Goal: Contribute content: Contribute content

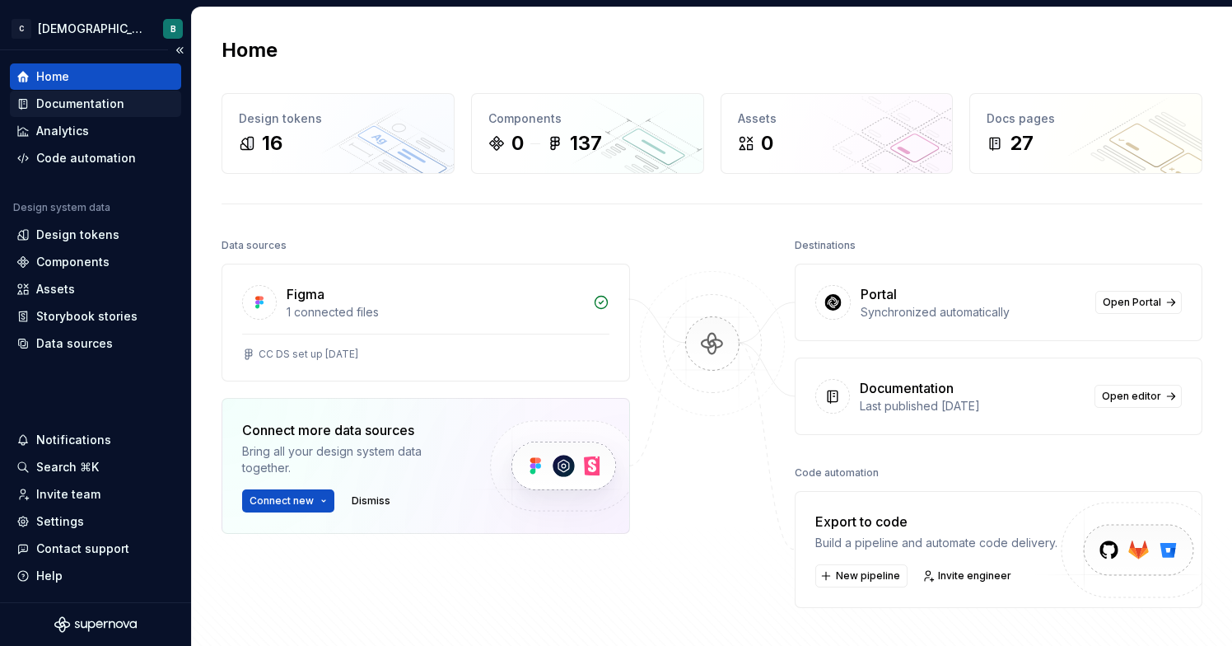
click at [103, 103] on div "Documentation" at bounding box center [80, 104] width 88 height 16
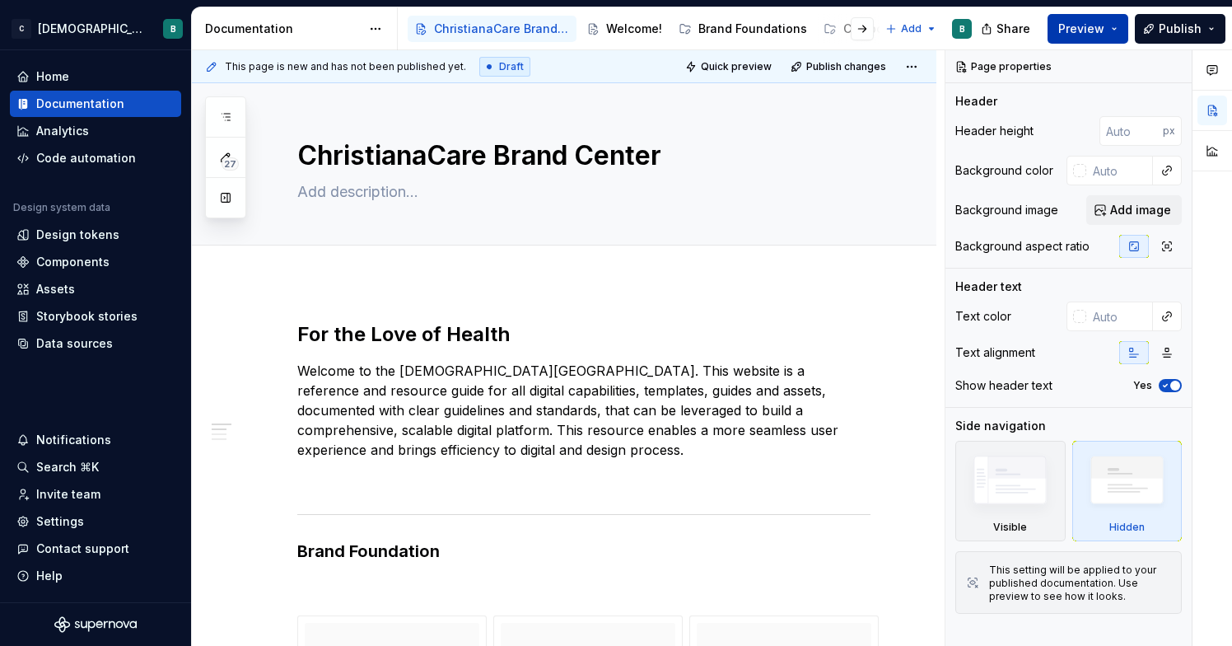
click at [1115, 33] on button "Preview" at bounding box center [1088, 29] width 81 height 30
click at [1147, 29] on button "Publish" at bounding box center [1180, 29] width 91 height 30
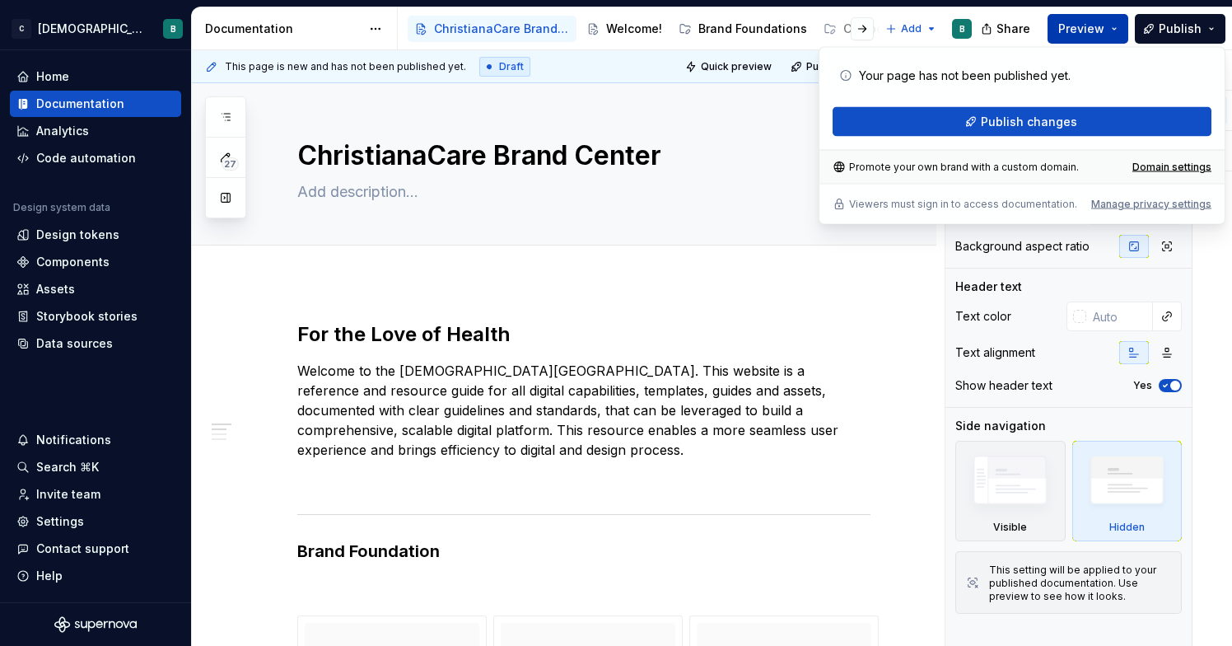
click at [1073, 24] on span "Preview" at bounding box center [1082, 29] width 46 height 16
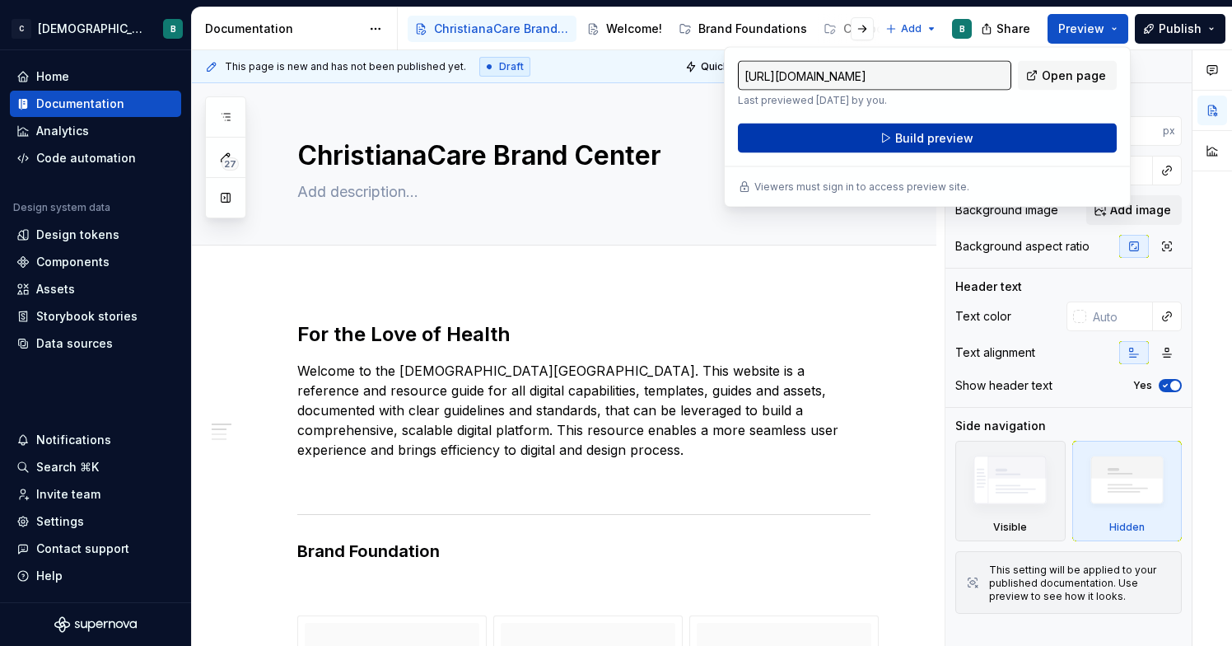
click at [961, 141] on span "Build preview" at bounding box center [934, 138] width 78 height 16
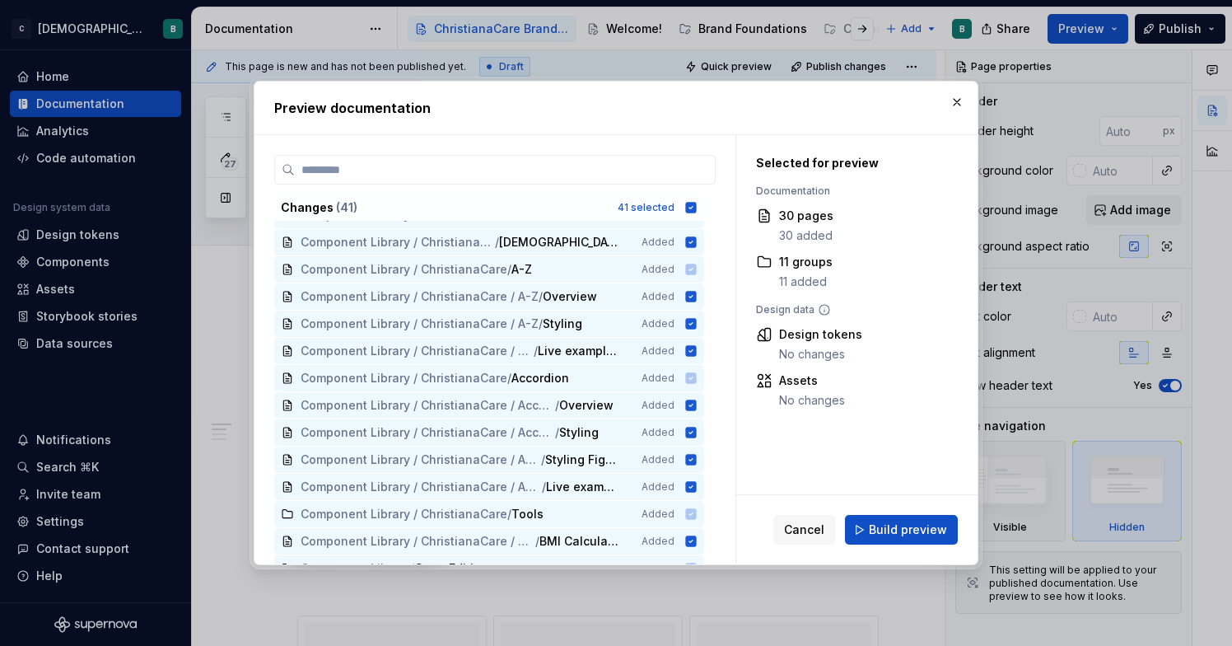
scroll to position [76, 0]
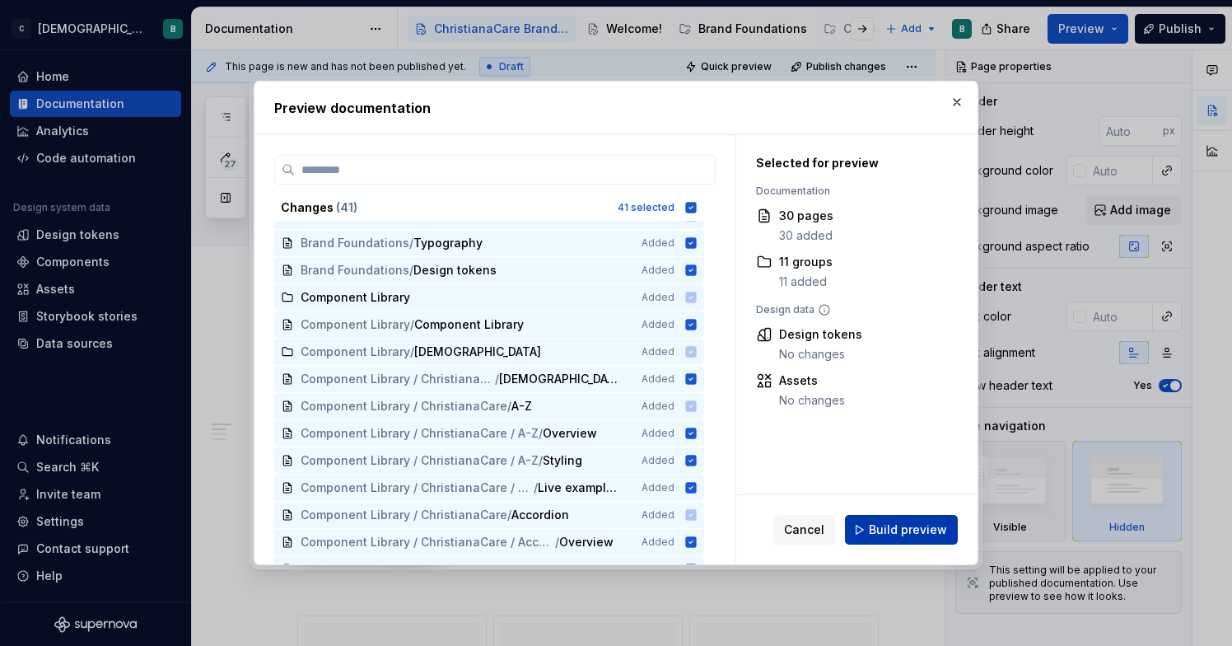
click at [906, 529] on span "Build preview" at bounding box center [908, 529] width 78 height 16
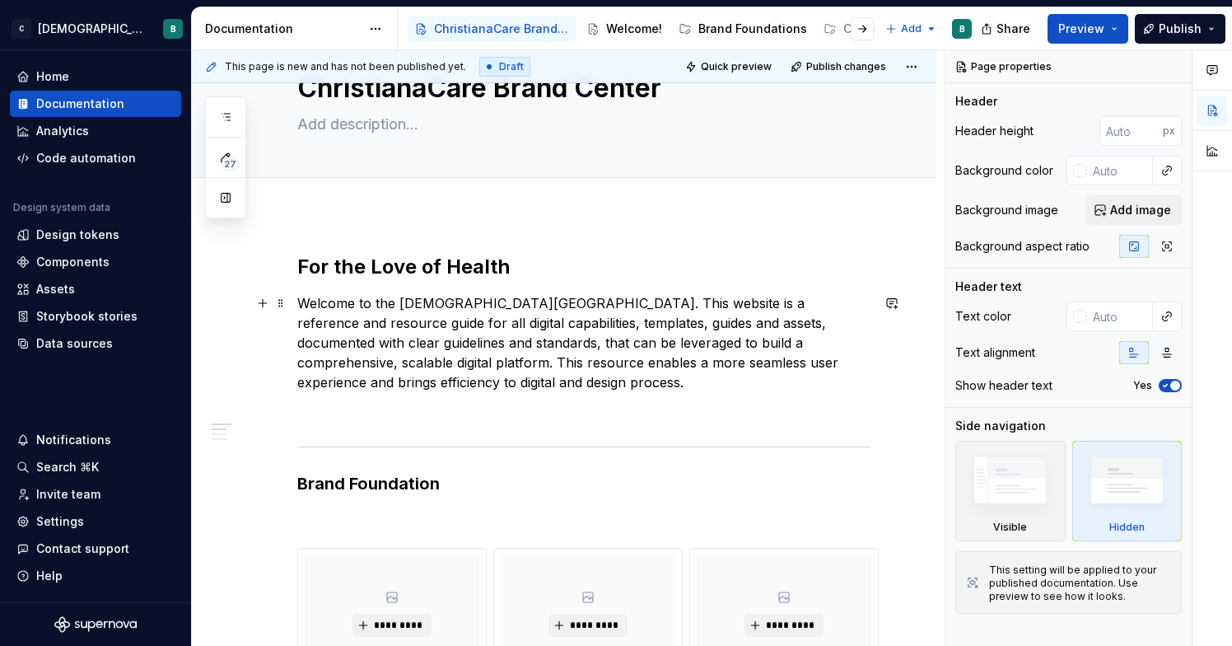
scroll to position [0, 0]
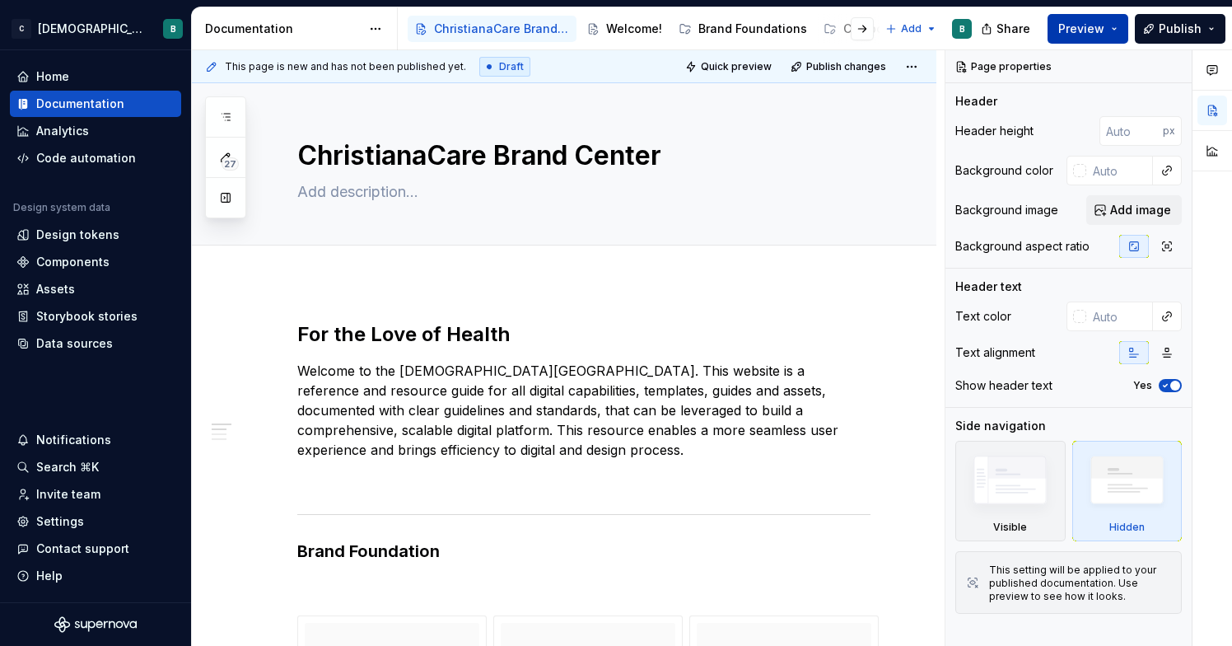
click at [1108, 26] on button "Preview" at bounding box center [1088, 29] width 81 height 30
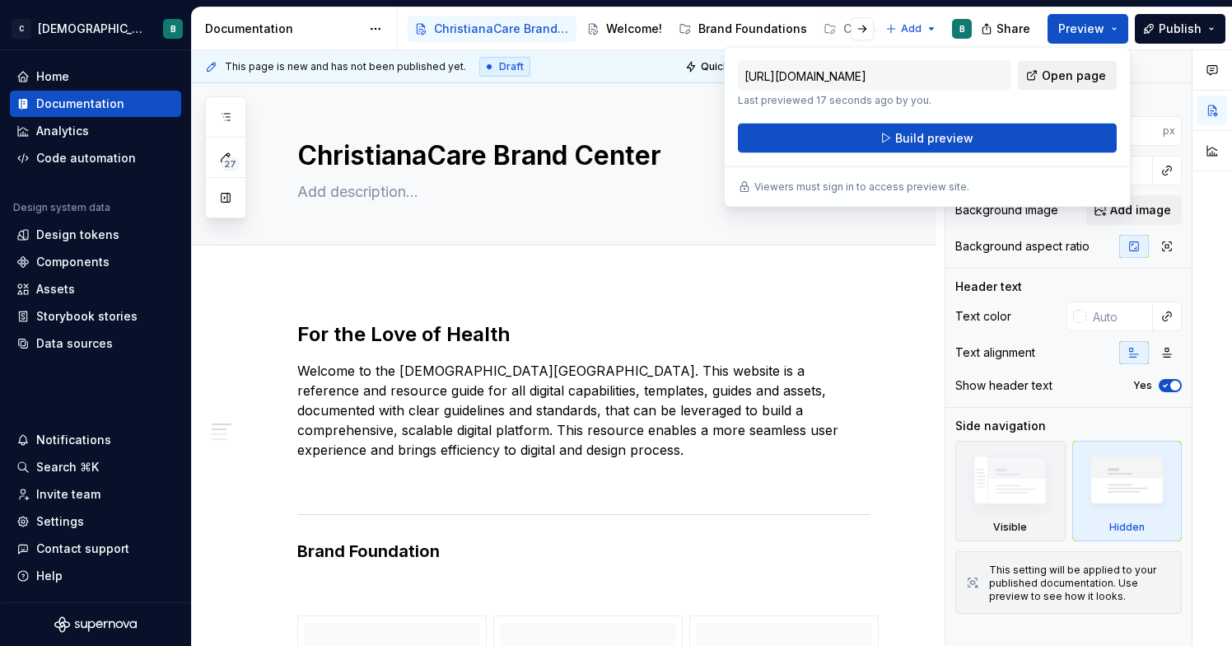
click at [1070, 79] on span "Open page" at bounding box center [1074, 76] width 64 height 16
click at [844, 329] on h2 "For the Love of Health" at bounding box center [583, 334] width 573 height 26
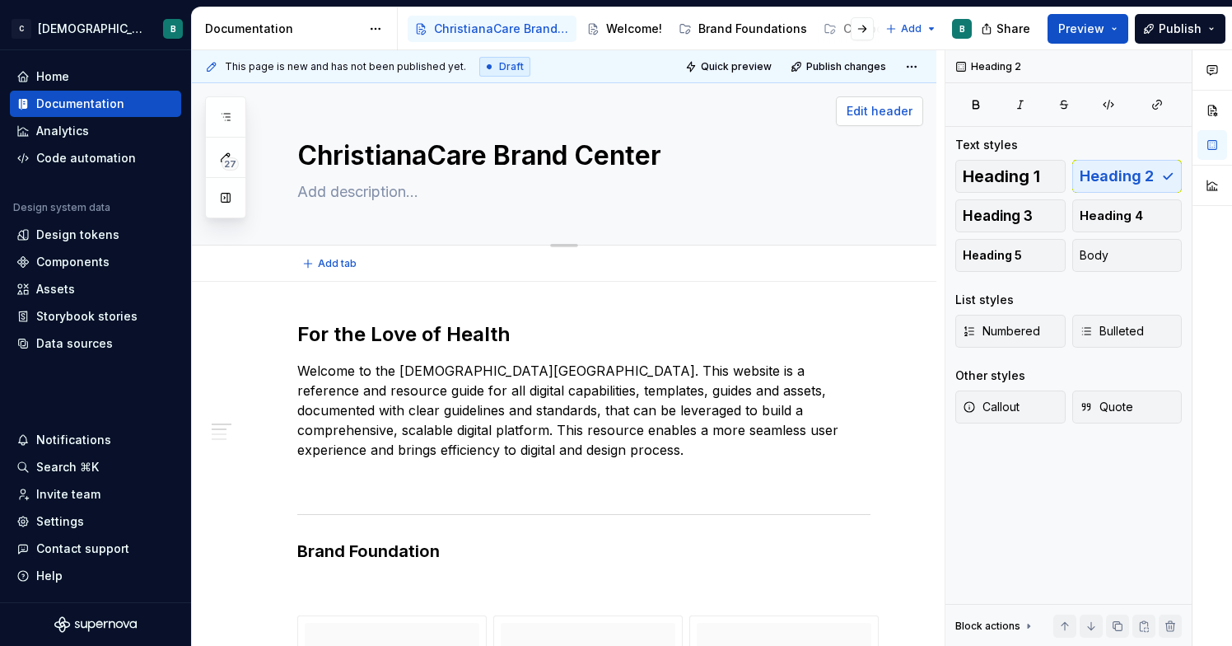
click at [871, 119] on span "Edit header" at bounding box center [880, 111] width 66 height 16
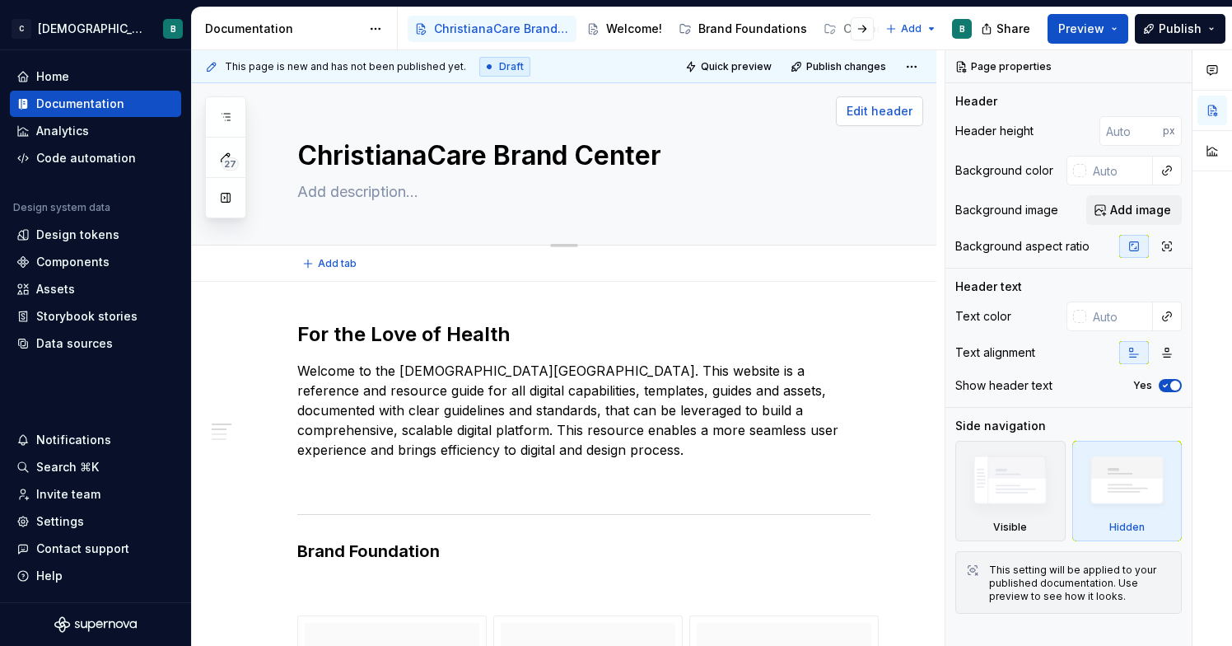
click at [881, 108] on span "Edit header" at bounding box center [880, 111] width 66 height 16
click at [105, 236] on div "Design tokens" at bounding box center [77, 235] width 83 height 16
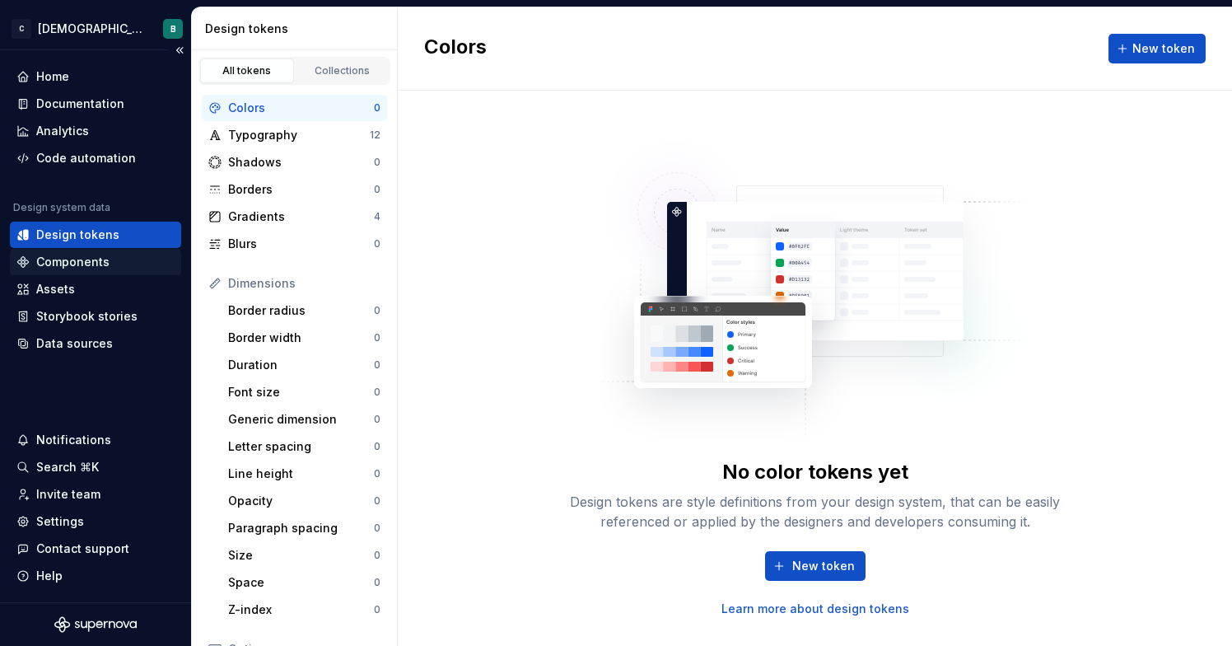
click at [103, 264] on div "Components" at bounding box center [72, 262] width 73 height 16
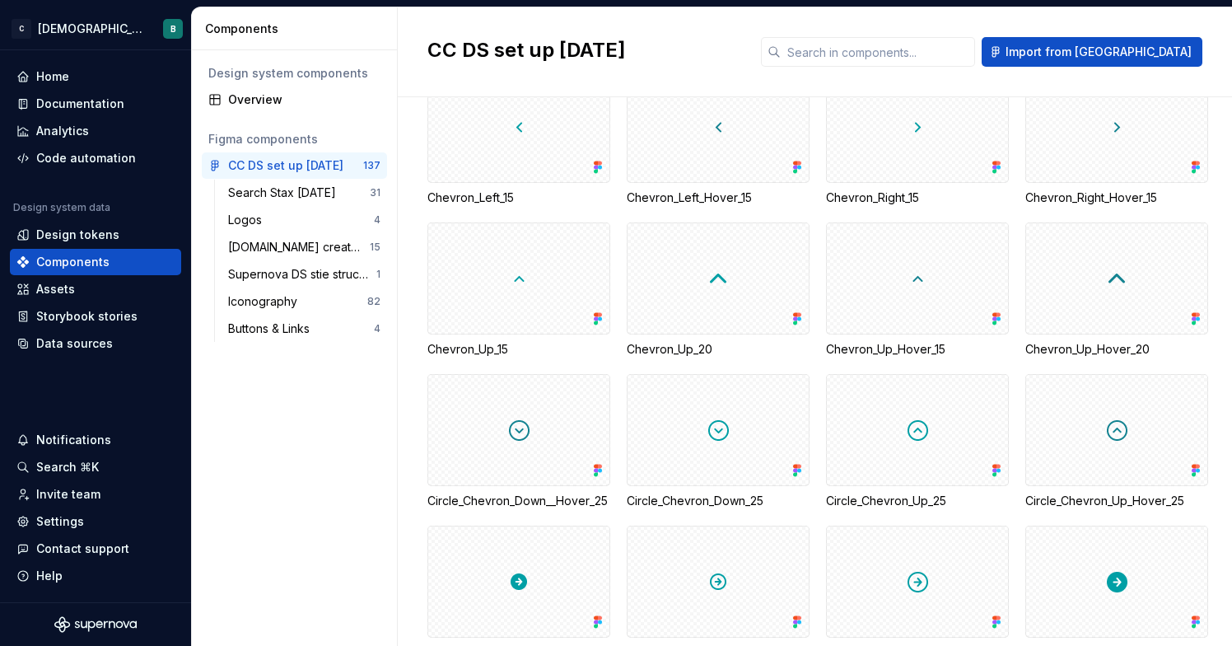
scroll to position [3446, 0]
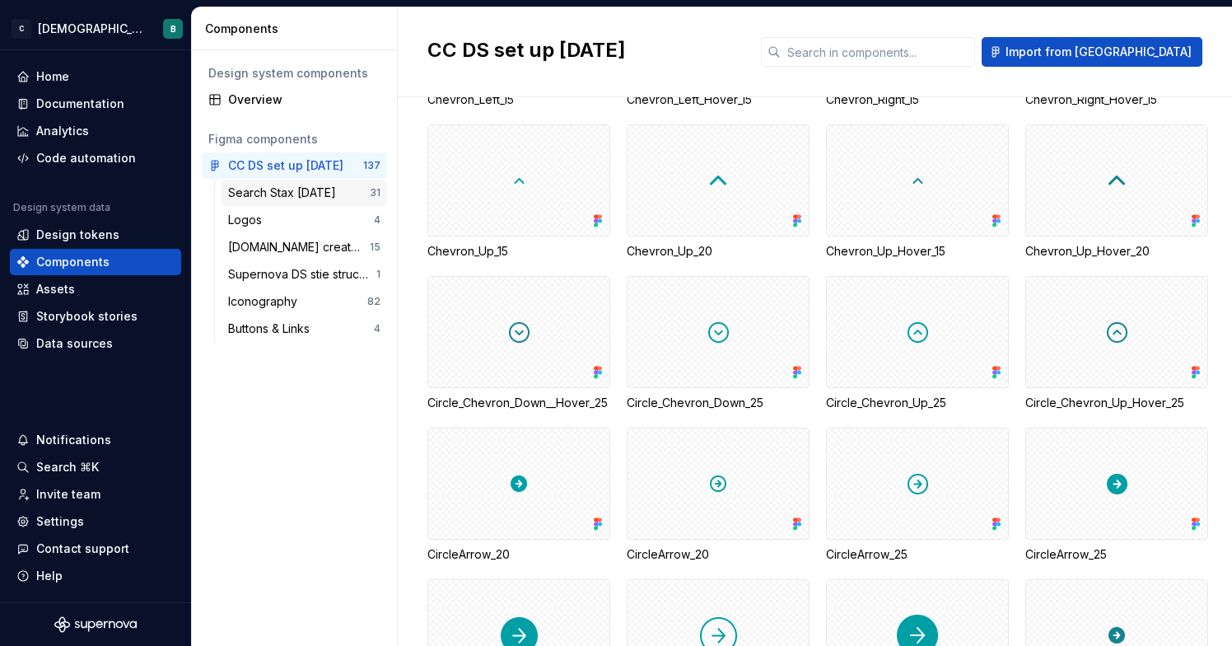
click at [323, 199] on div "Search Stax [DATE]" at bounding box center [285, 193] width 115 height 16
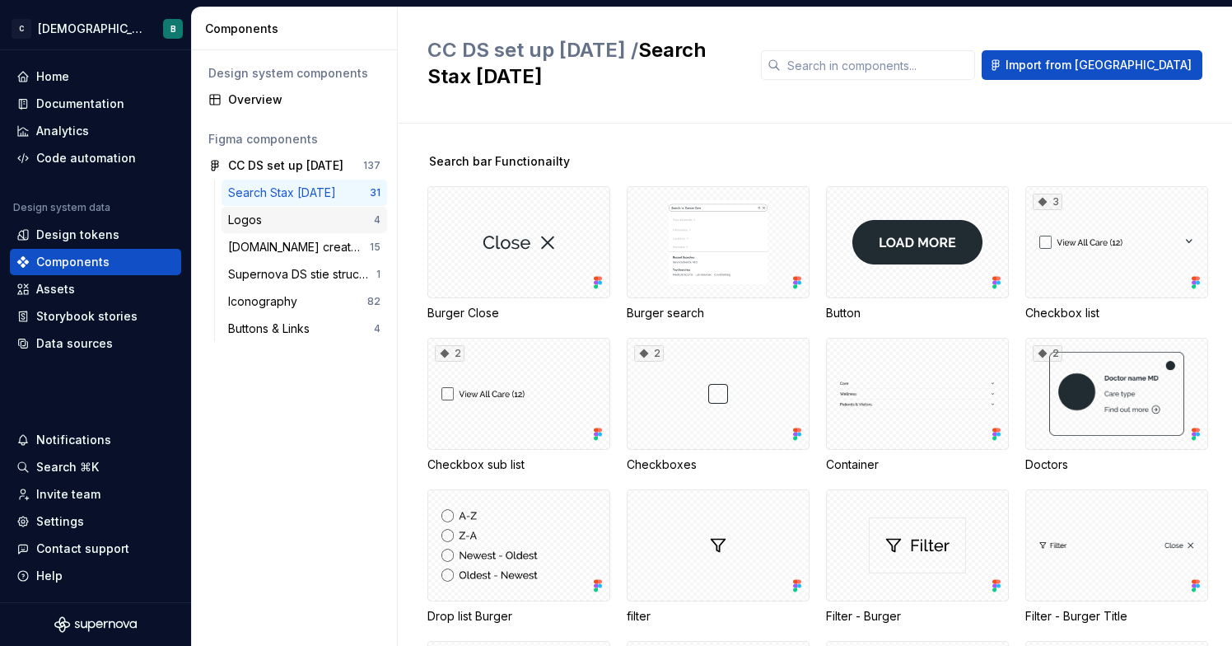
click at [311, 227] on div "Logos" at bounding box center [301, 220] width 146 height 16
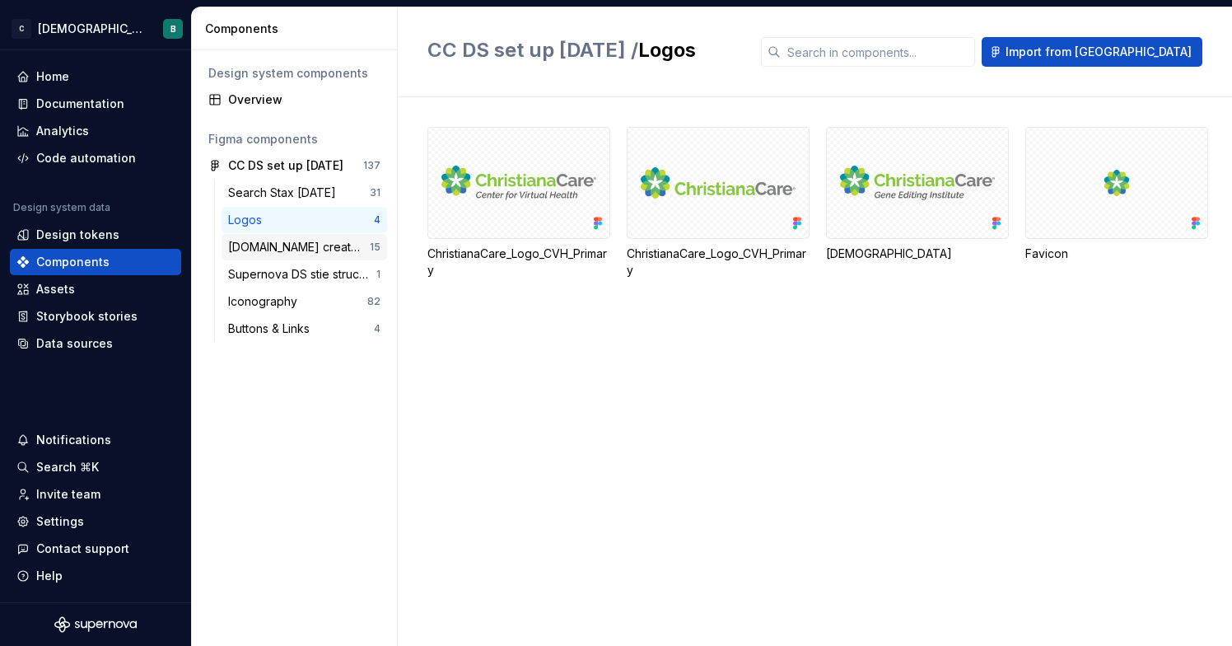
click at [310, 248] on div "[DOMAIN_NAME] created 2020 - [PB]" at bounding box center [299, 247] width 142 height 16
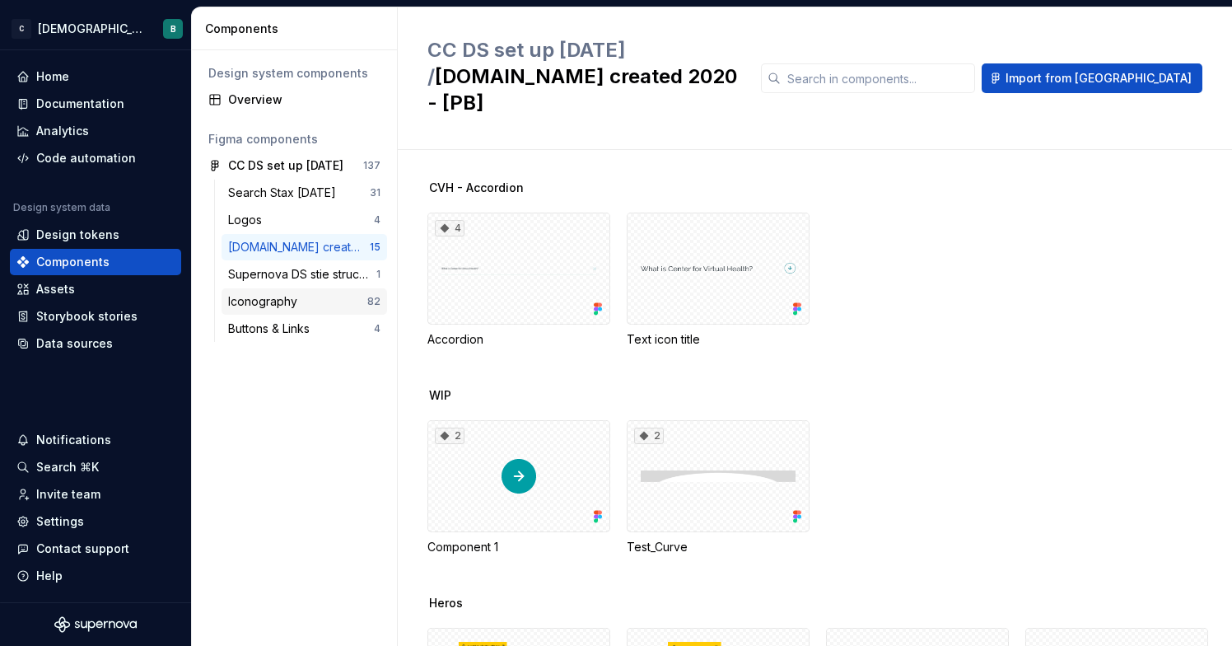
click at [303, 288] on div "Iconography 82" at bounding box center [305, 301] width 166 height 26
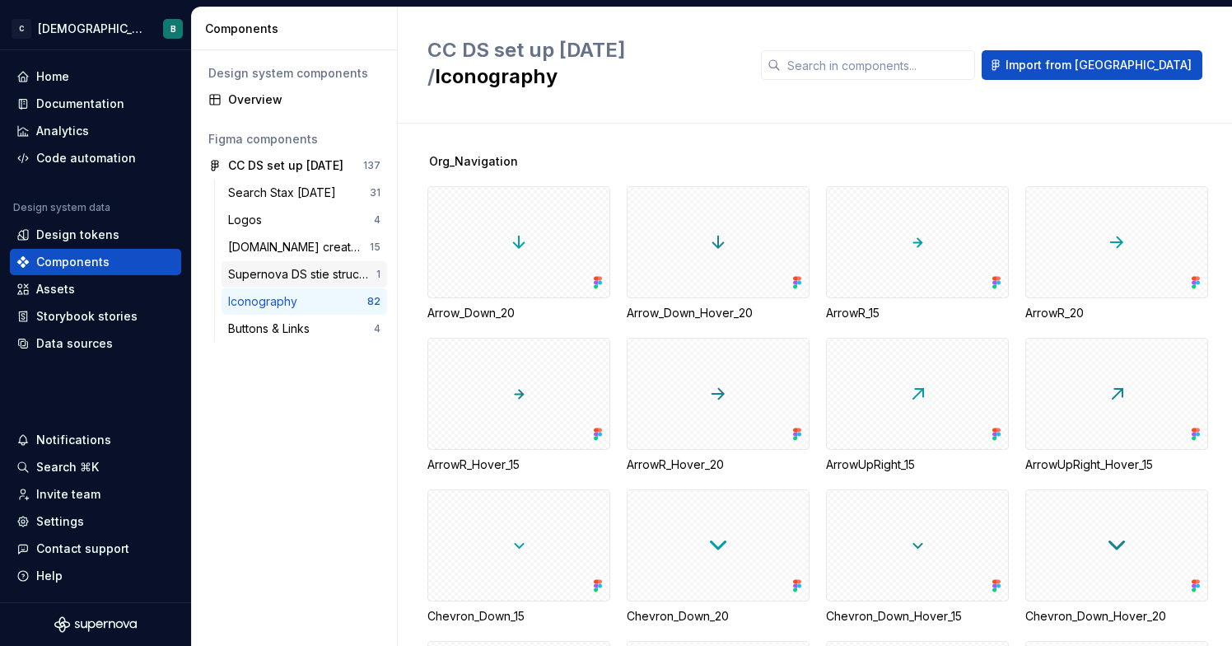
click at [308, 270] on div "Supernova DS stie structure [DATE]" at bounding box center [302, 274] width 148 height 16
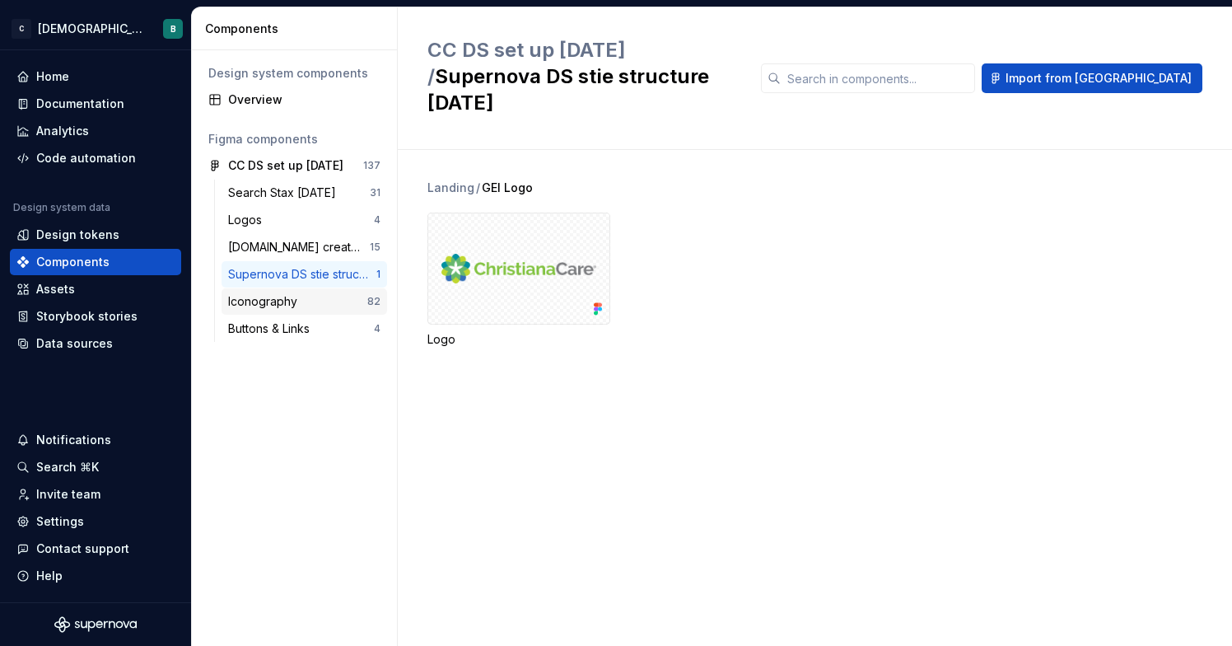
click at [306, 290] on div "Iconography 82" at bounding box center [305, 301] width 166 height 26
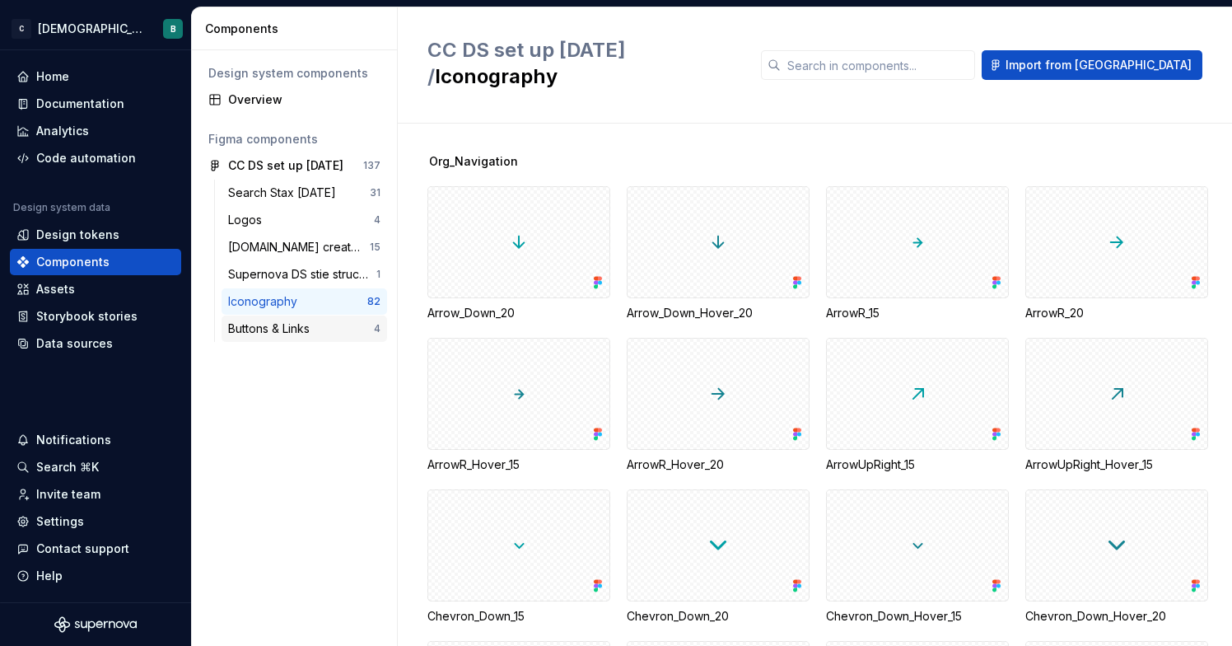
click at [298, 334] on div "Buttons & Links" at bounding box center [272, 328] width 88 height 16
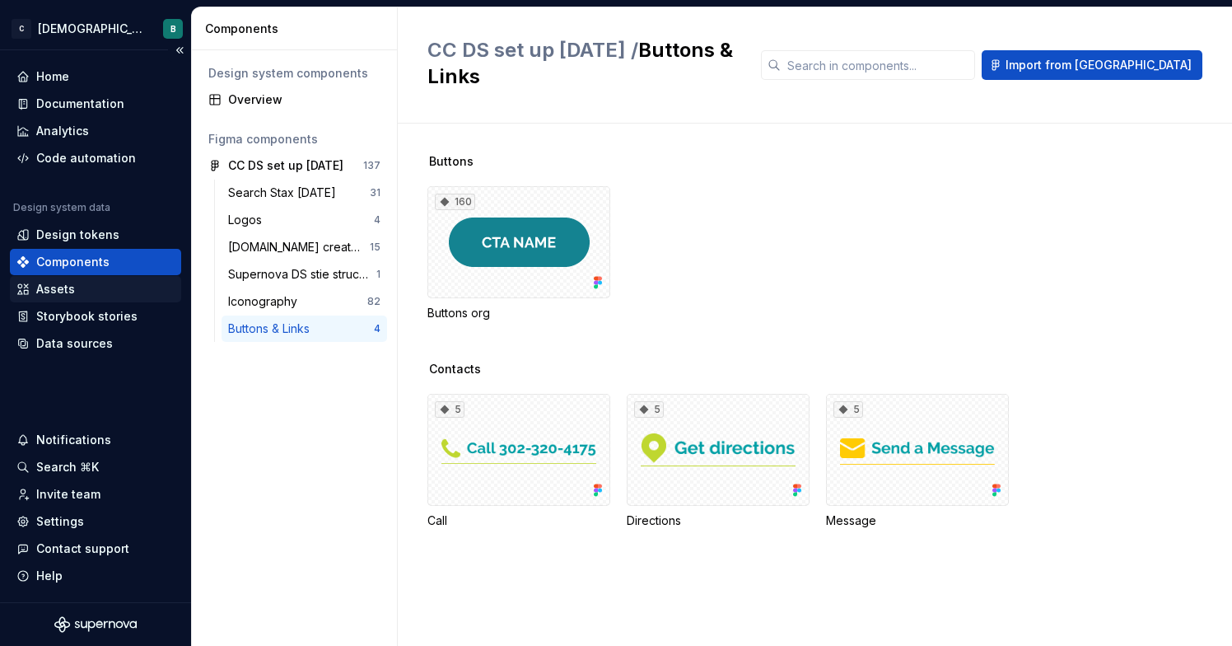
click at [81, 288] on div "Assets" at bounding box center [95, 289] width 158 height 16
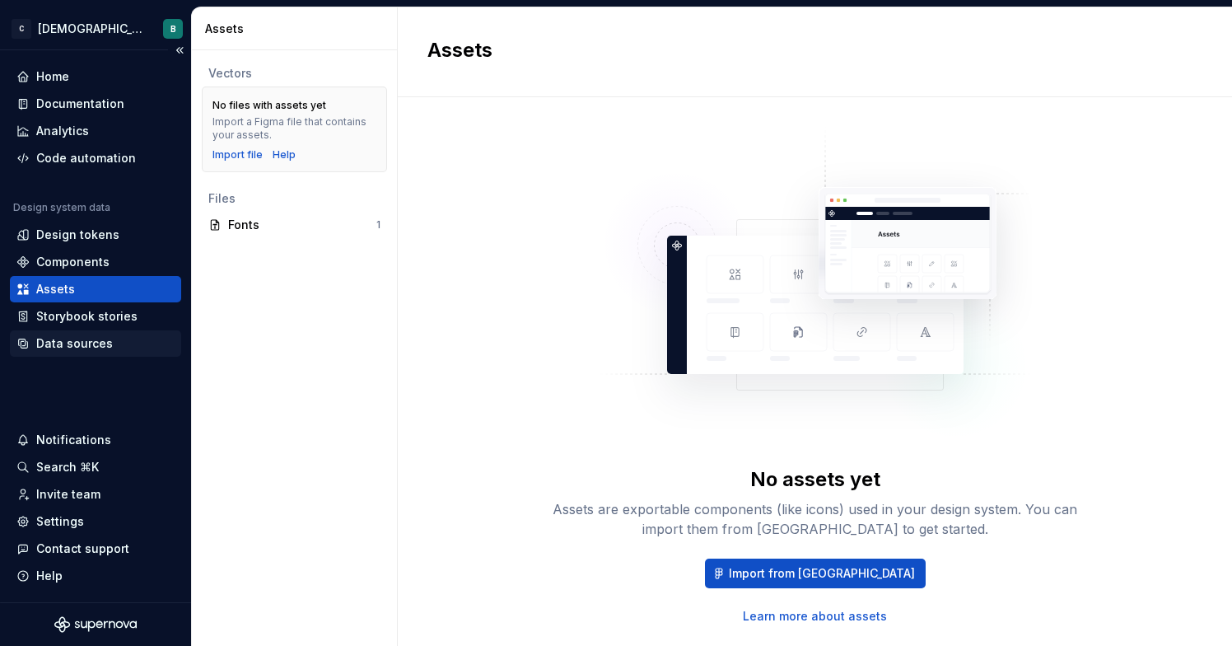
click at [72, 345] on div "Data sources" at bounding box center [74, 343] width 77 height 16
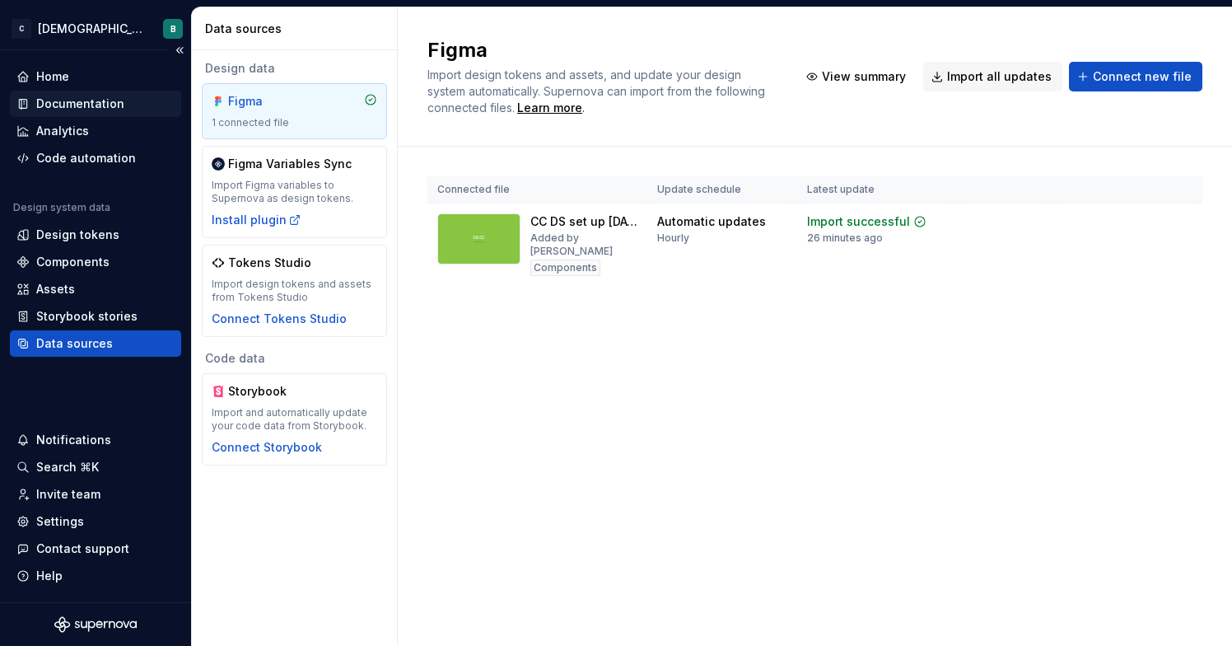
click at [120, 104] on div "Documentation" at bounding box center [95, 104] width 158 height 16
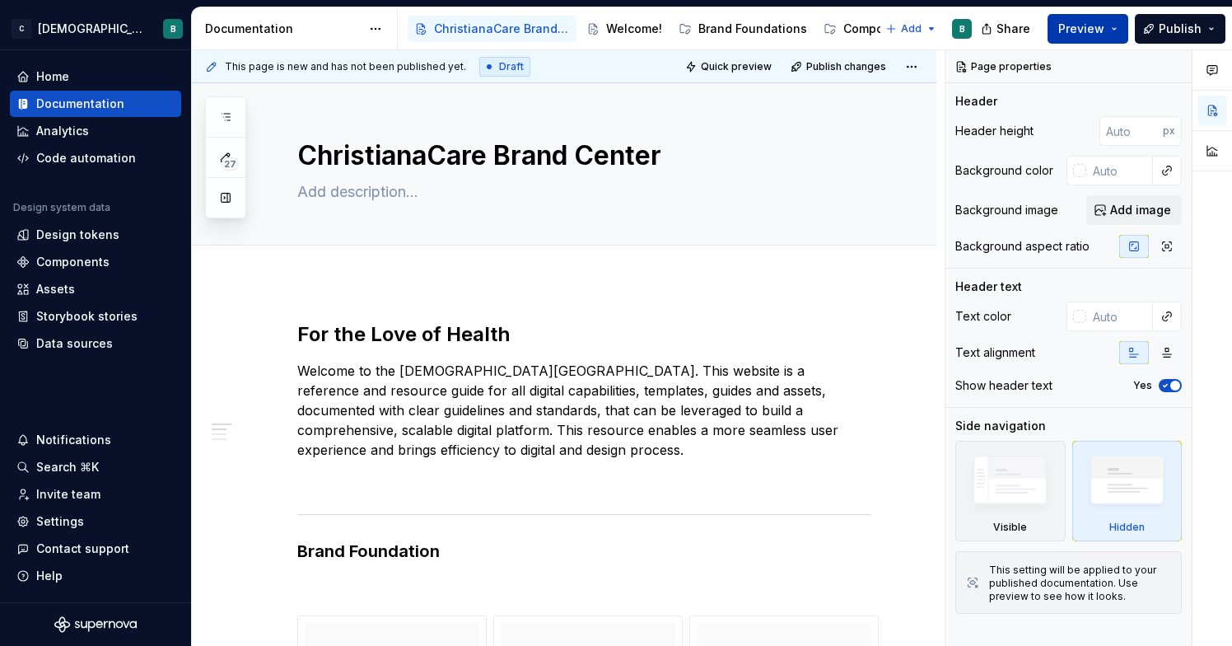
click at [1106, 42] on button "Preview" at bounding box center [1088, 29] width 81 height 30
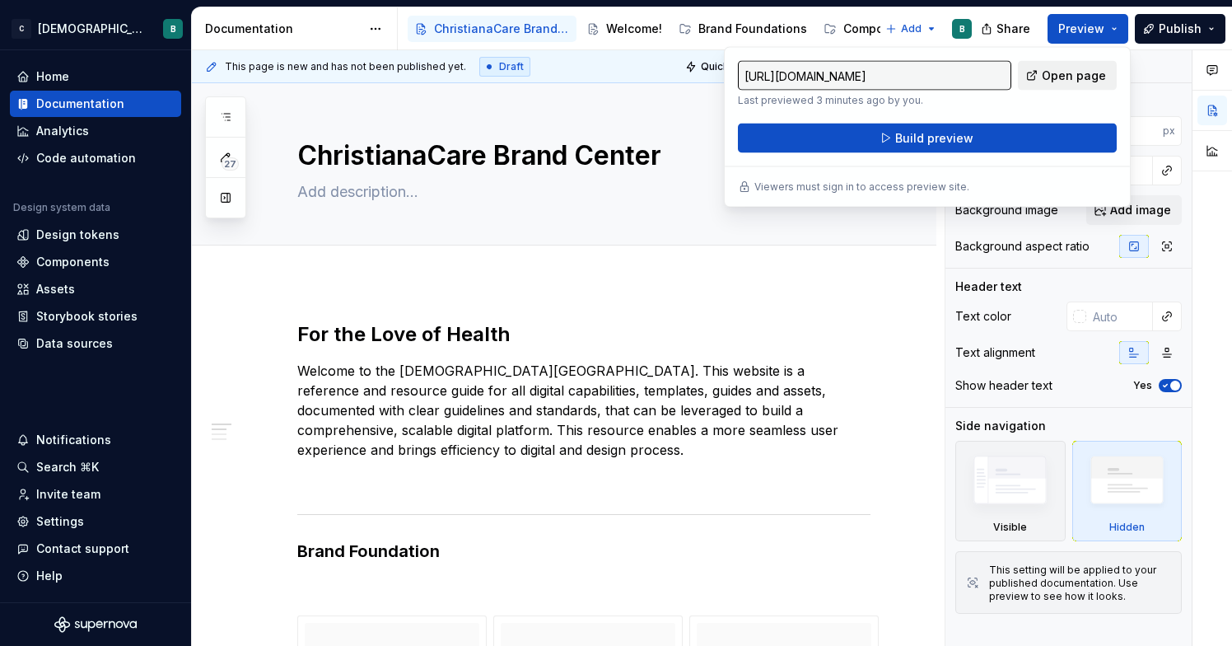
click at [1090, 77] on span "Open page" at bounding box center [1074, 76] width 64 height 16
type textarea "*"
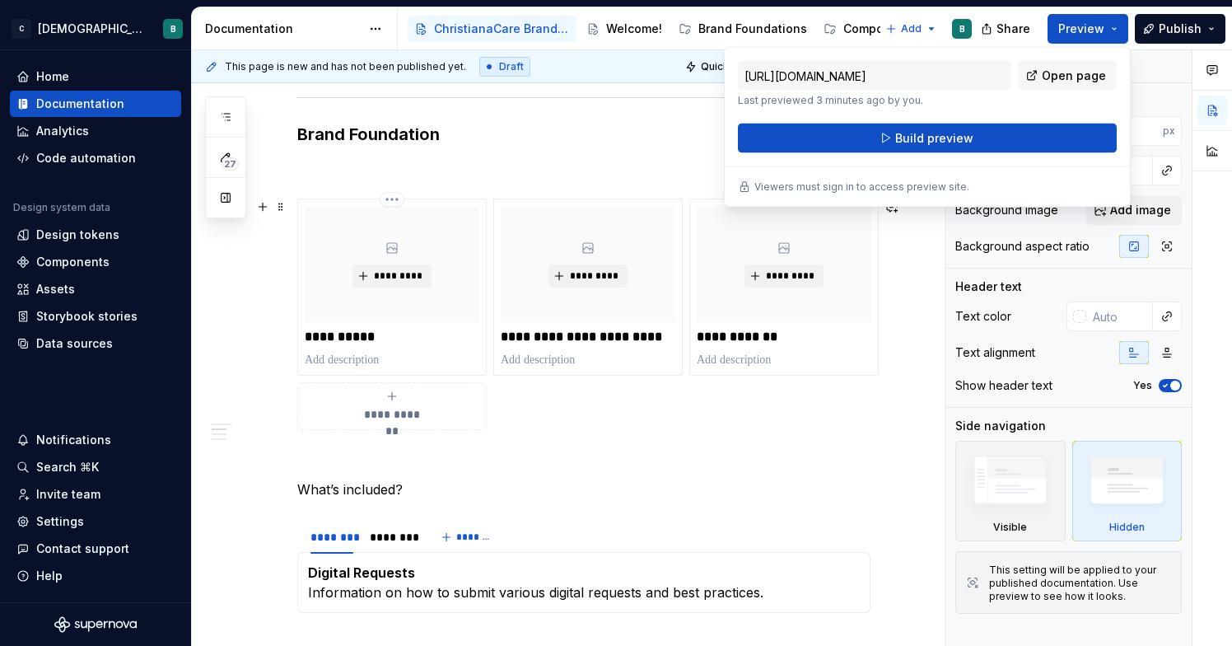
scroll to position [418, 0]
click at [264, 462] on button "button" at bounding box center [262, 458] width 23 height 23
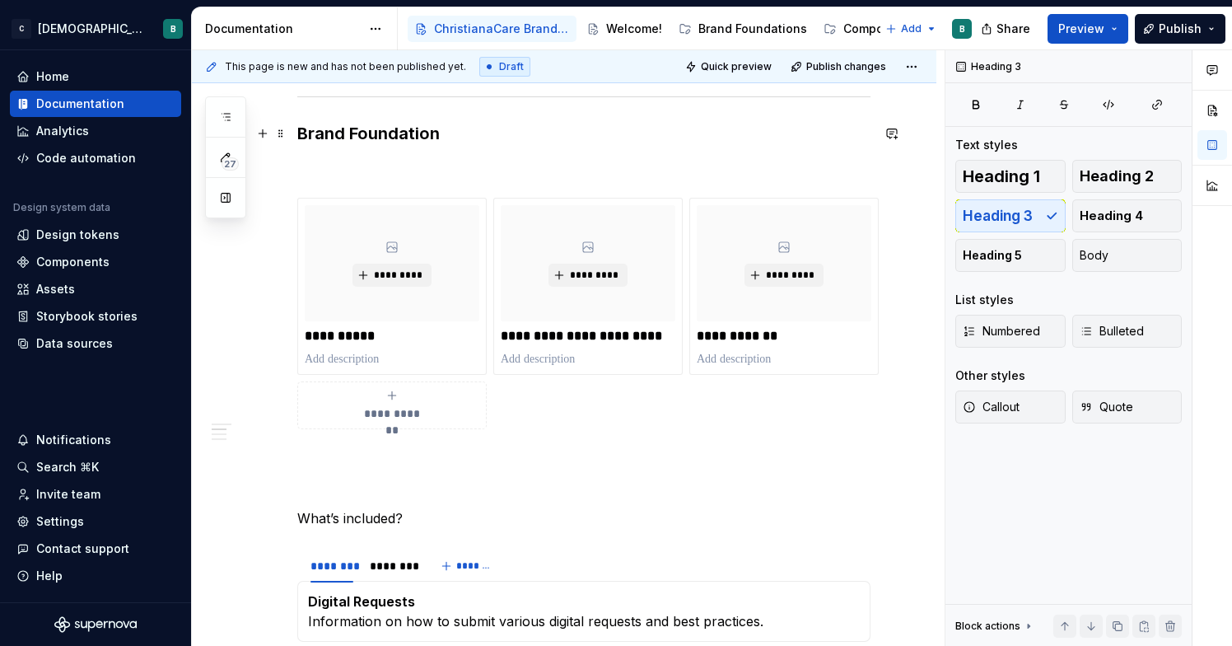
click at [396, 141] on h3 "Brand Foundation" at bounding box center [583, 133] width 573 height 23
click at [282, 135] on span at bounding box center [280, 133] width 13 height 23
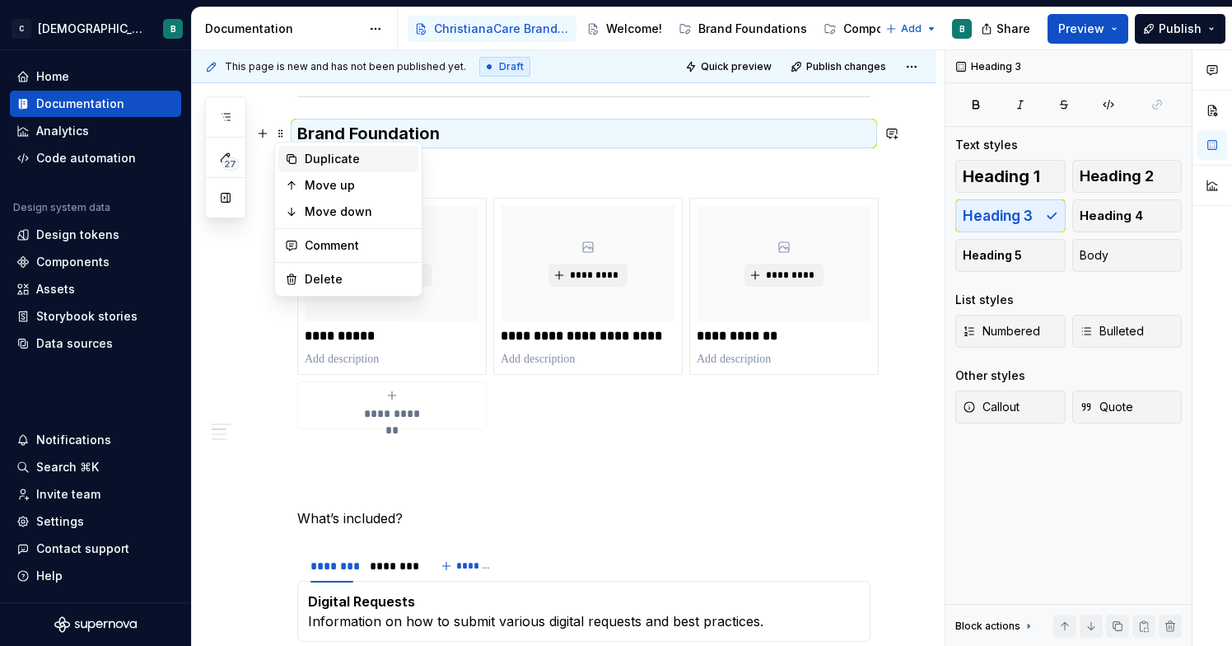
click at [324, 165] on div "Duplicate" at bounding box center [358, 159] width 107 height 16
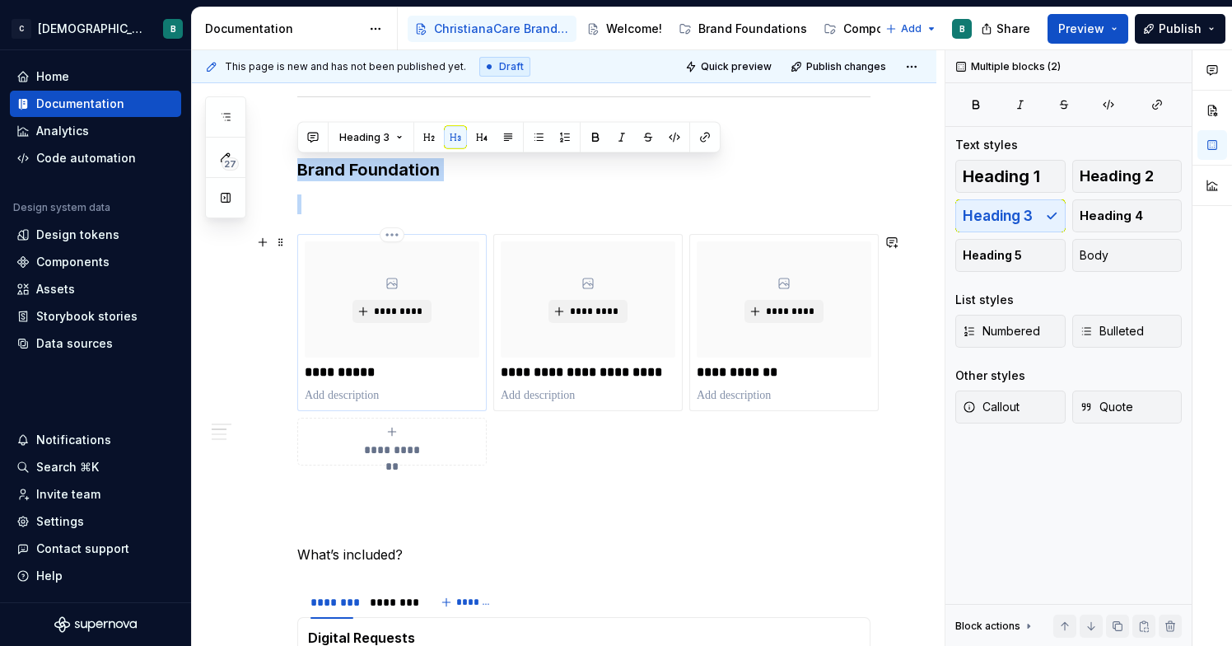
drag, startPoint x: 466, startPoint y: 170, endPoint x: 449, endPoint y: 321, distance: 152.6
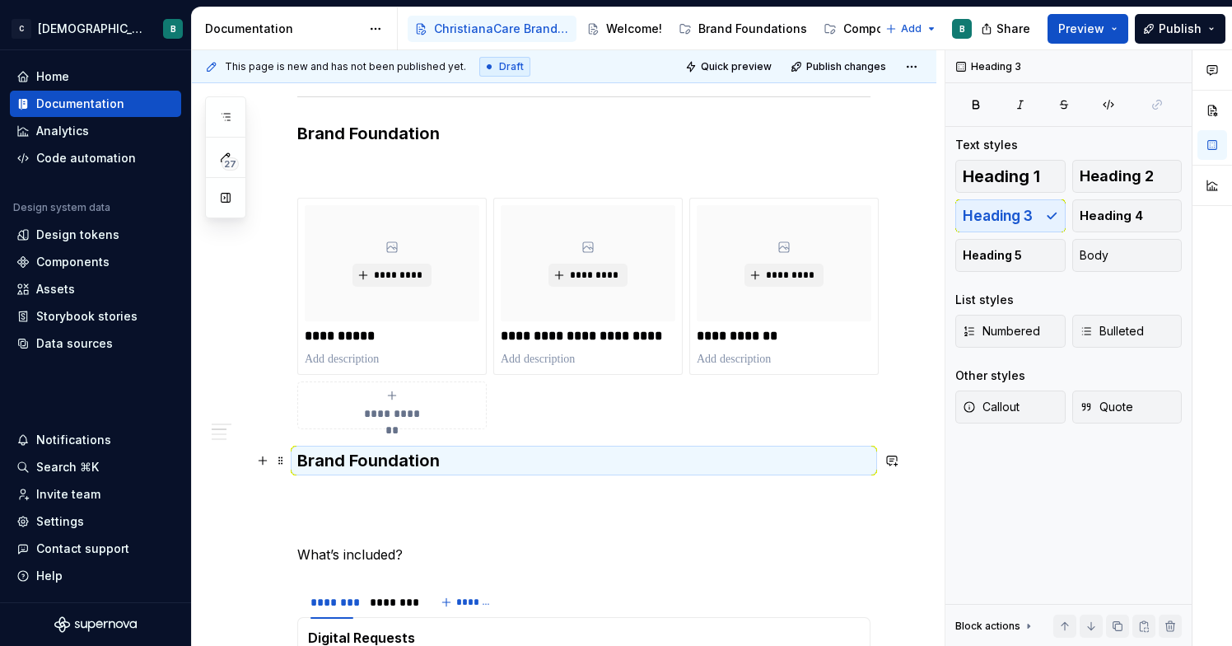
click at [386, 457] on h3 "Brand Foundation" at bounding box center [583, 460] width 573 height 23
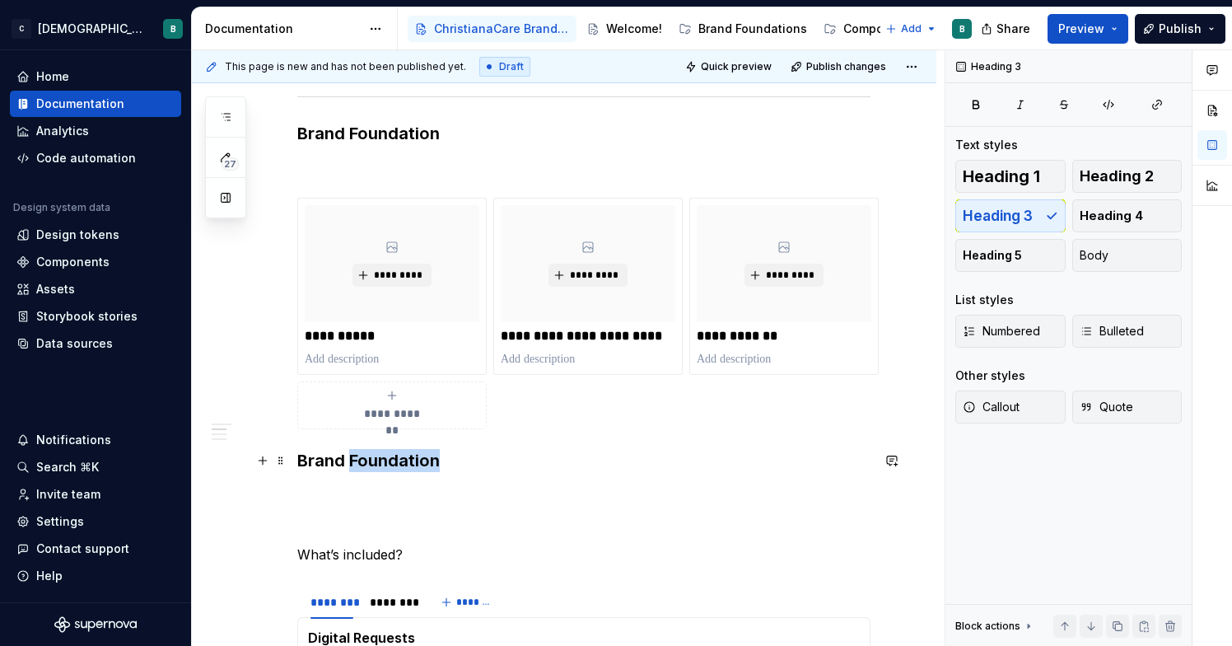
click at [386, 457] on h3 "Brand Foundation" at bounding box center [583, 460] width 573 height 23
click at [278, 208] on span at bounding box center [280, 205] width 13 height 23
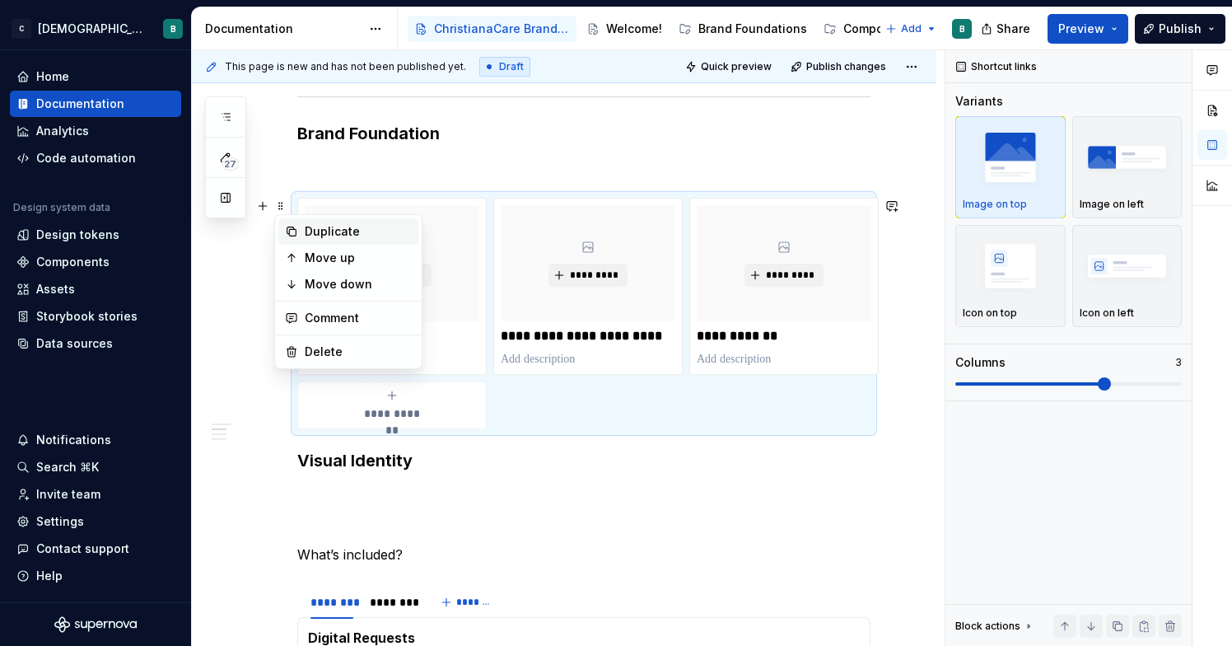
click at [292, 229] on icon at bounding box center [292, 231] width 9 height 9
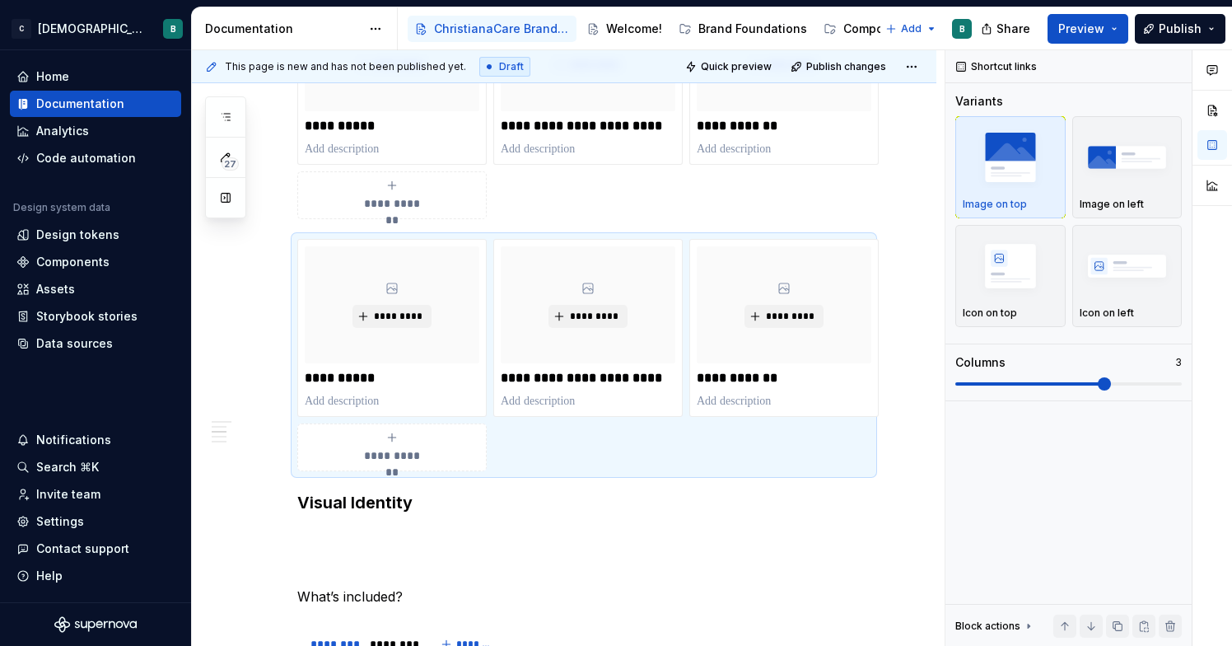
scroll to position [703, 0]
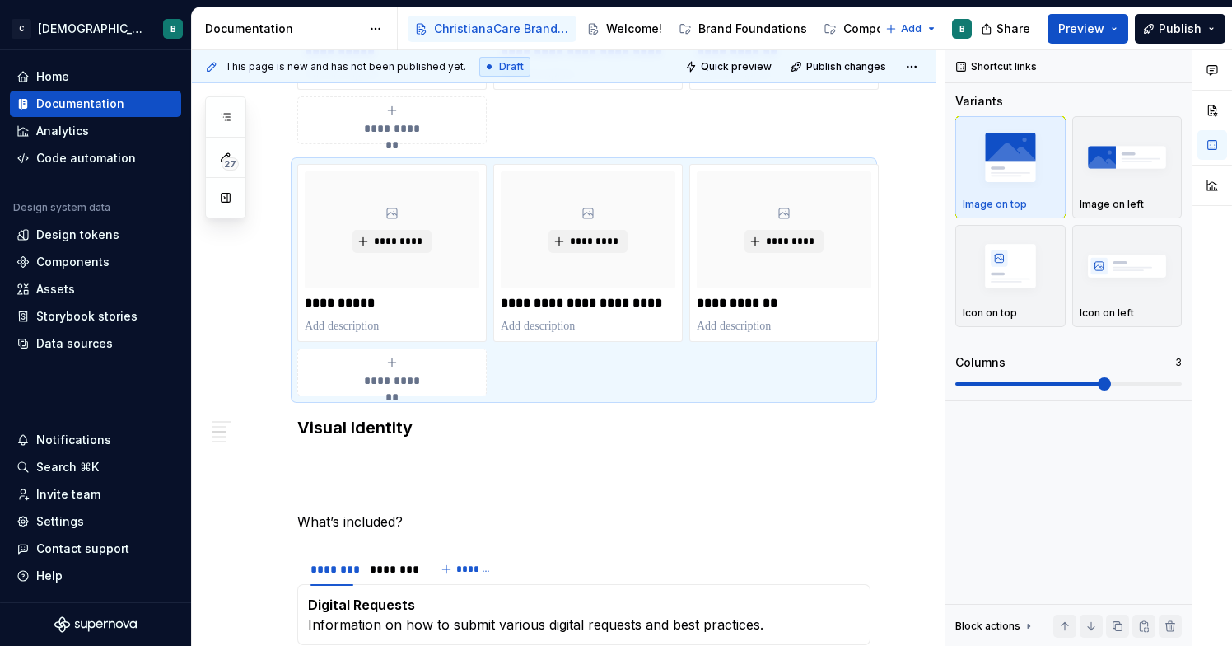
drag, startPoint x: 283, startPoint y: 175, endPoint x: 290, endPoint y: 439, distance: 264.6
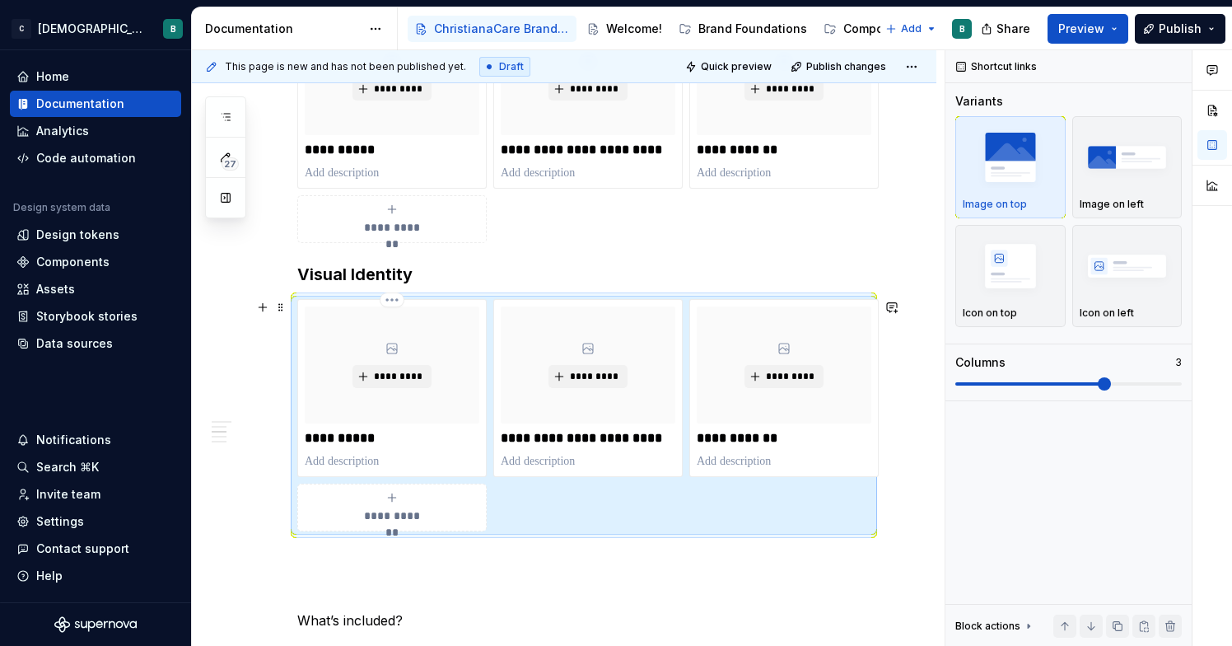
scroll to position [602, 0]
click at [349, 441] on p "**********" at bounding box center [392, 440] width 175 height 16
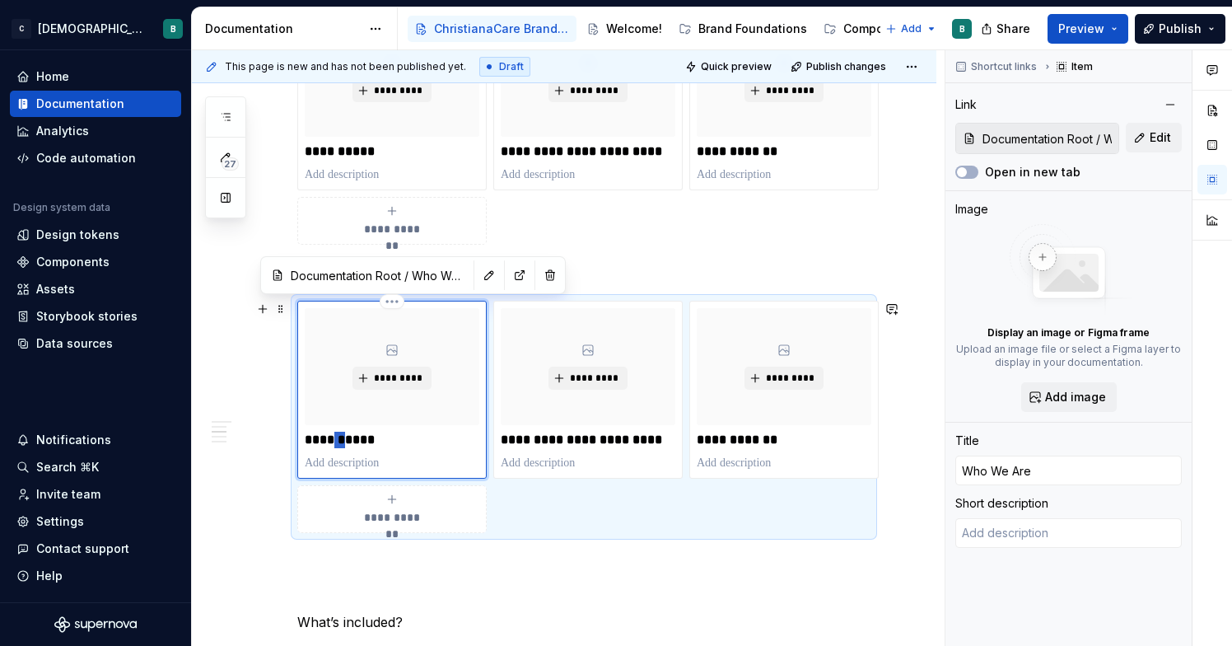
click at [349, 441] on p "**********" at bounding box center [392, 440] width 175 height 16
type textarea "*"
type input "L"
type textarea "*"
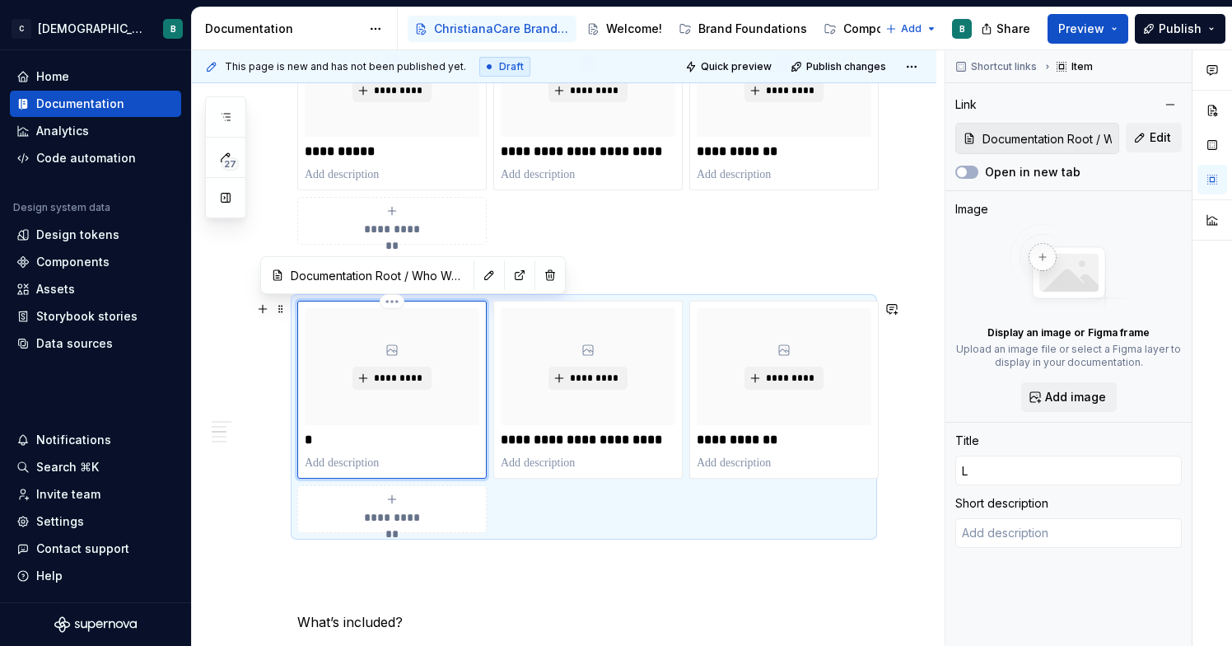
type input "Lo"
type textarea "*"
type input "Log"
type textarea "*"
type input "Logo"
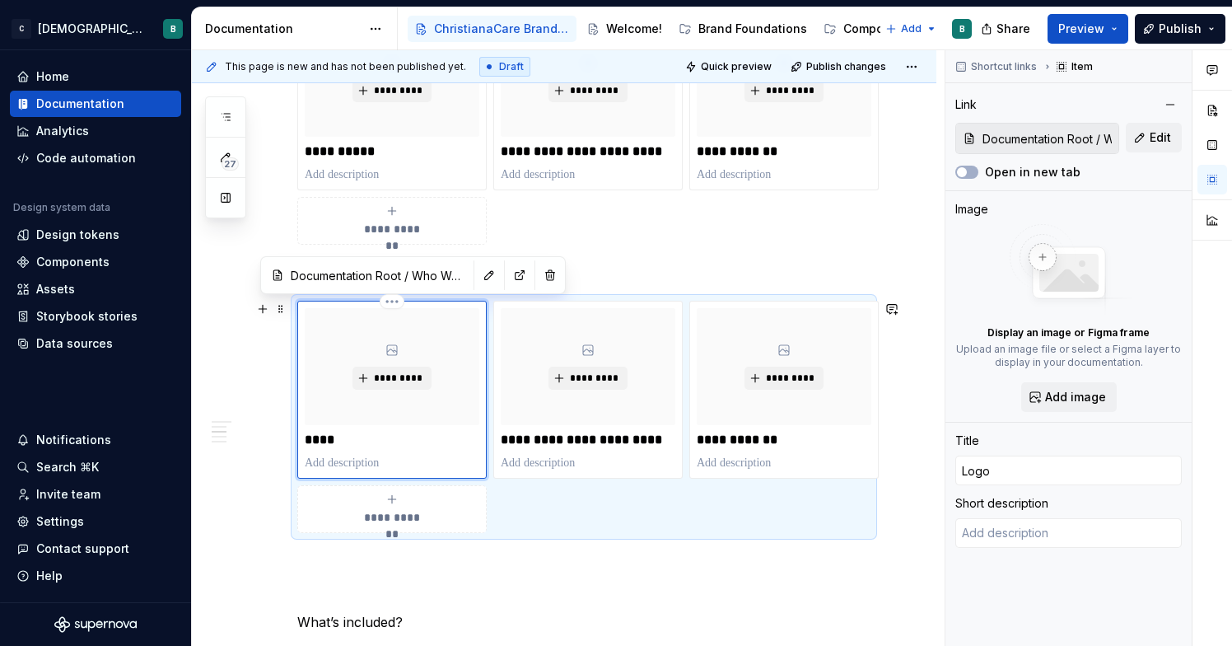
type textarea "*"
type input "Logos"
click at [652, 437] on p "**********" at bounding box center [588, 440] width 175 height 16
type textarea "*"
type input "Documentation Root / Mission, Vision & Values"
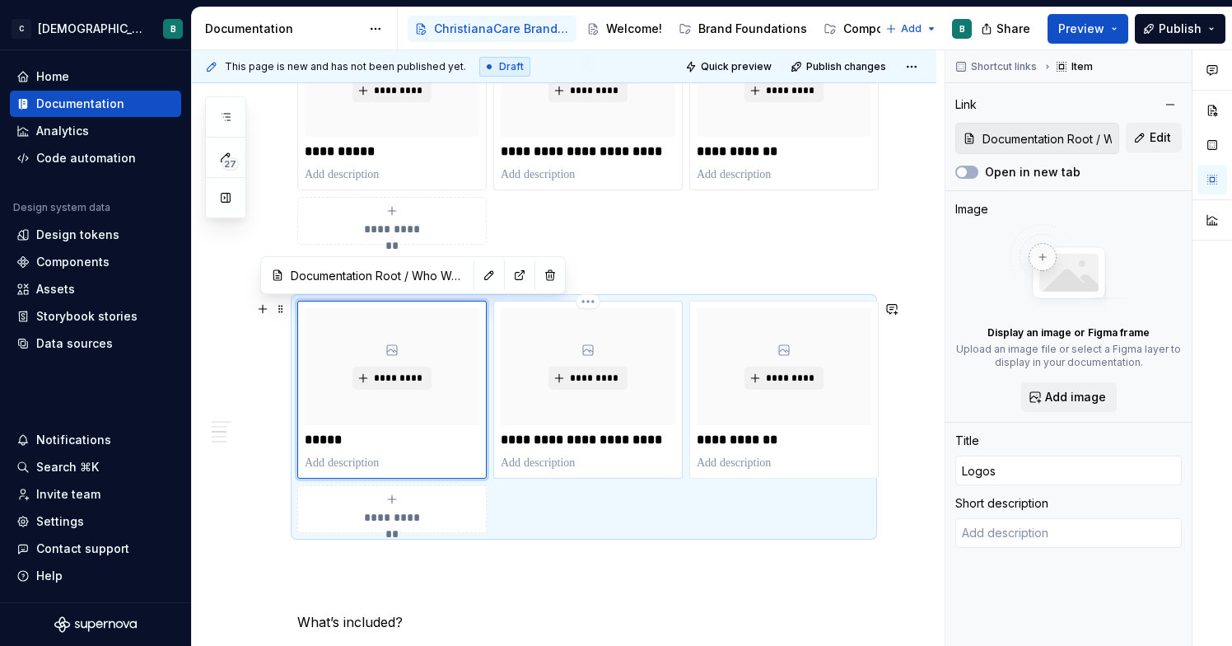
type input "Documentation Root / Mission, Vision & Values"
type input "Mission, Vision & Values"
click at [652, 437] on p "**********" at bounding box center [588, 440] width 175 height 16
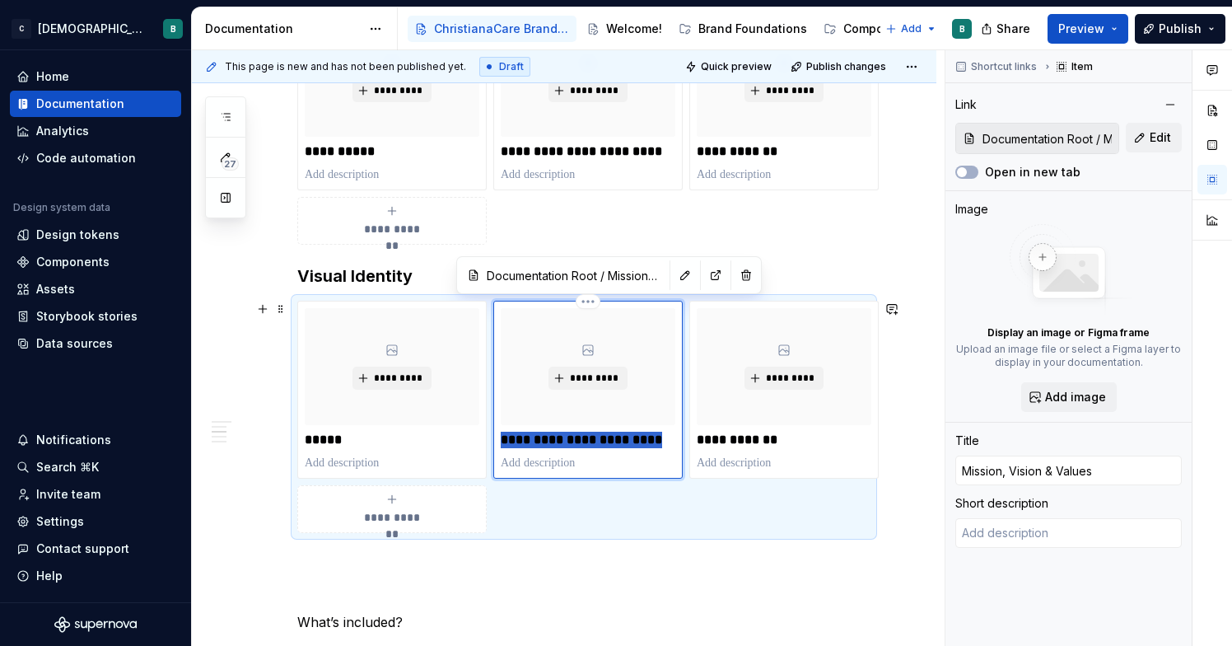
click at [652, 437] on p "**********" at bounding box center [588, 440] width 175 height 16
type textarea "*"
type input "C"
type textarea "*"
type input "Co"
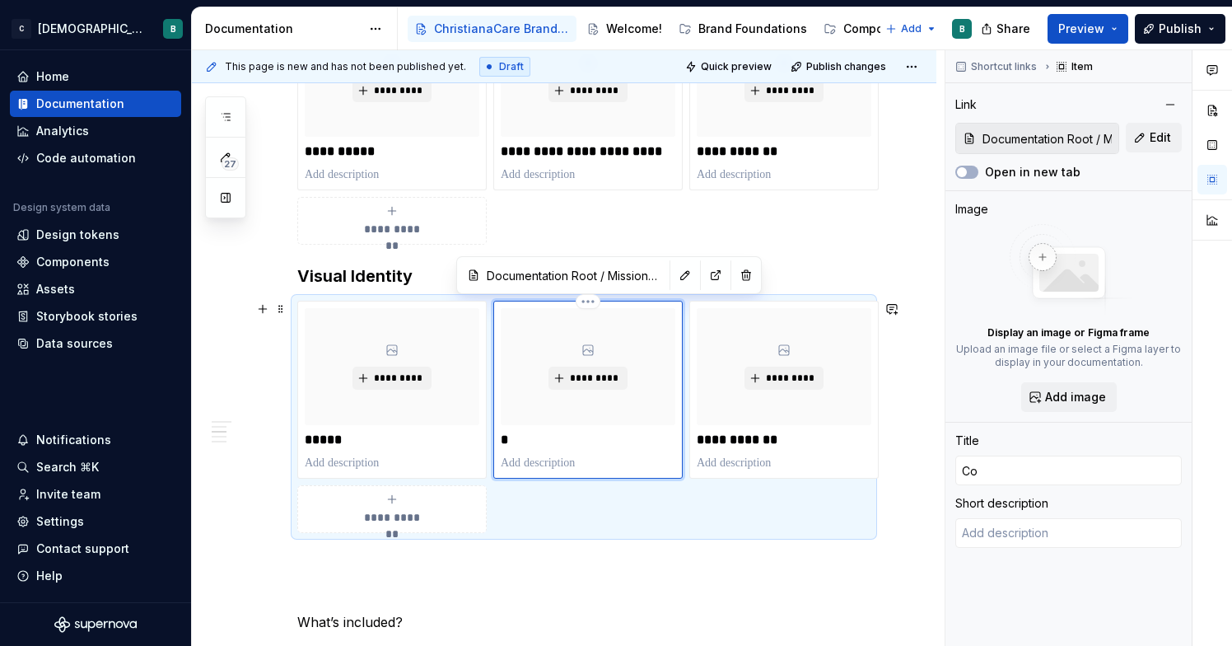
type textarea "*"
type input "Col"
type textarea "*"
type input "Colo"
type textarea "*"
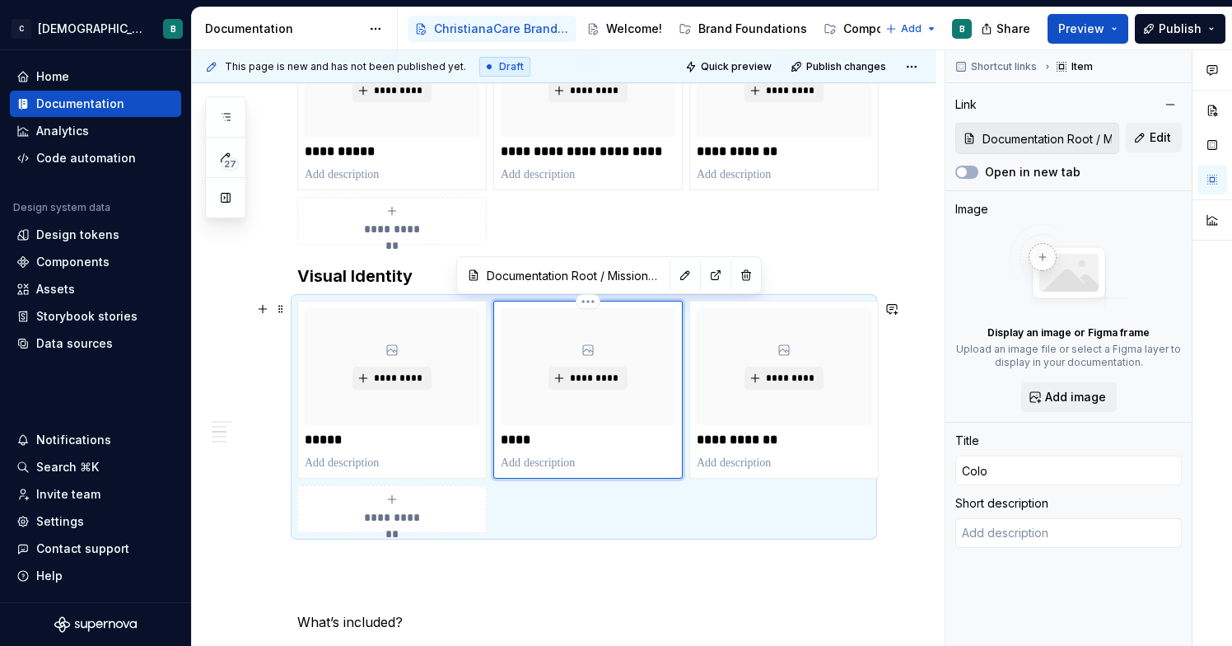
type input "Color"
type textarea "*"
type input "Colors"
click at [769, 437] on p "**********" at bounding box center [784, 440] width 175 height 16
type textarea "*"
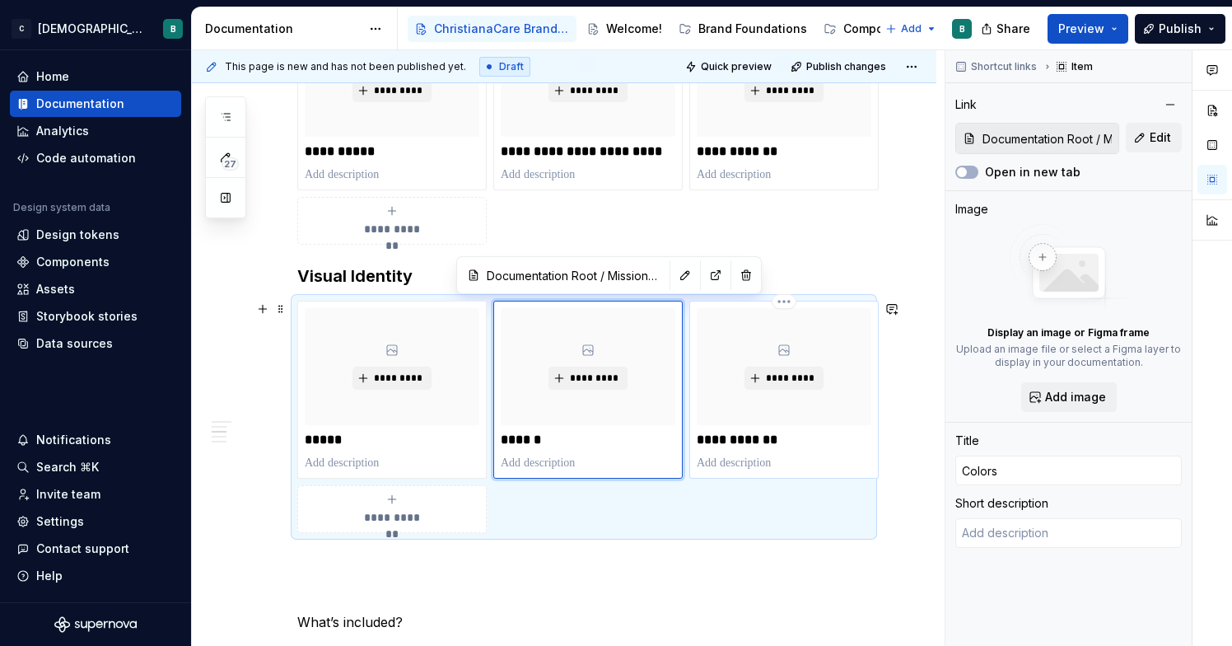
type input "Documentation Root / Brand Family"
type input "Brand Family"
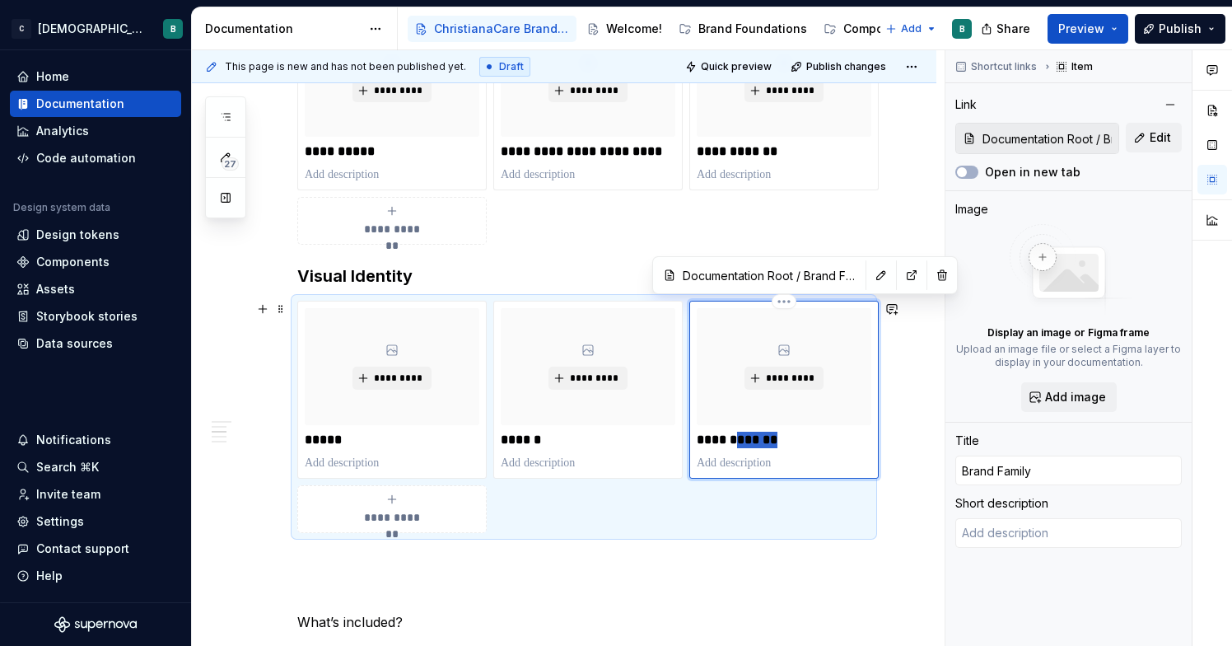
click at [769, 437] on p "**********" at bounding box center [784, 440] width 175 height 16
type textarea "*"
type input "T"
type textarea "*"
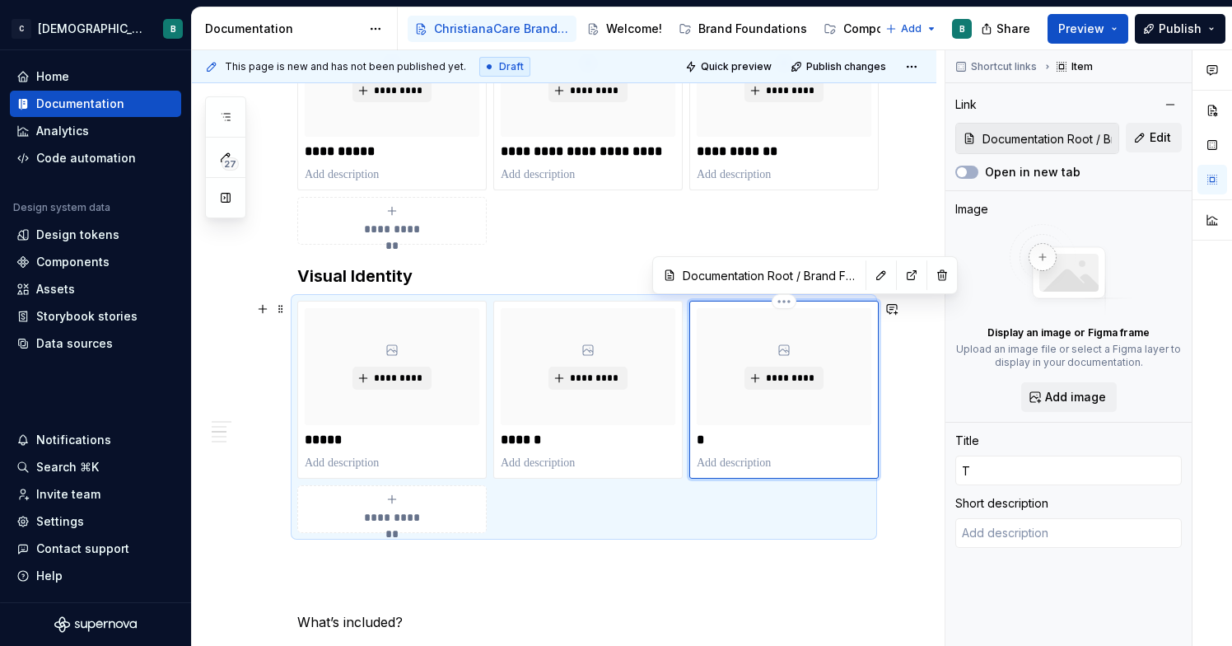
type input "[PERSON_NAME]"
type textarea "*"
type input "Typ"
type textarea "*"
type input "Typo"
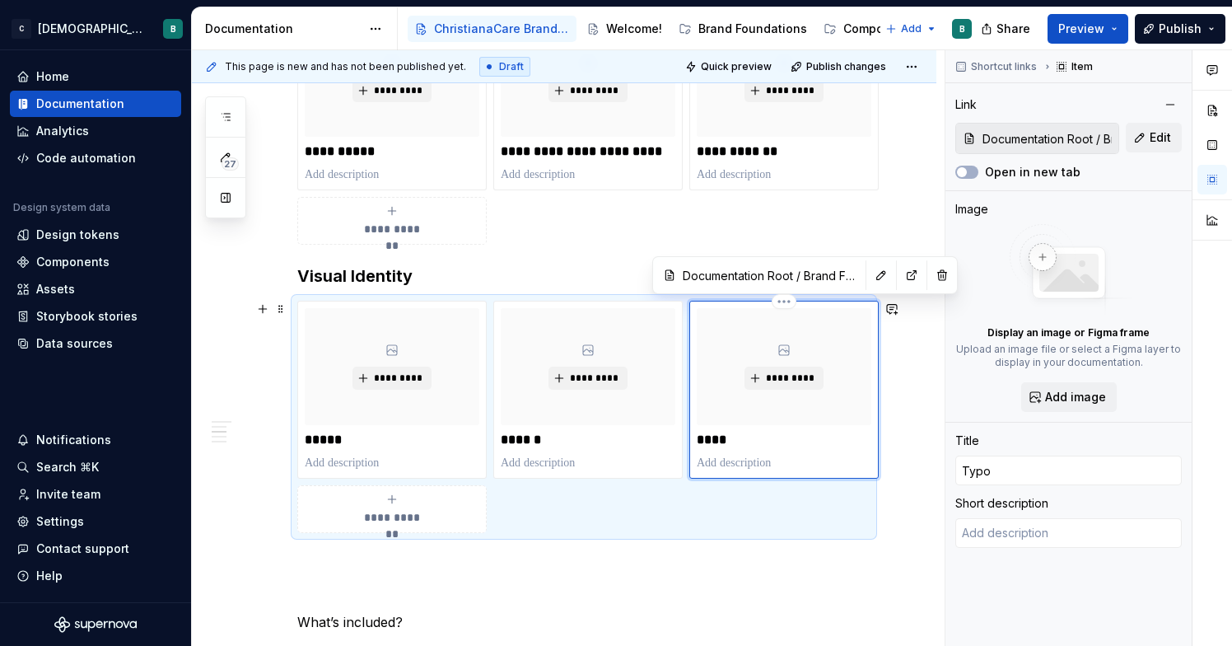
type textarea "*"
type input "Typog"
type textarea "*"
type input "Typogr"
type textarea "*"
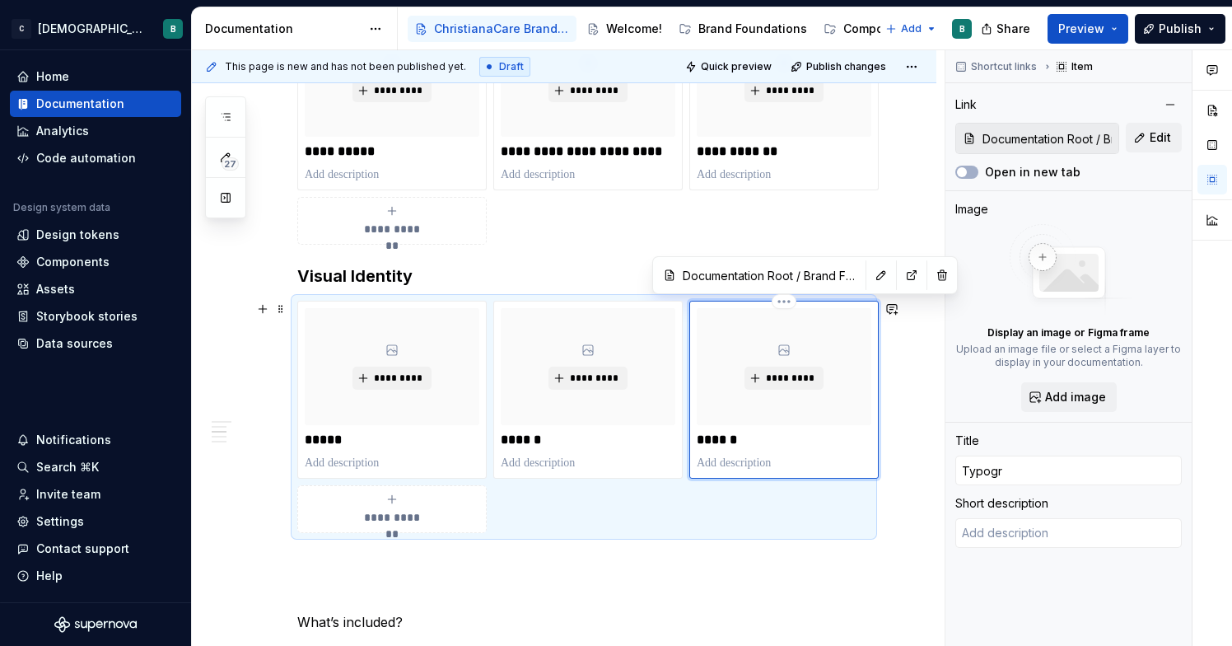
type input "Typogra"
type textarea "*"
type input "Typograp"
type textarea "*"
type input "Typograph"
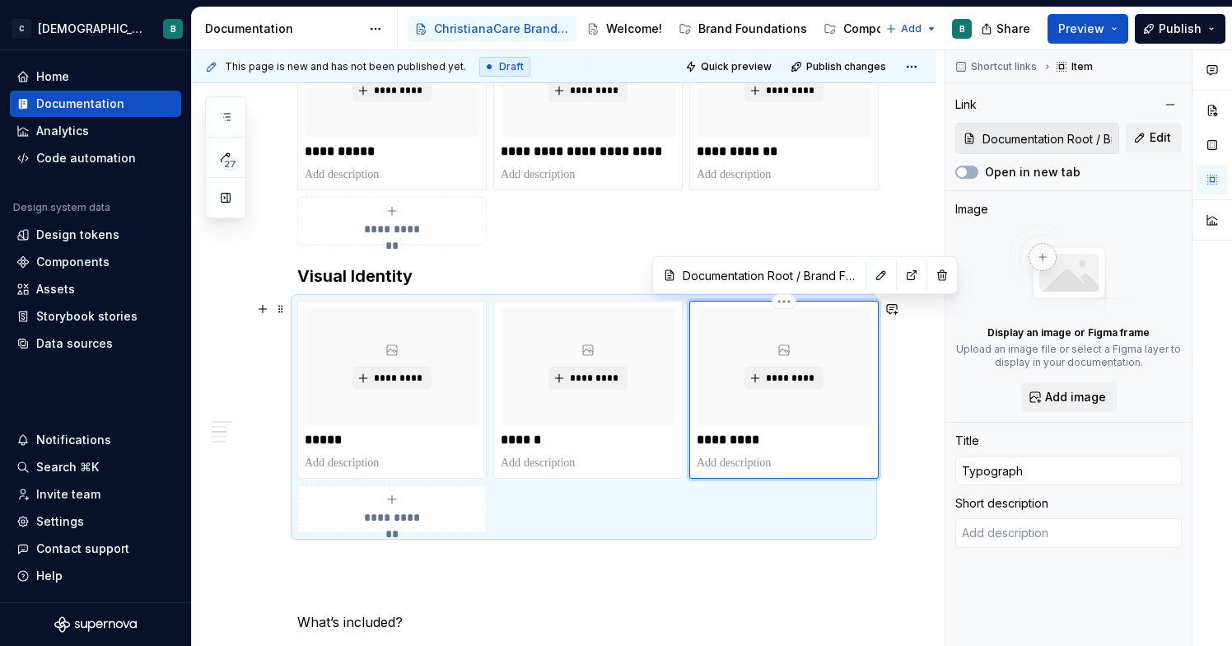
type textarea "*"
type input "Typography"
click at [901, 311] on button "button" at bounding box center [892, 308] width 23 height 23
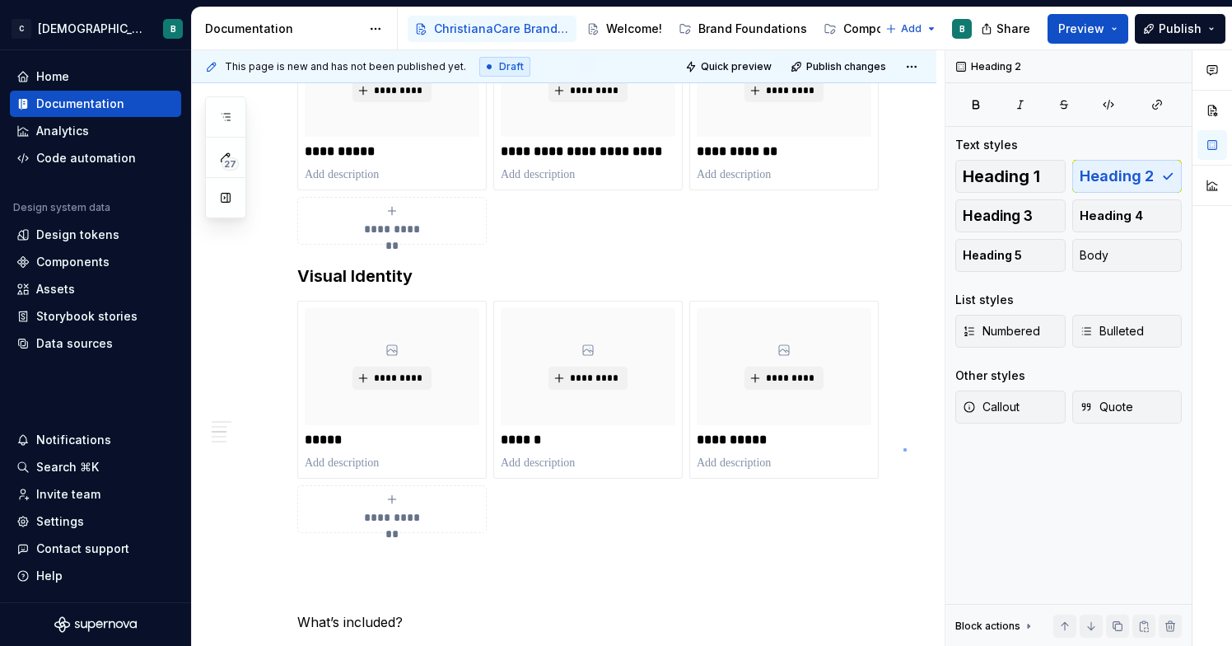
click at [904, 448] on div "**********" at bounding box center [568, 348] width 753 height 596
click at [390, 493] on icon "submit" at bounding box center [392, 499] width 13 height 13
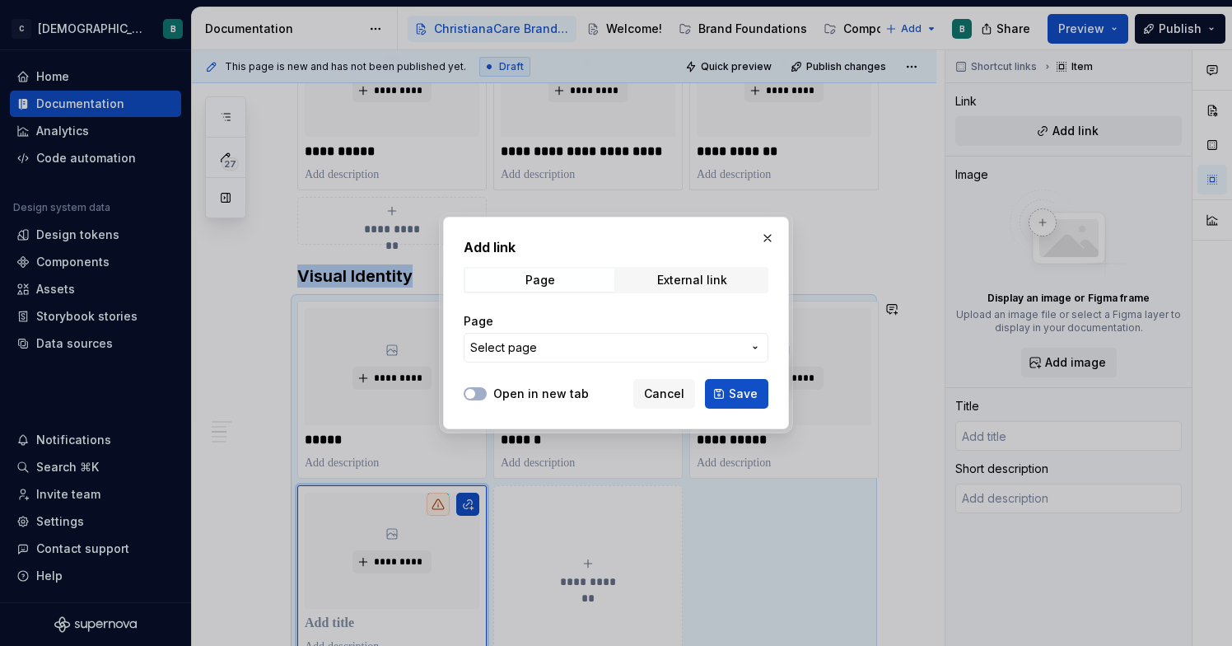
click at [559, 345] on span "Select page" at bounding box center [606, 347] width 272 height 16
click at [559, 347] on div "Add link Page External link Page Select page Open in new tab Cancel Save" at bounding box center [616, 323] width 1232 height 646
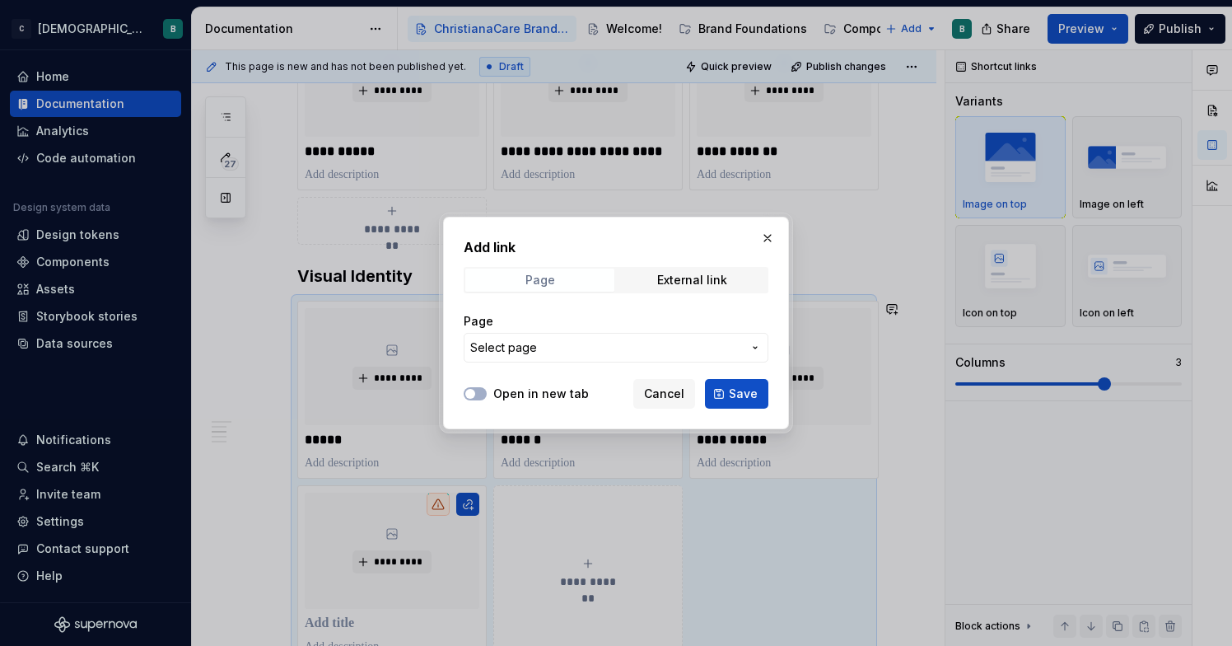
click at [558, 289] on span "Page" at bounding box center [539, 280] width 149 height 23
click at [557, 344] on span "Select page" at bounding box center [606, 347] width 272 height 16
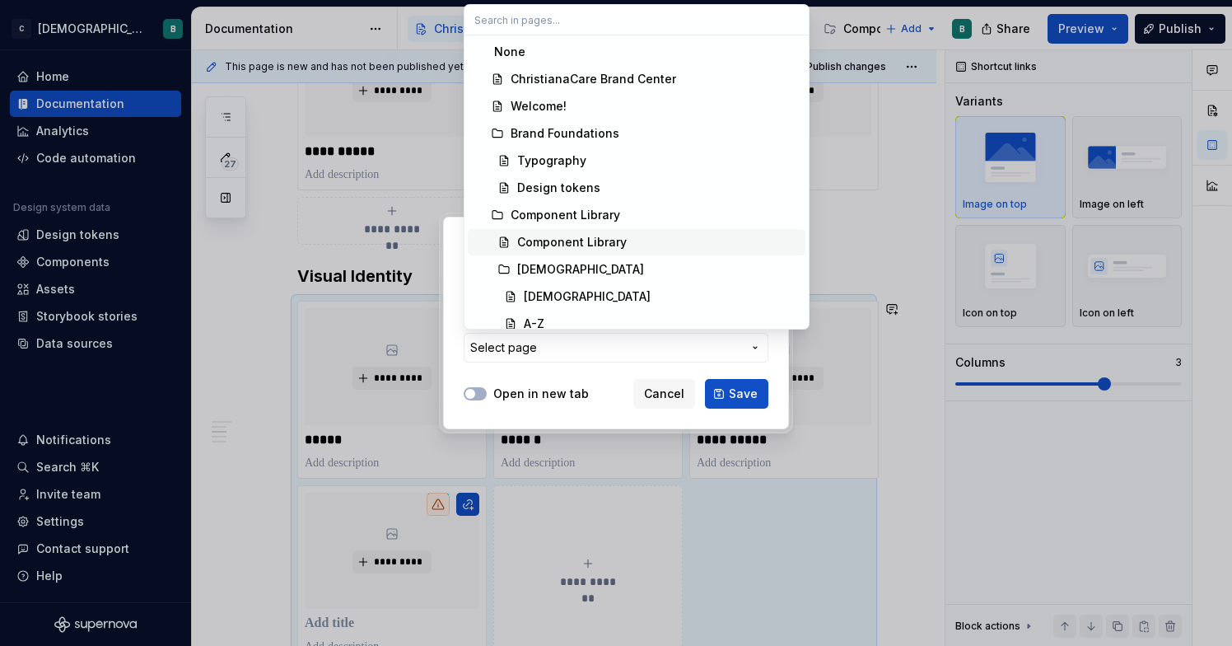
scroll to position [854, 0]
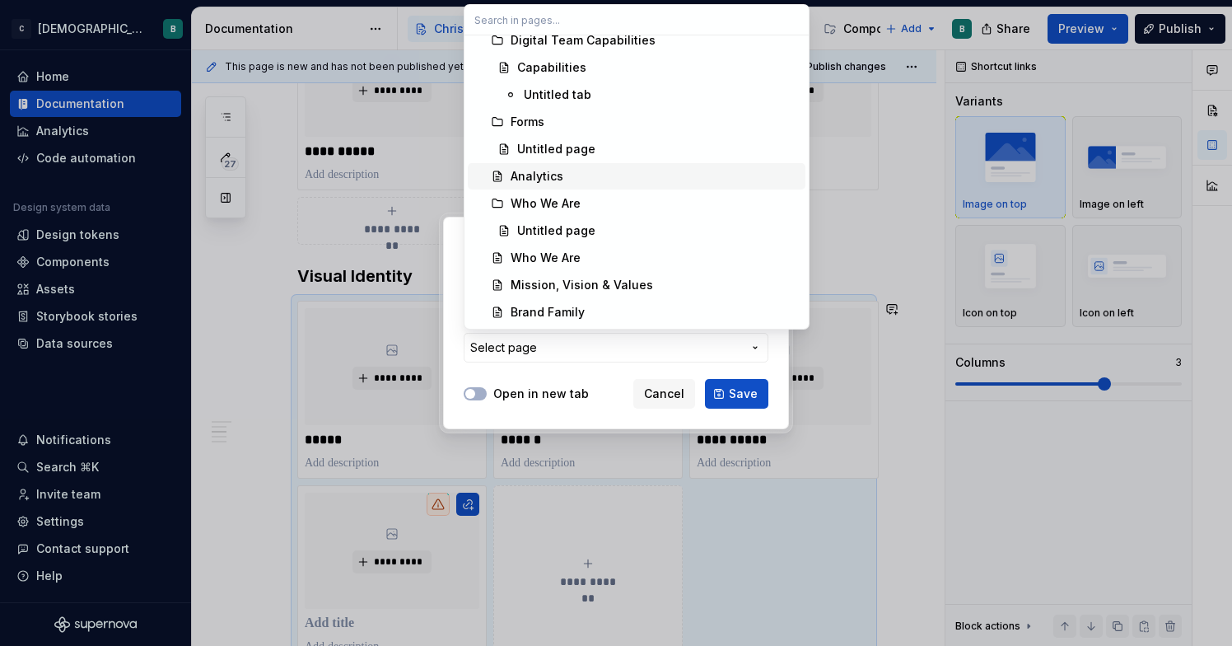
click at [344, 259] on div at bounding box center [616, 323] width 1232 height 646
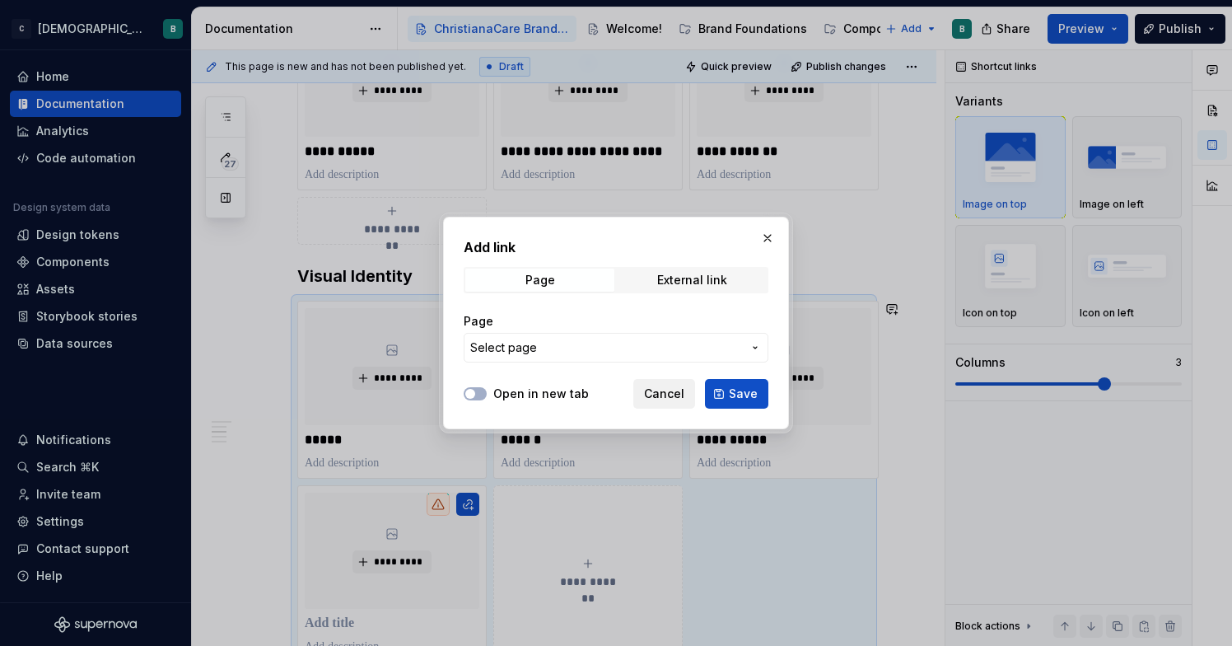
click at [663, 387] on span "Cancel" at bounding box center [664, 394] width 40 height 16
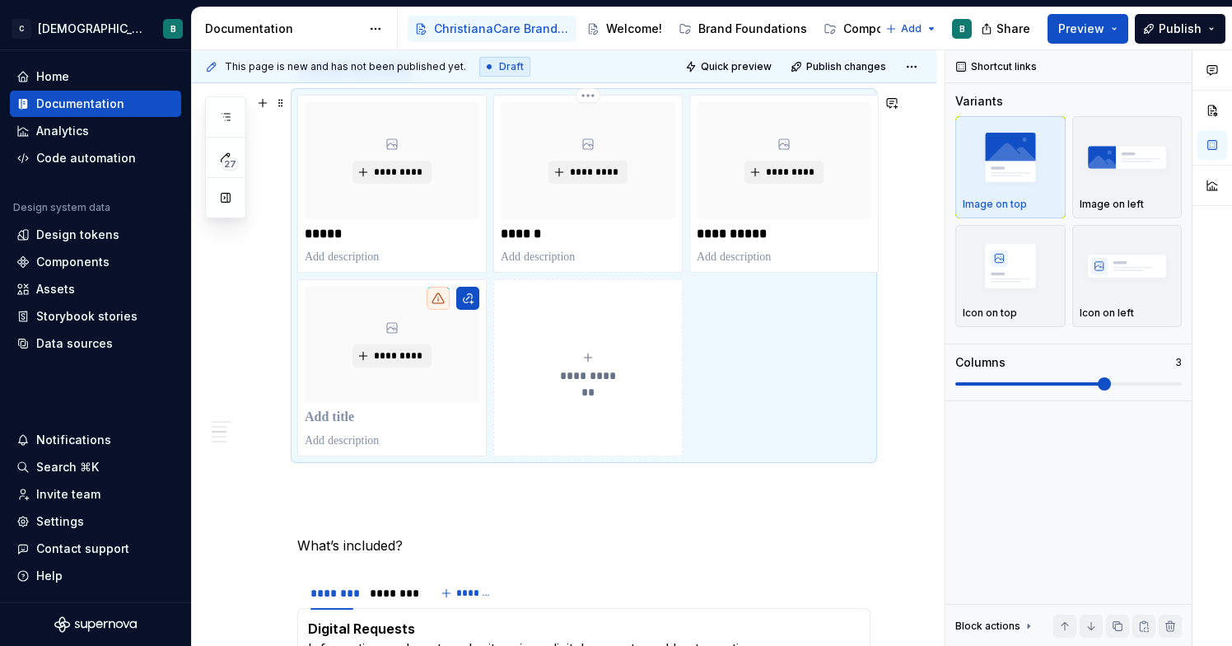
scroll to position [846, 0]
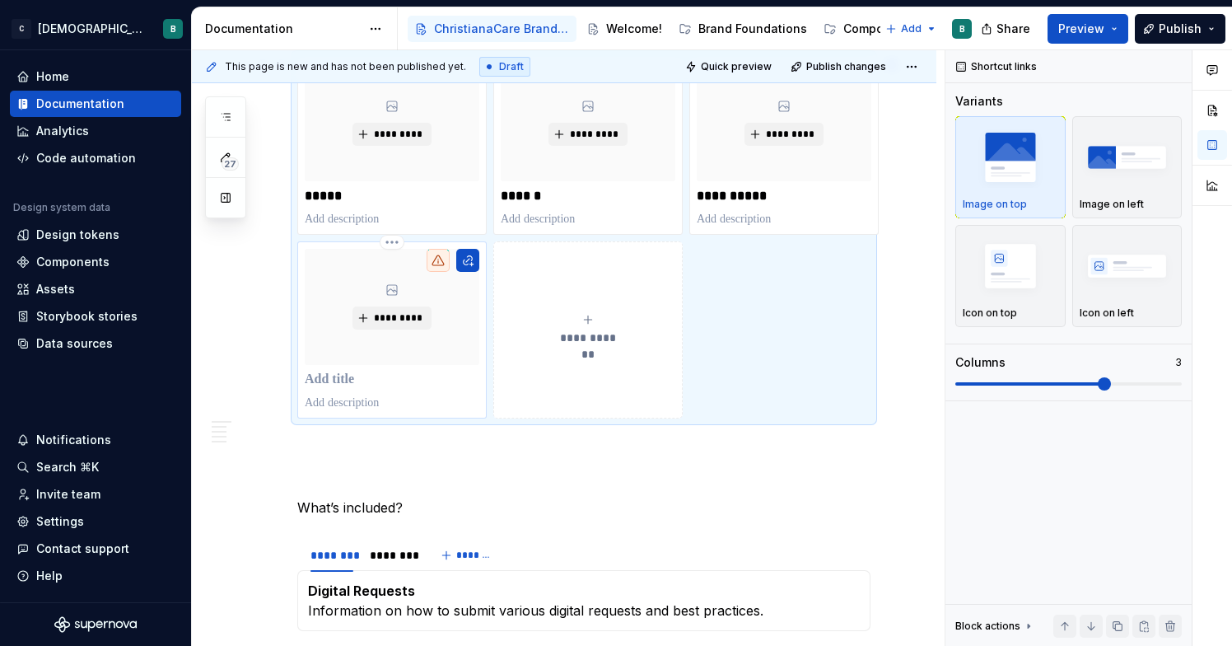
click at [347, 378] on p at bounding box center [392, 380] width 175 height 16
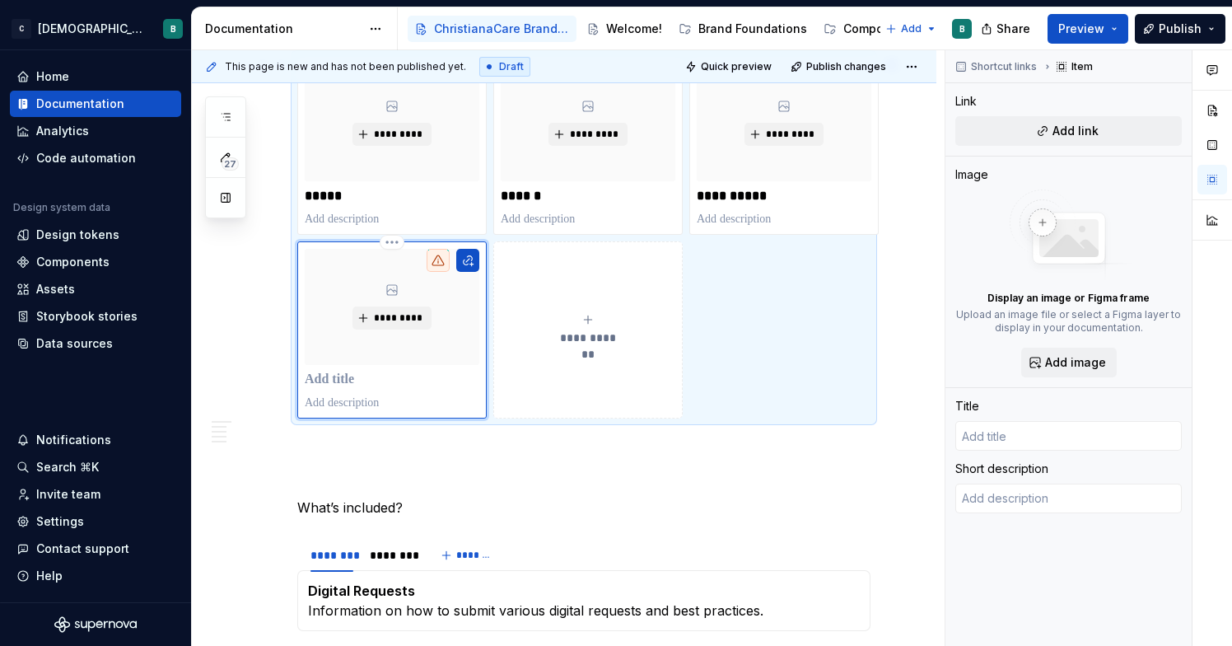
type textarea "*"
type input "I"
type textarea "*"
type input "Im"
type textarea "*"
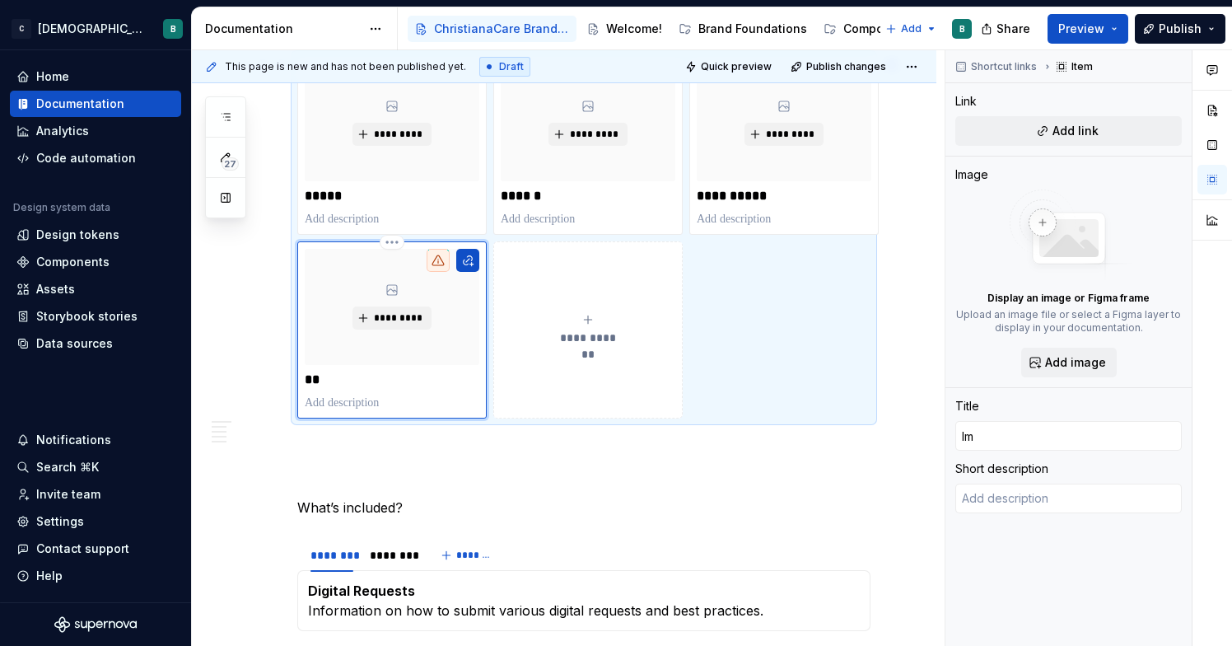
type input "Ima"
type textarea "*"
type input "Imag"
type textarea "*"
type input "Image"
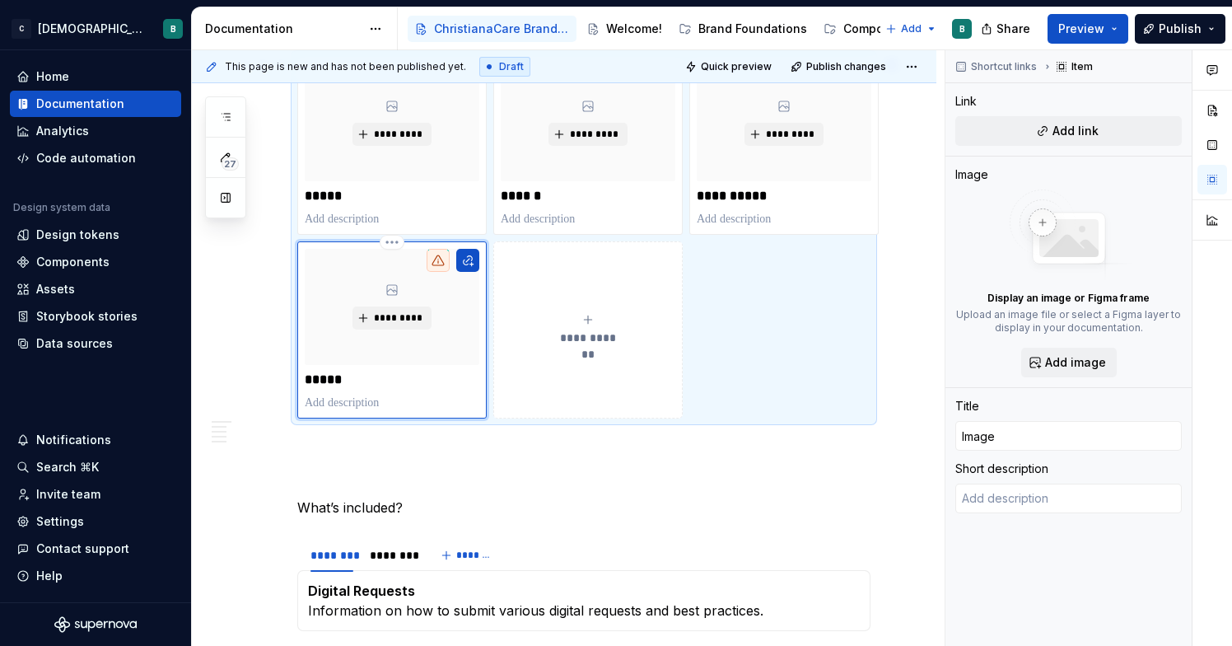
type textarea "*"
type input "Imager"
type textarea "*"
type input "Imagery"
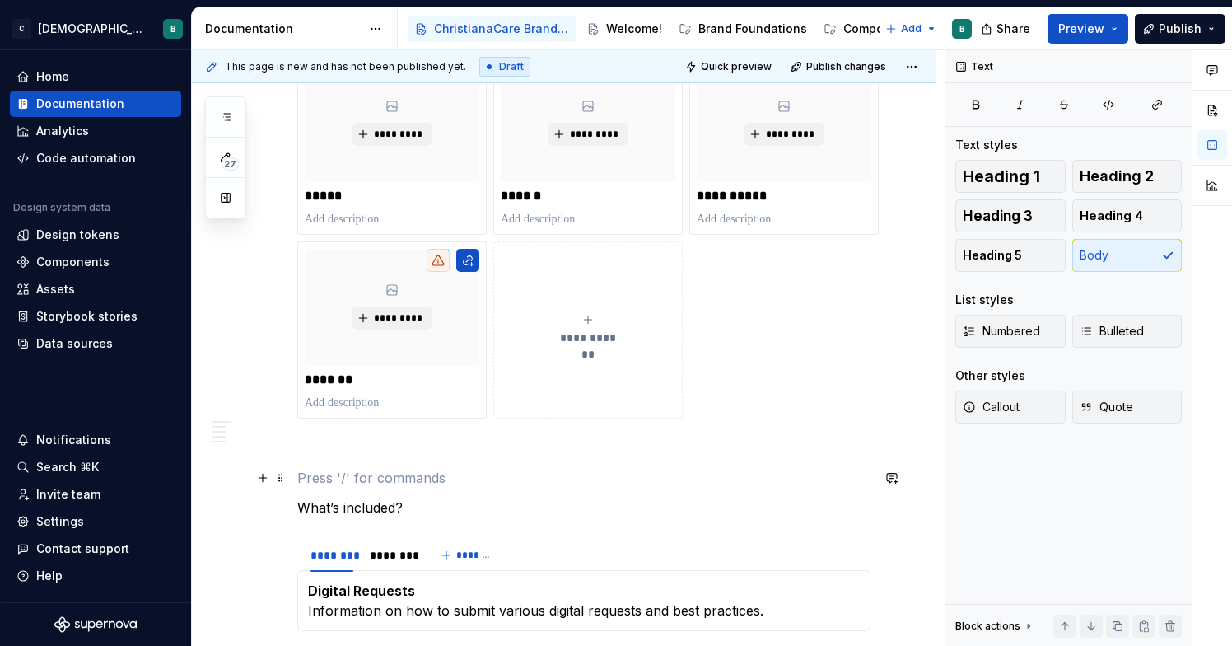
click at [744, 480] on p at bounding box center [583, 478] width 573 height 20
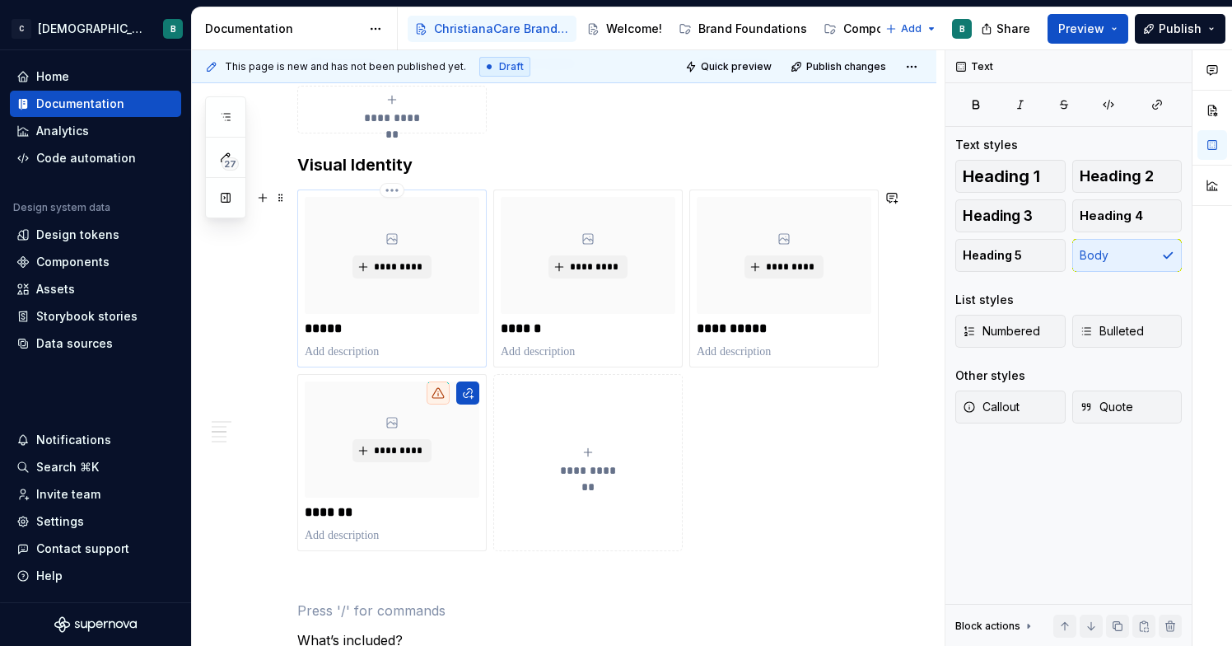
scroll to position [708, 0]
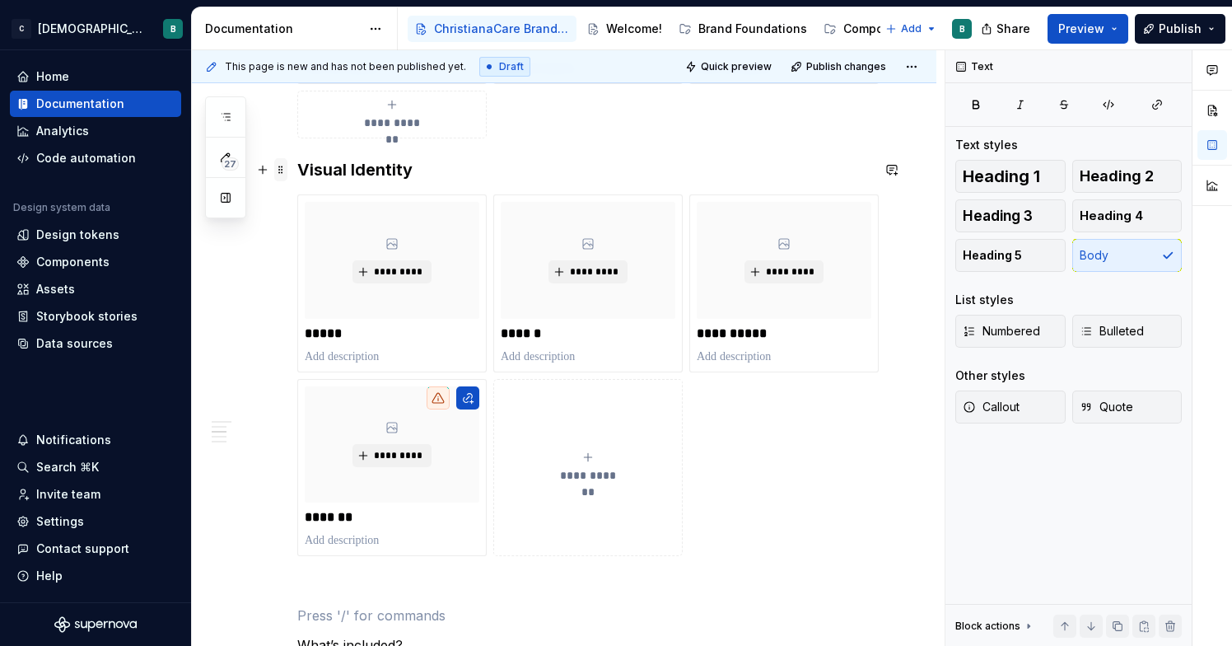
click at [283, 177] on span at bounding box center [280, 169] width 13 height 23
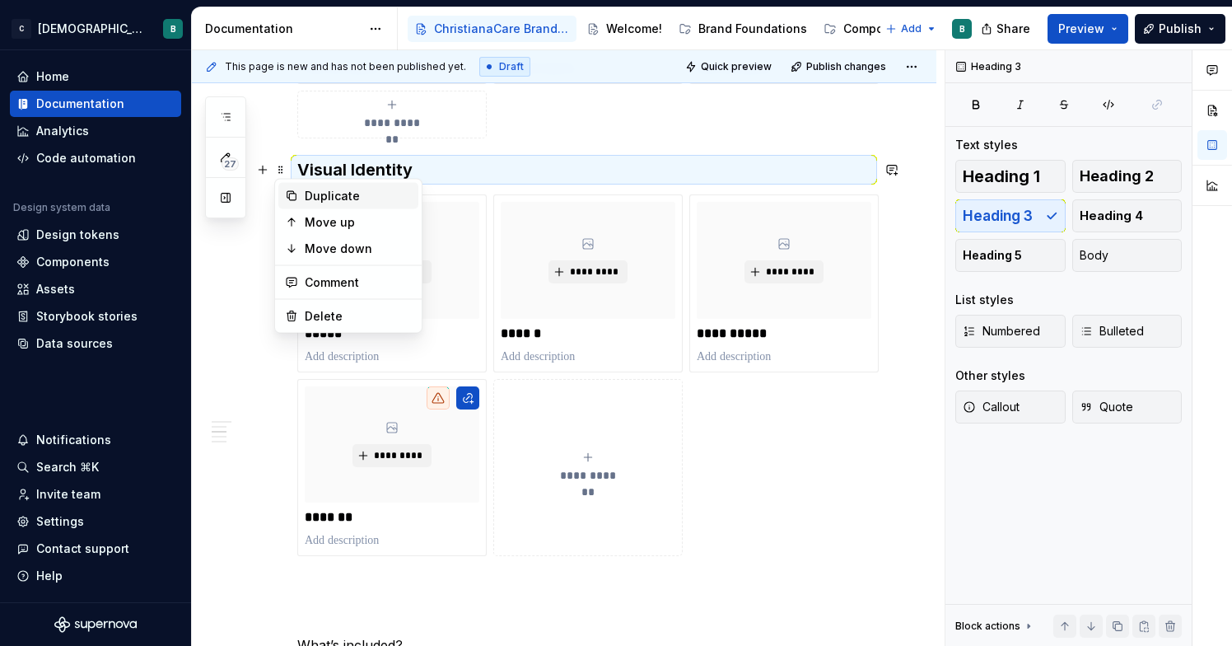
click at [293, 198] on icon at bounding box center [291, 195] width 13 height 13
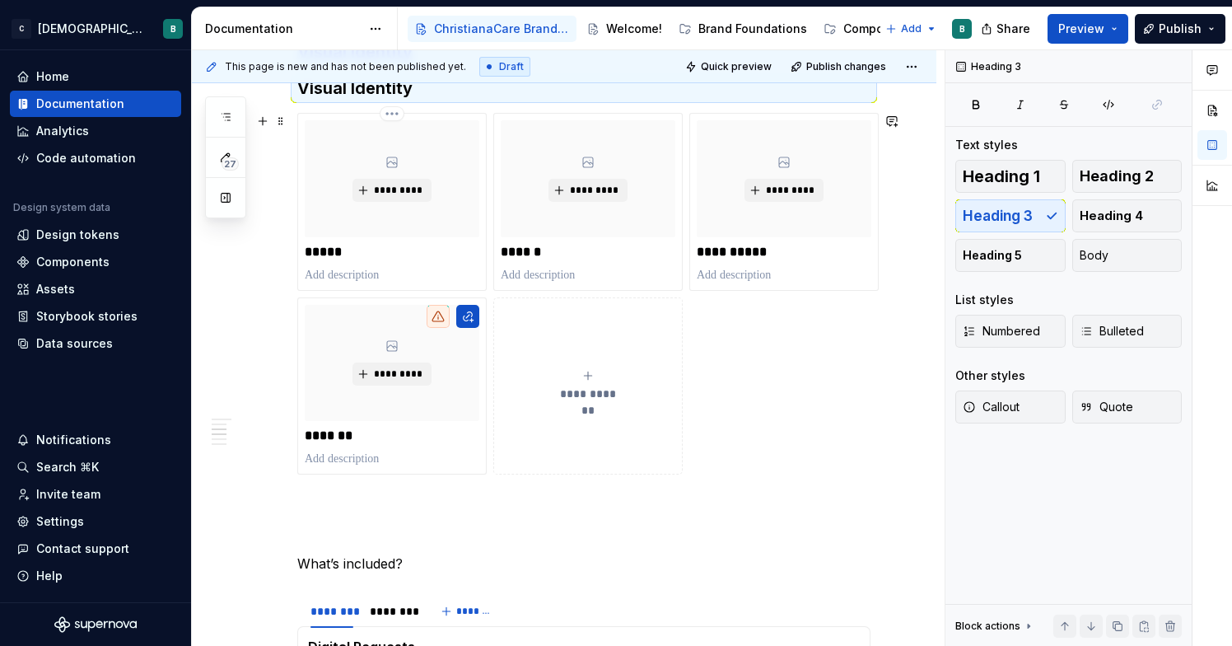
scroll to position [818, 0]
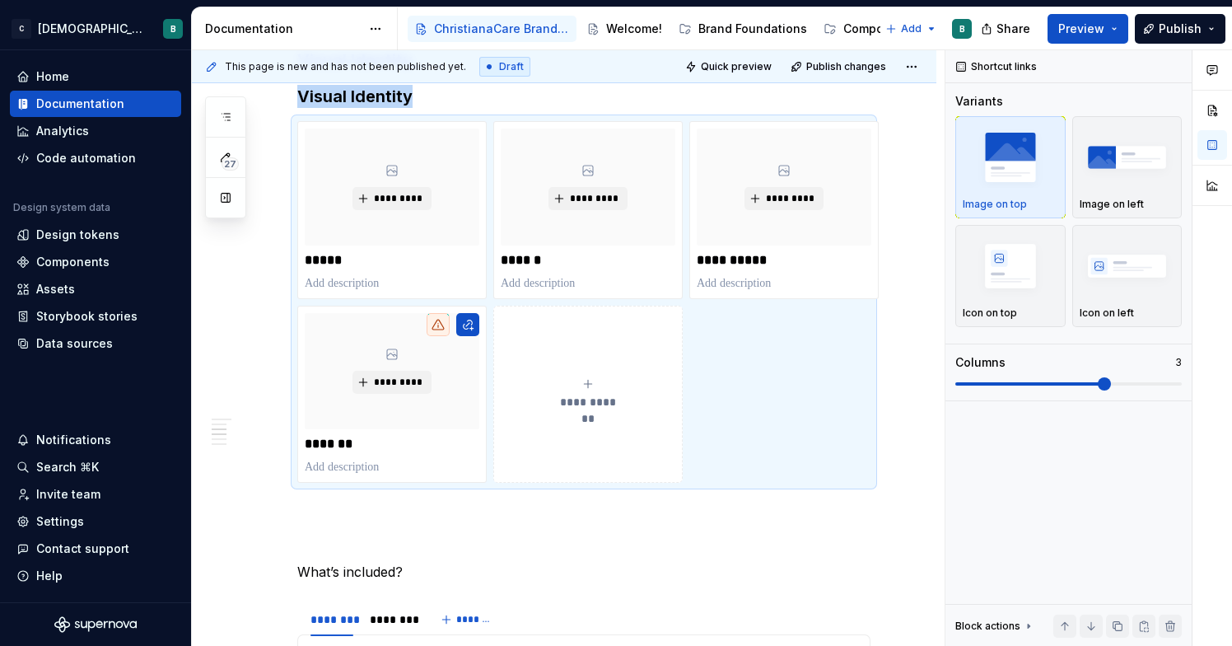
drag, startPoint x: 282, startPoint y: 132, endPoint x: 281, endPoint y: 346, distance: 214.2
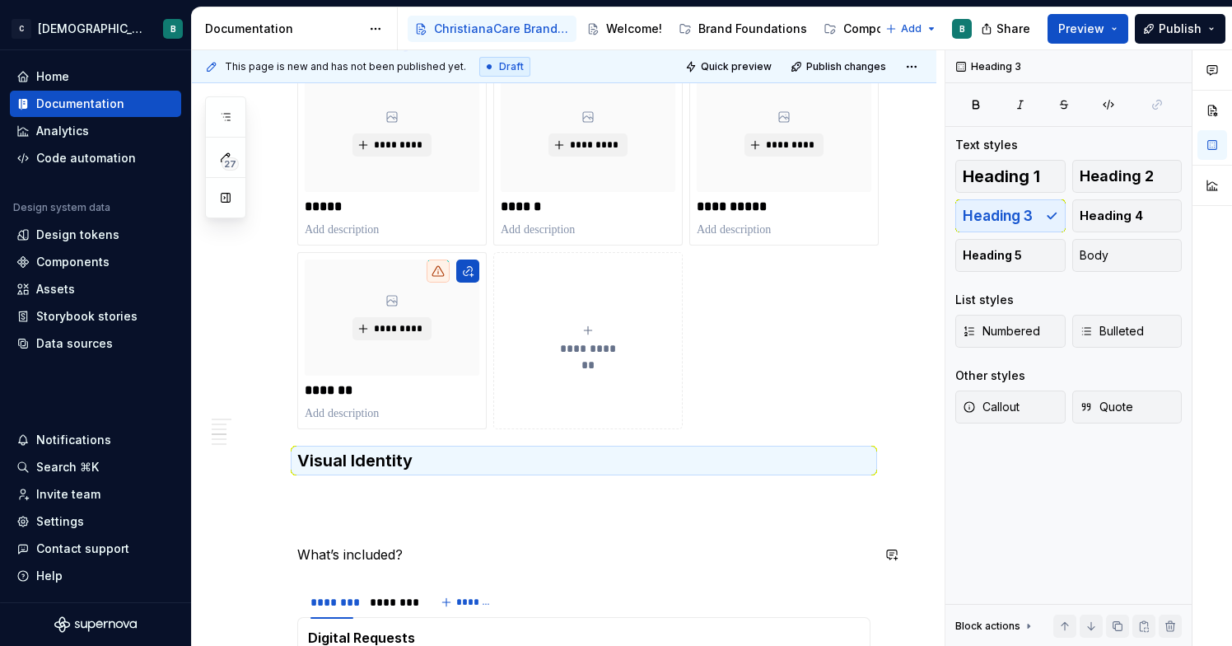
scroll to position [853, 0]
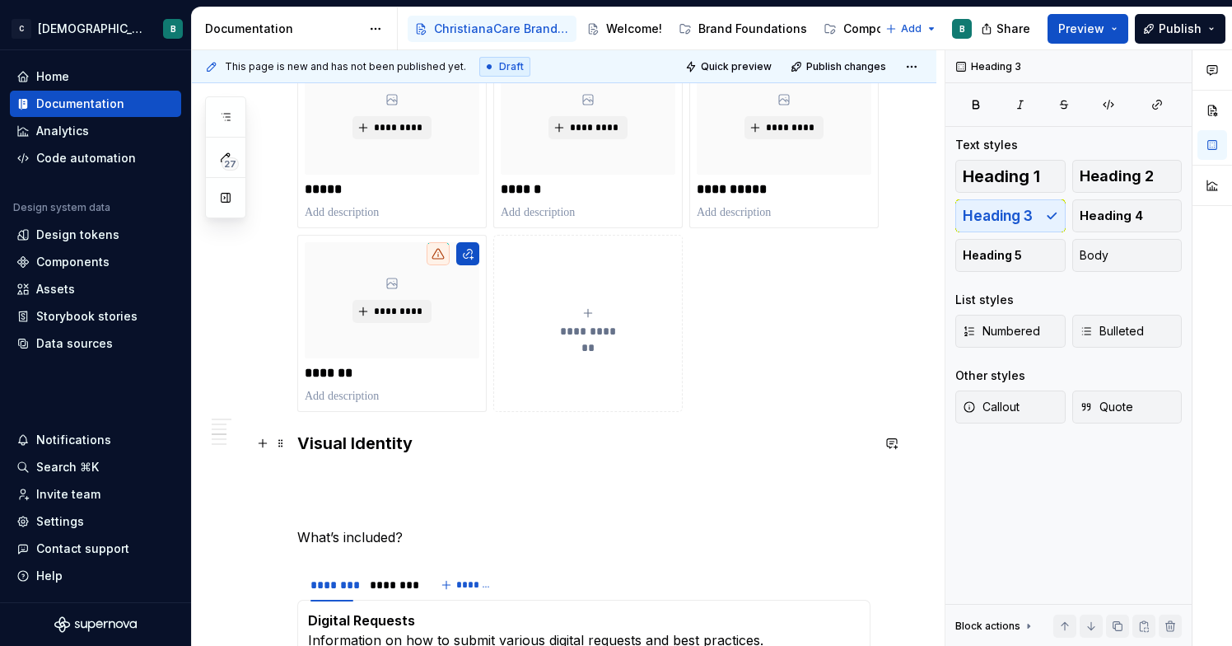
click at [376, 442] on h3 "Visual Identity" at bounding box center [583, 443] width 573 height 23
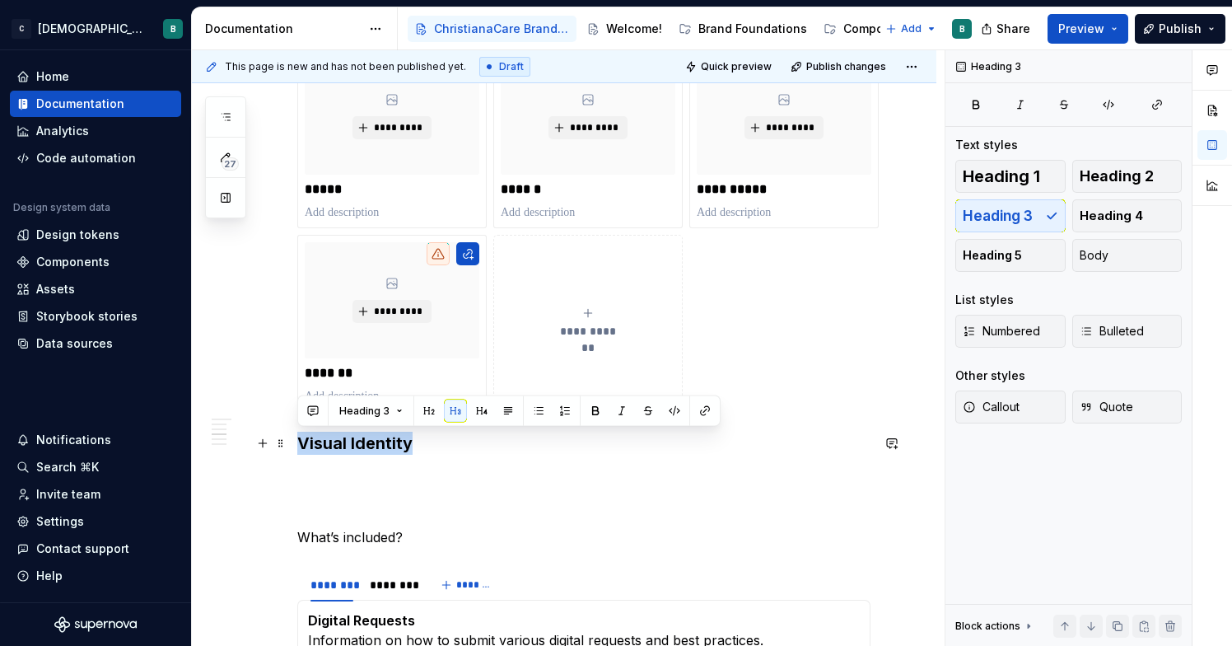
click at [376, 442] on h3 "Visual Identity" at bounding box center [583, 443] width 573 height 23
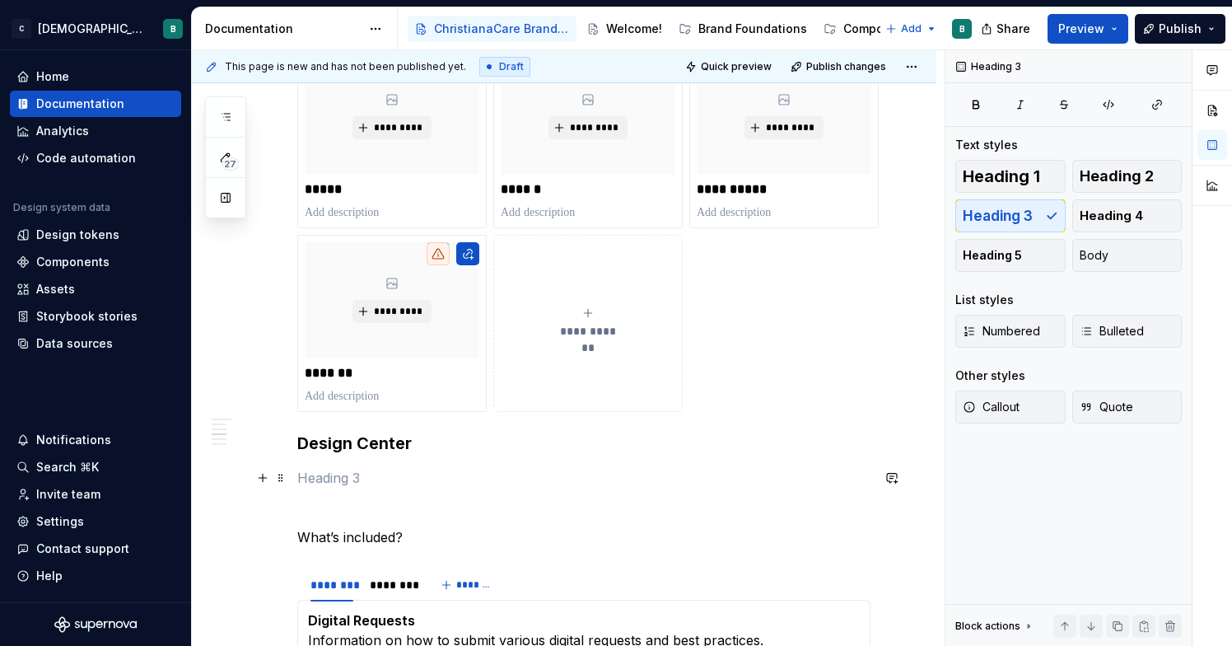
click at [311, 486] on p at bounding box center [583, 478] width 573 height 20
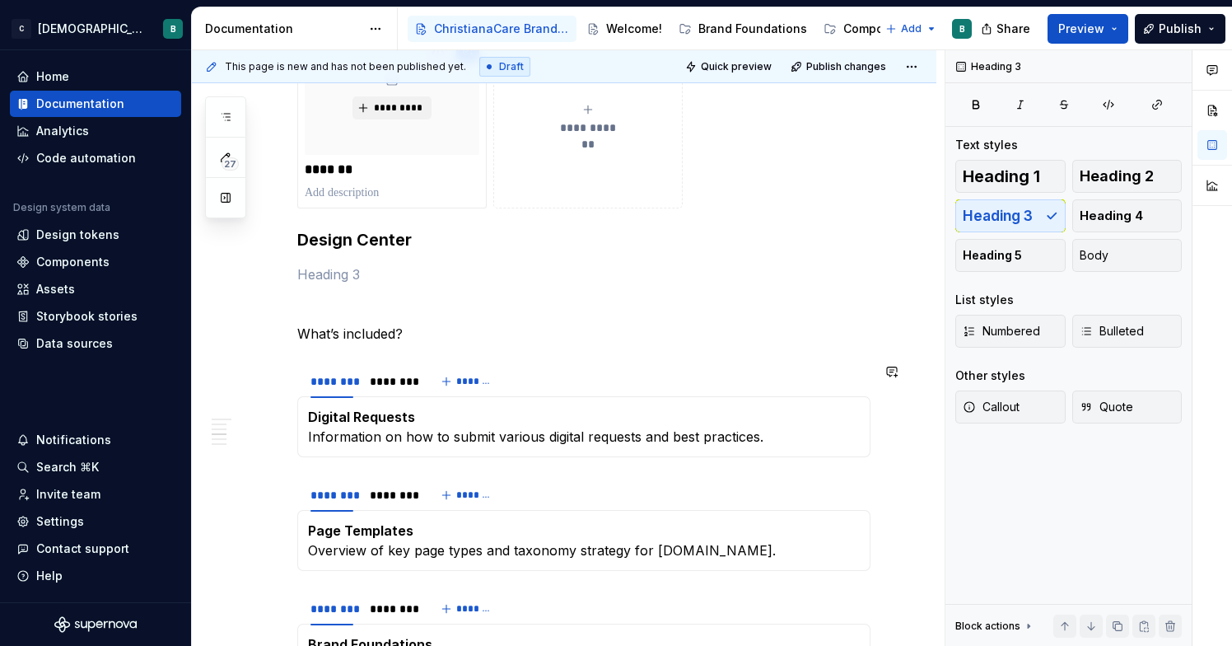
scroll to position [1146, 0]
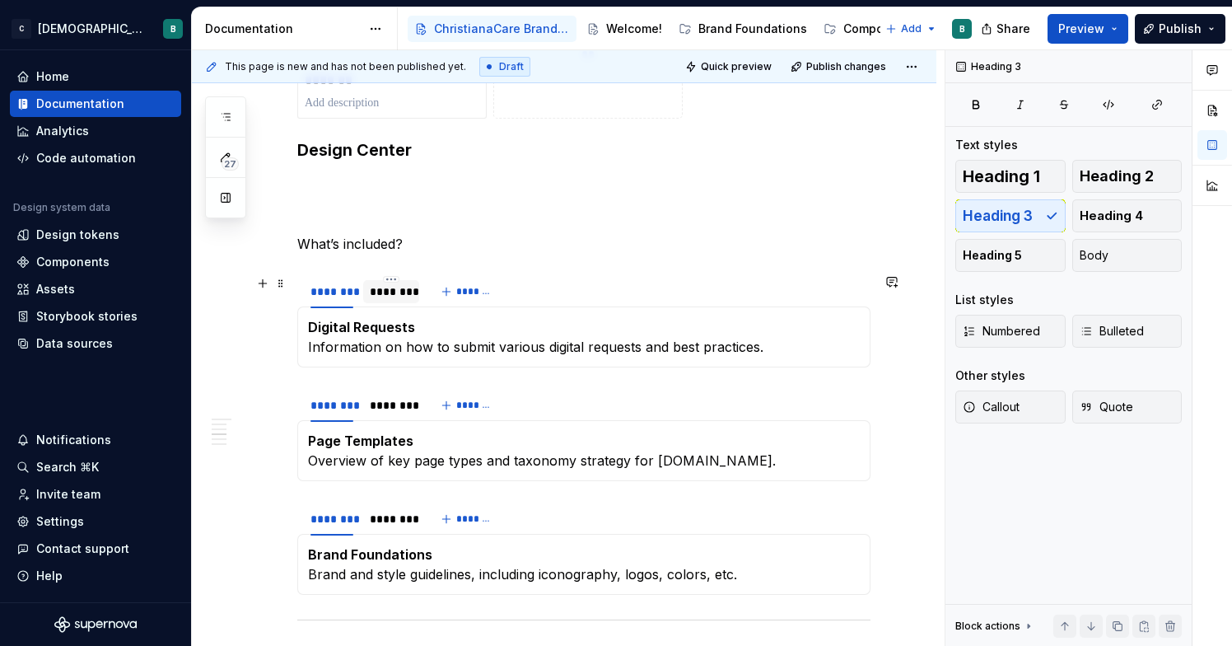
click at [399, 288] on div "********" at bounding box center [391, 291] width 43 height 16
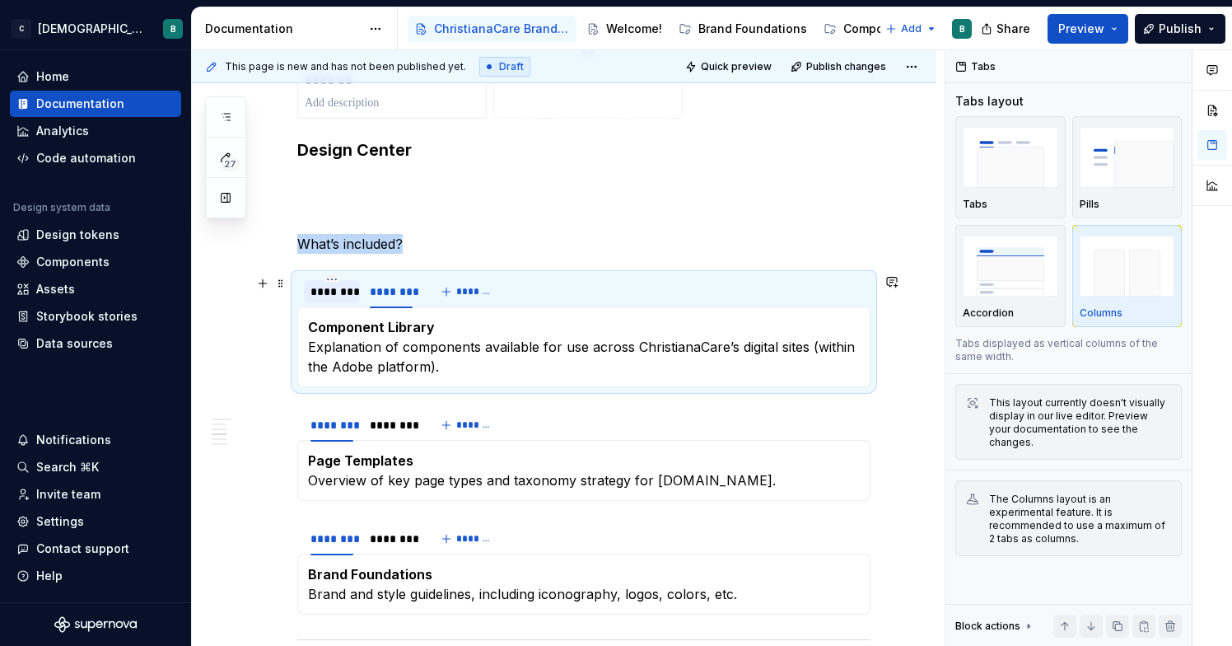
click at [325, 296] on div "********" at bounding box center [332, 291] width 43 height 16
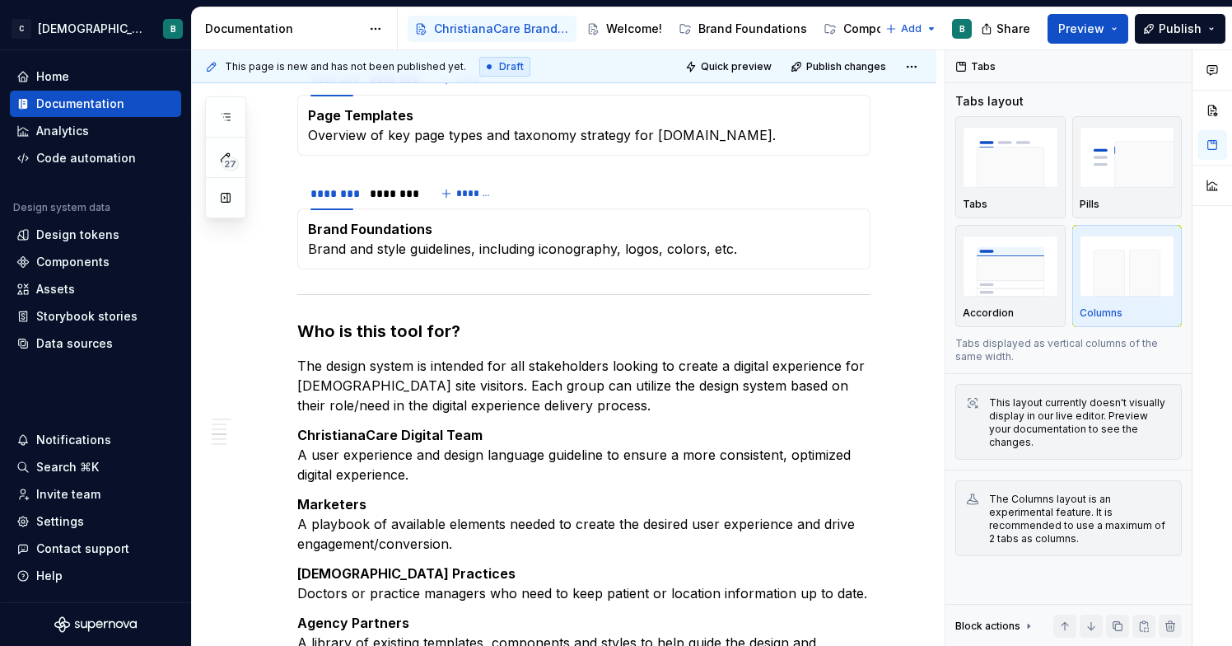
scroll to position [962, 0]
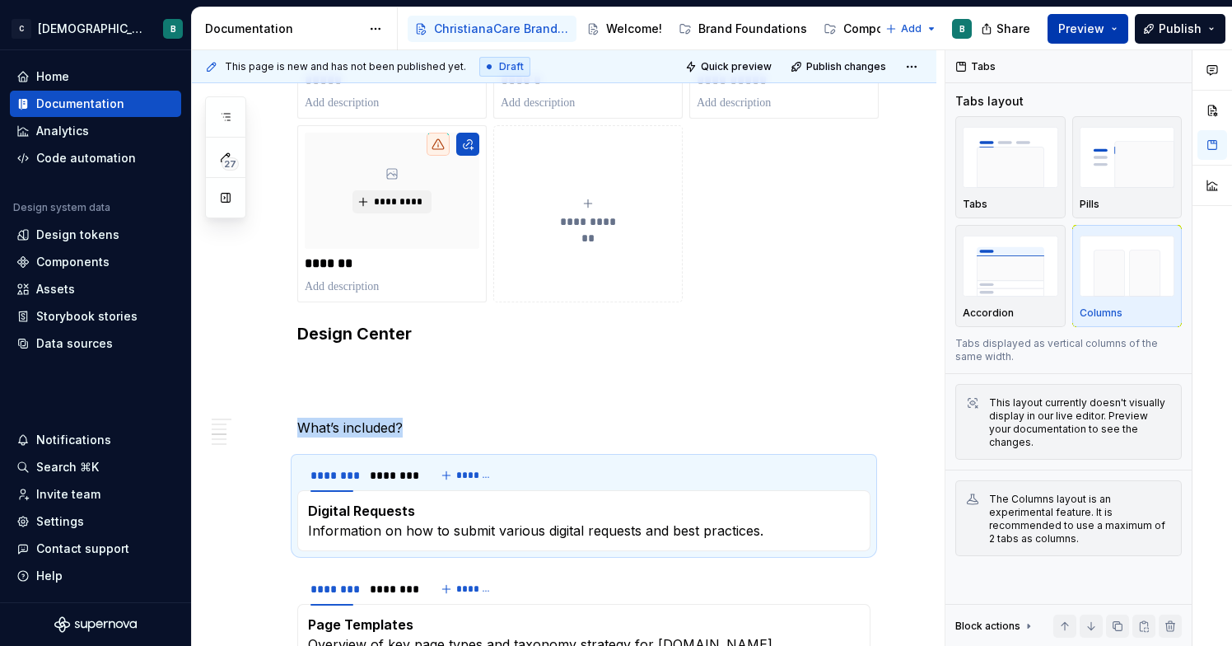
click at [1101, 30] on span "Preview" at bounding box center [1082, 29] width 46 height 16
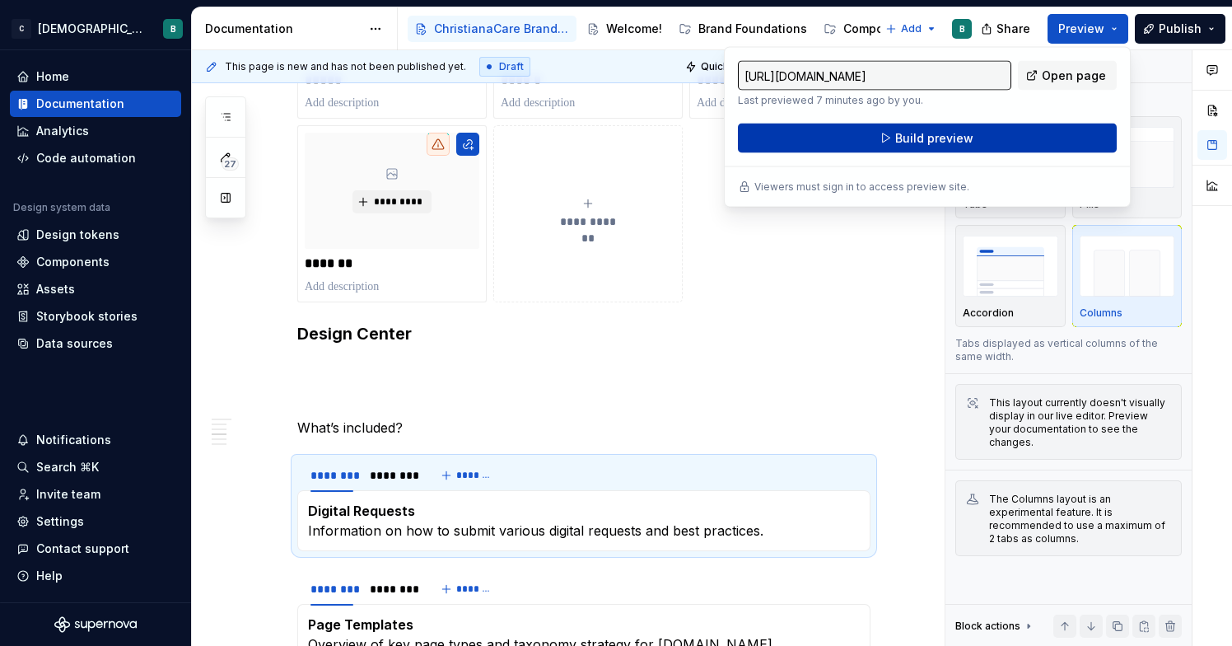
click at [1022, 141] on button "Build preview" at bounding box center [927, 139] width 379 height 30
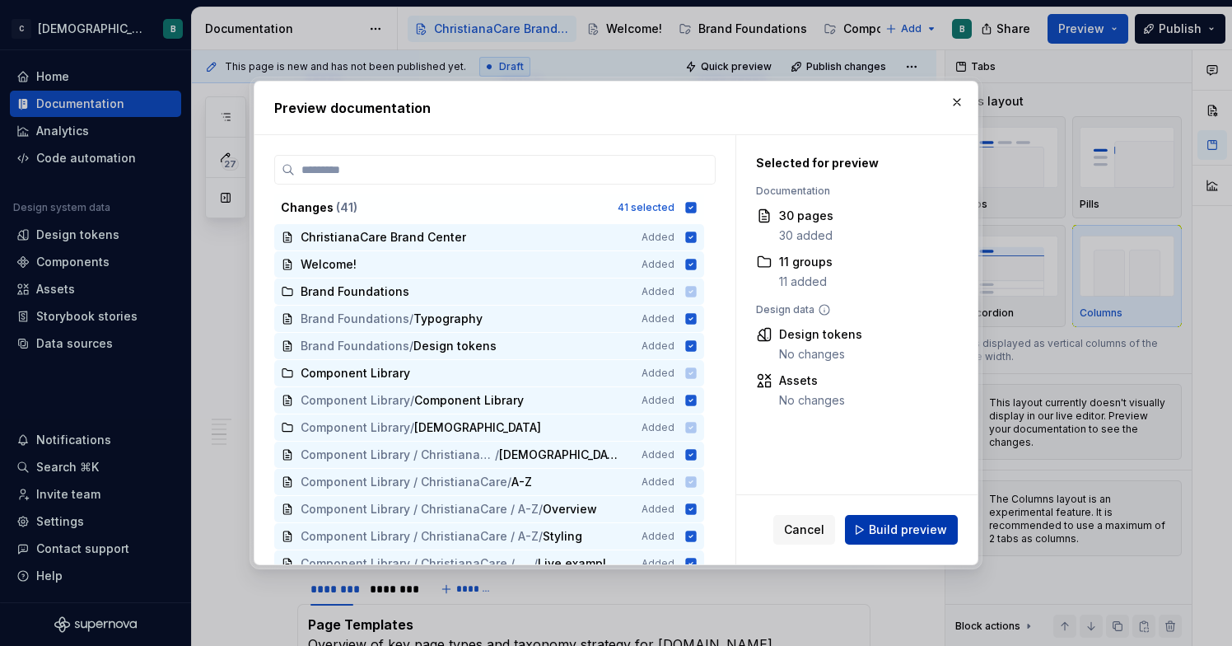
click at [907, 533] on span "Build preview" at bounding box center [908, 529] width 78 height 16
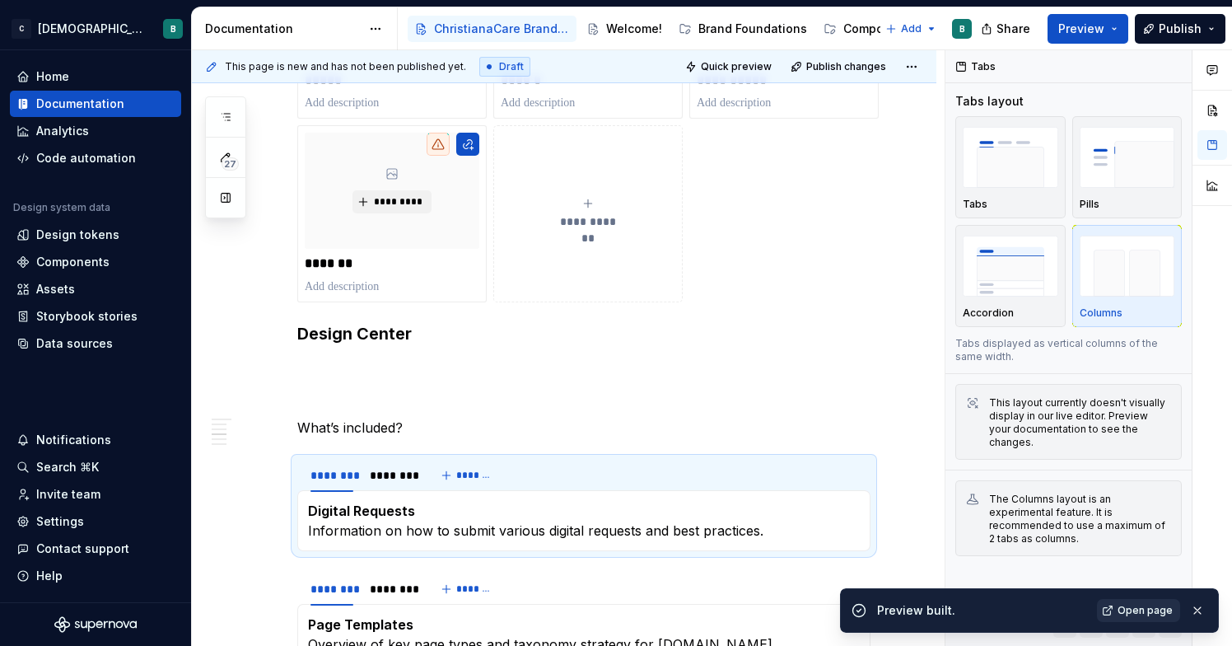
click at [1117, 609] on link "Open page" at bounding box center [1138, 610] width 83 height 23
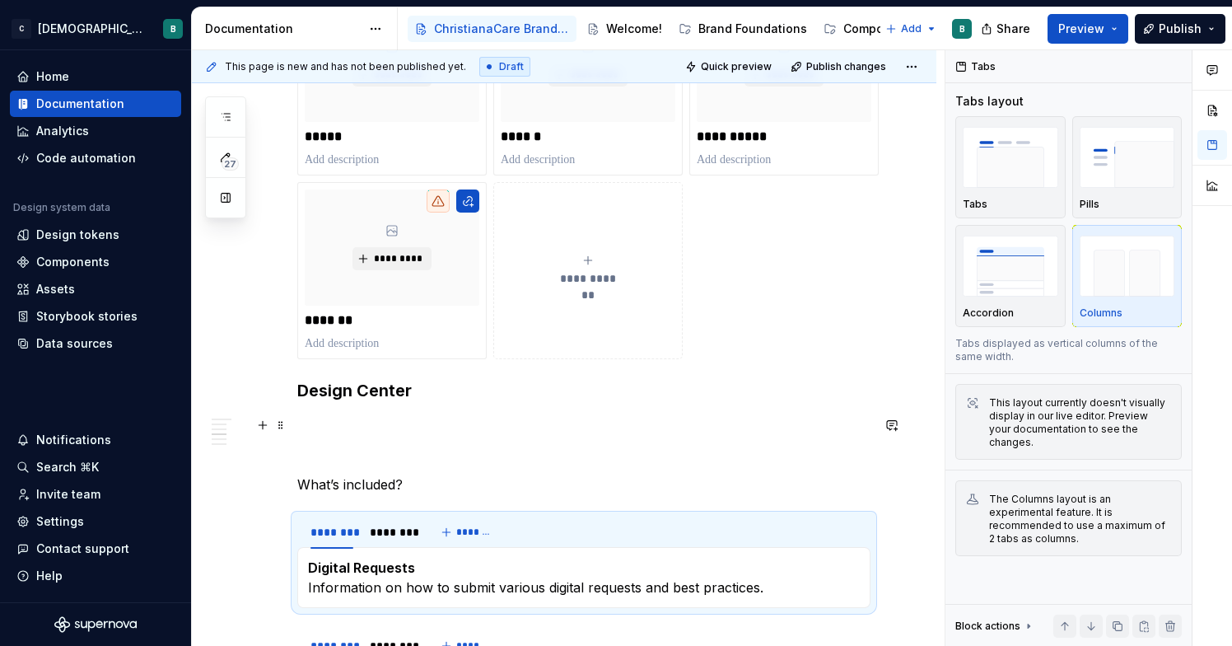
scroll to position [912, 0]
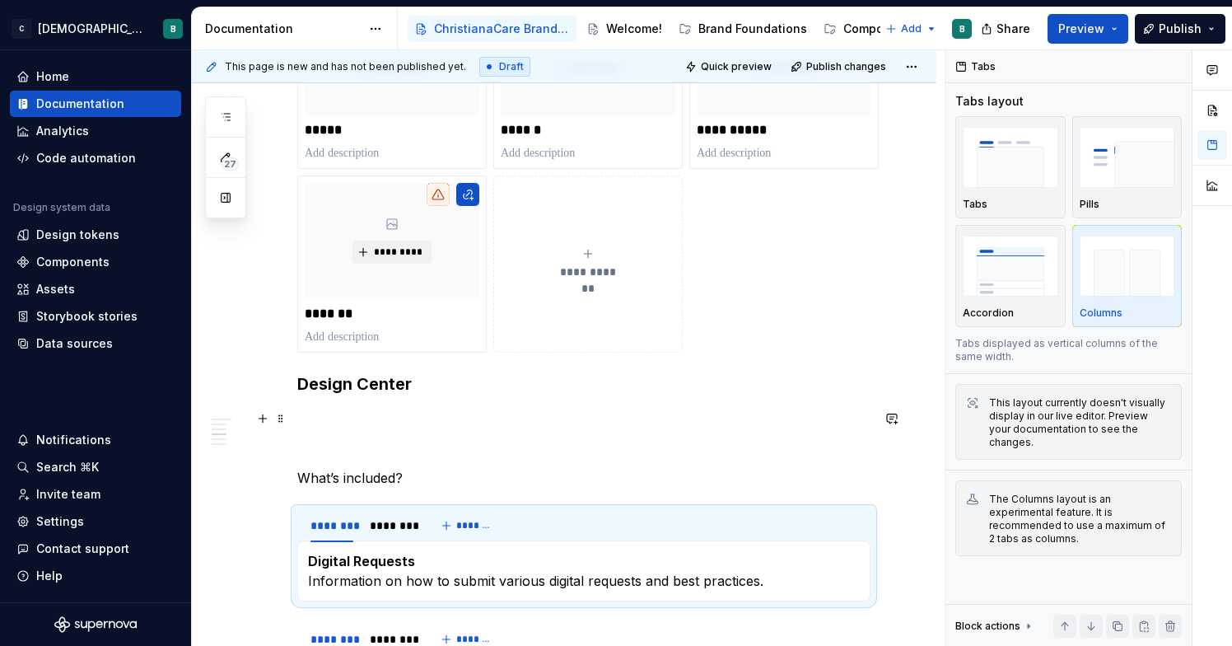
click at [268, 426] on button "button" at bounding box center [262, 418] width 23 height 23
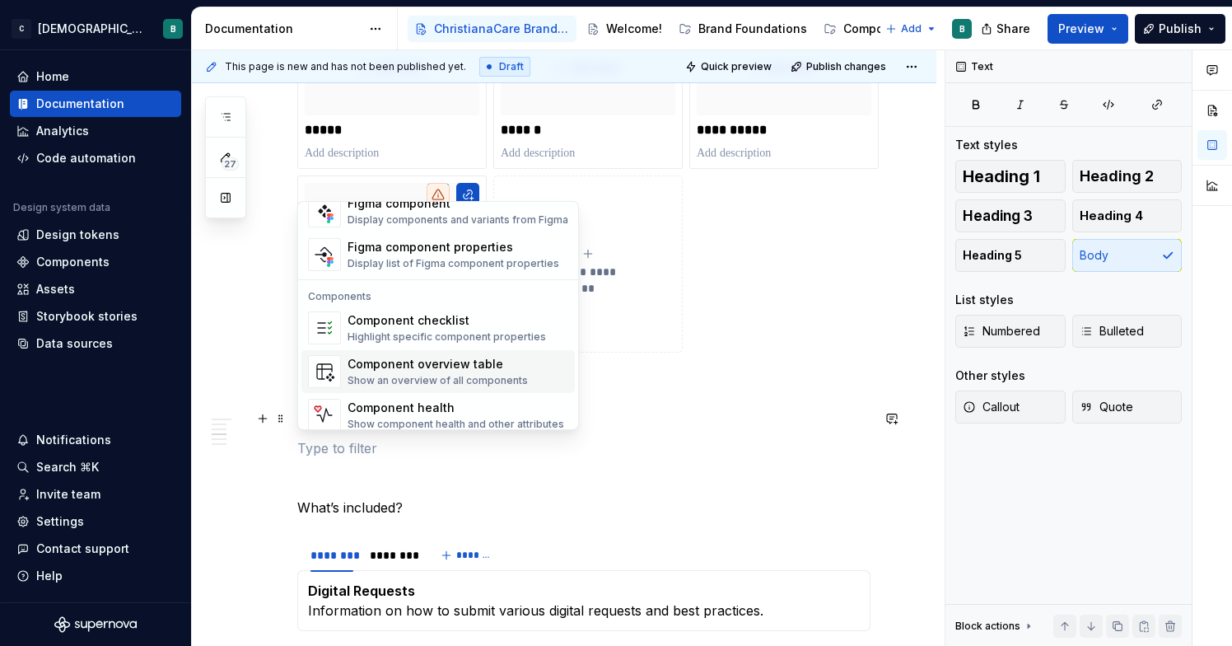
scroll to position [1597, 0]
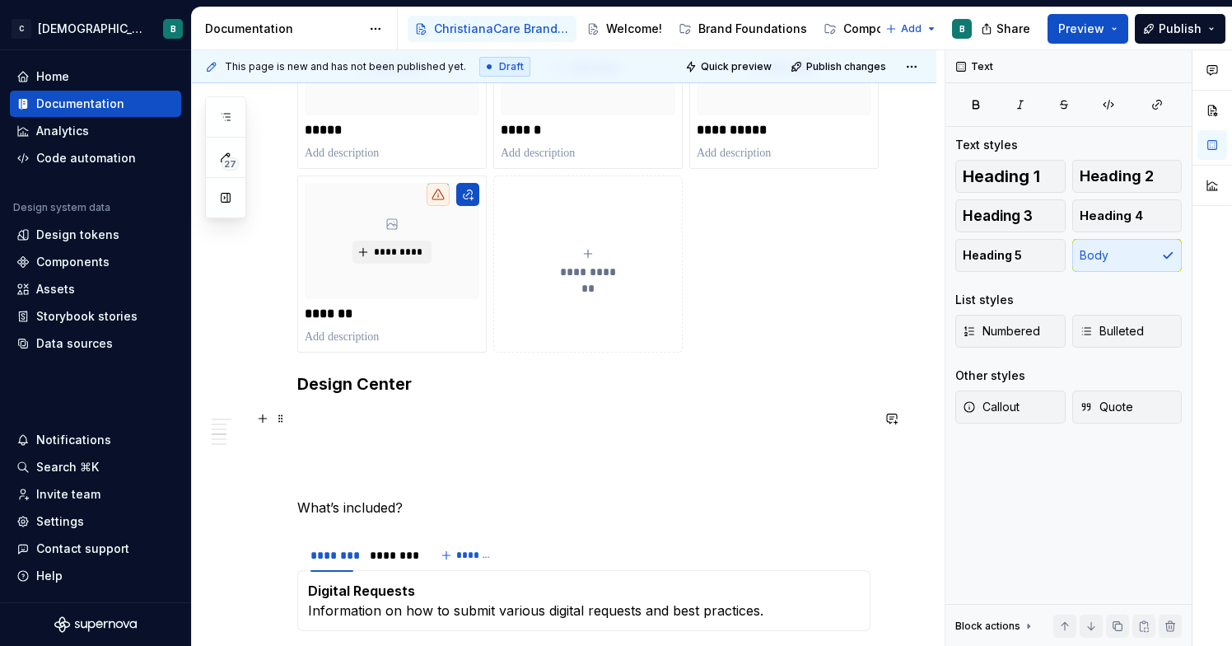
click at [222, 349] on div "**********" at bounding box center [564, 624] width 745 height 2509
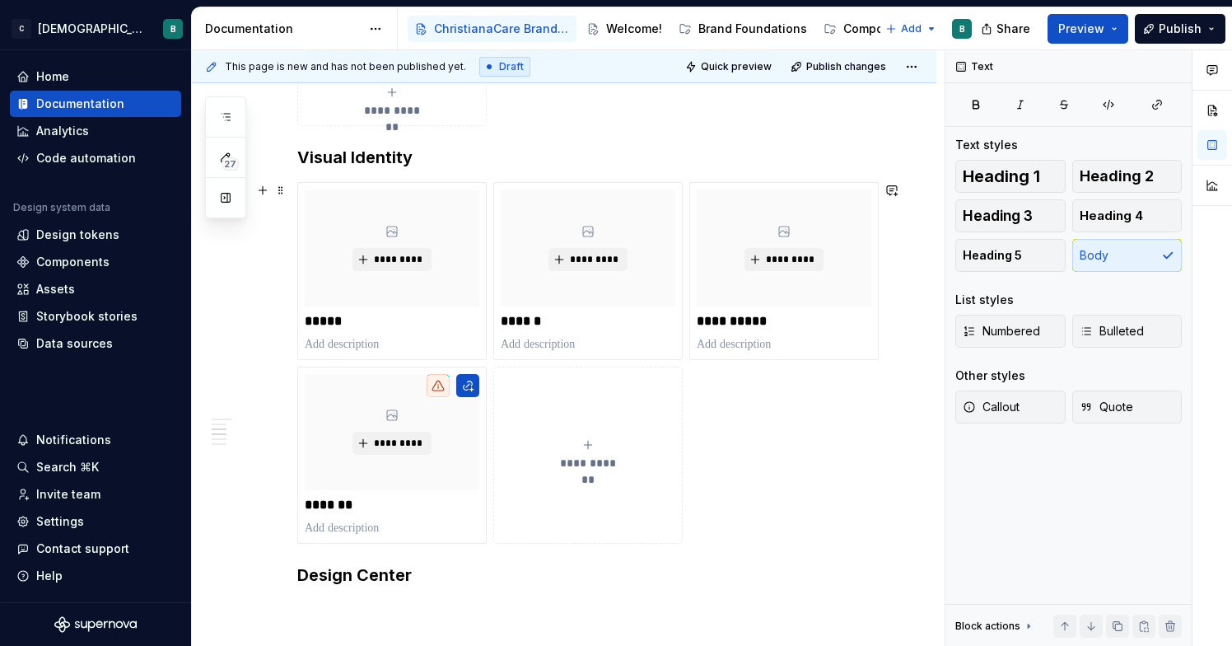
scroll to position [707, 0]
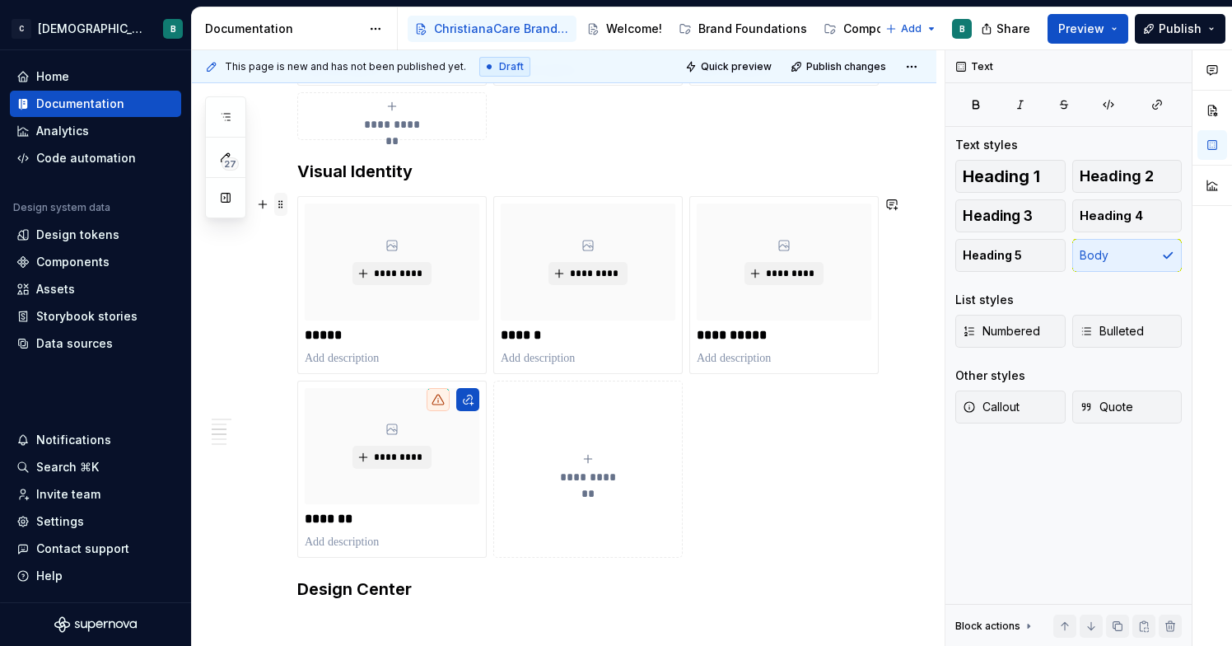
click at [281, 208] on span at bounding box center [280, 204] width 13 height 23
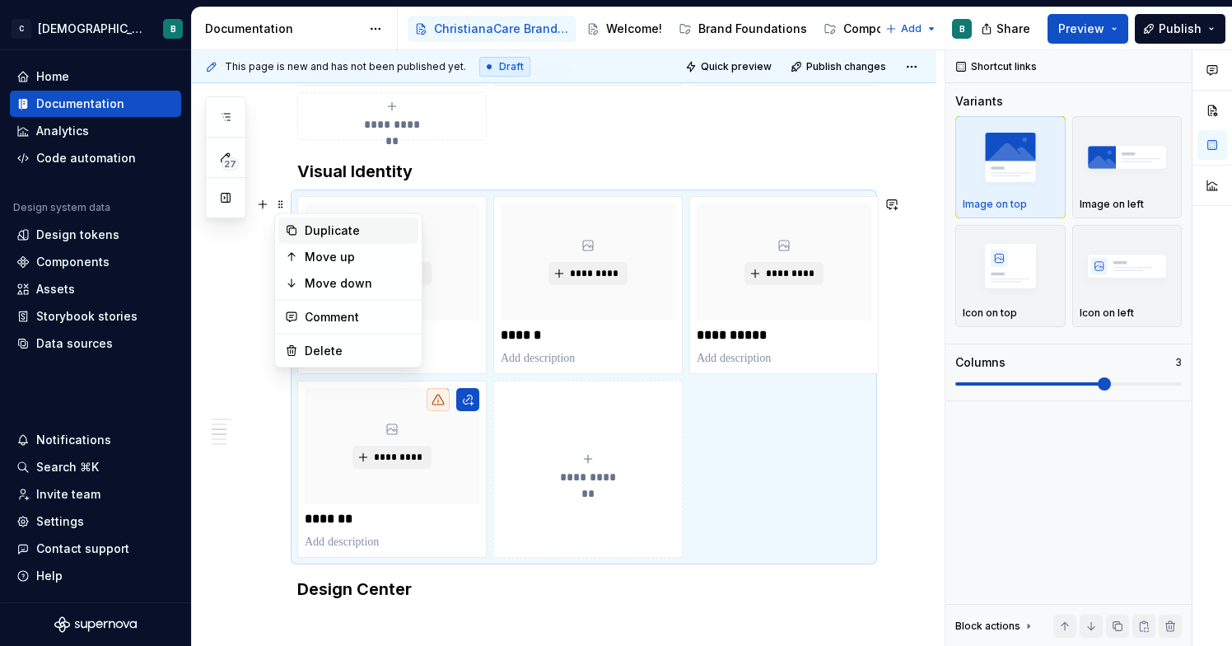
click at [291, 227] on icon at bounding box center [291, 230] width 13 height 13
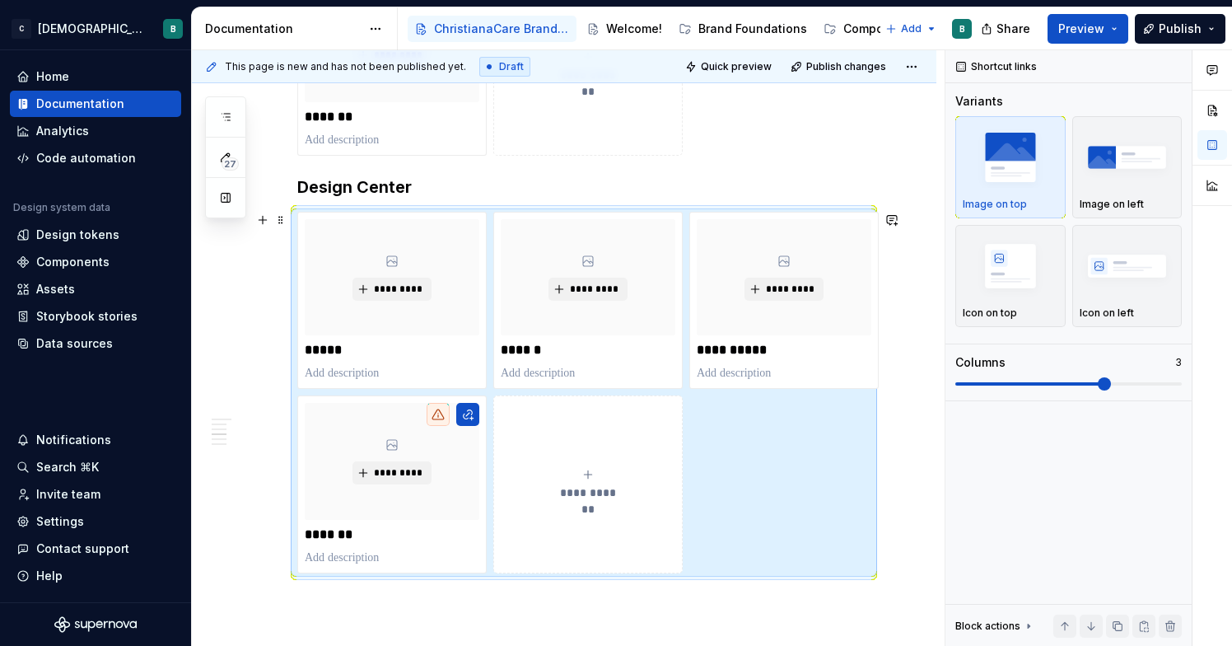
scroll to position [1120, 0]
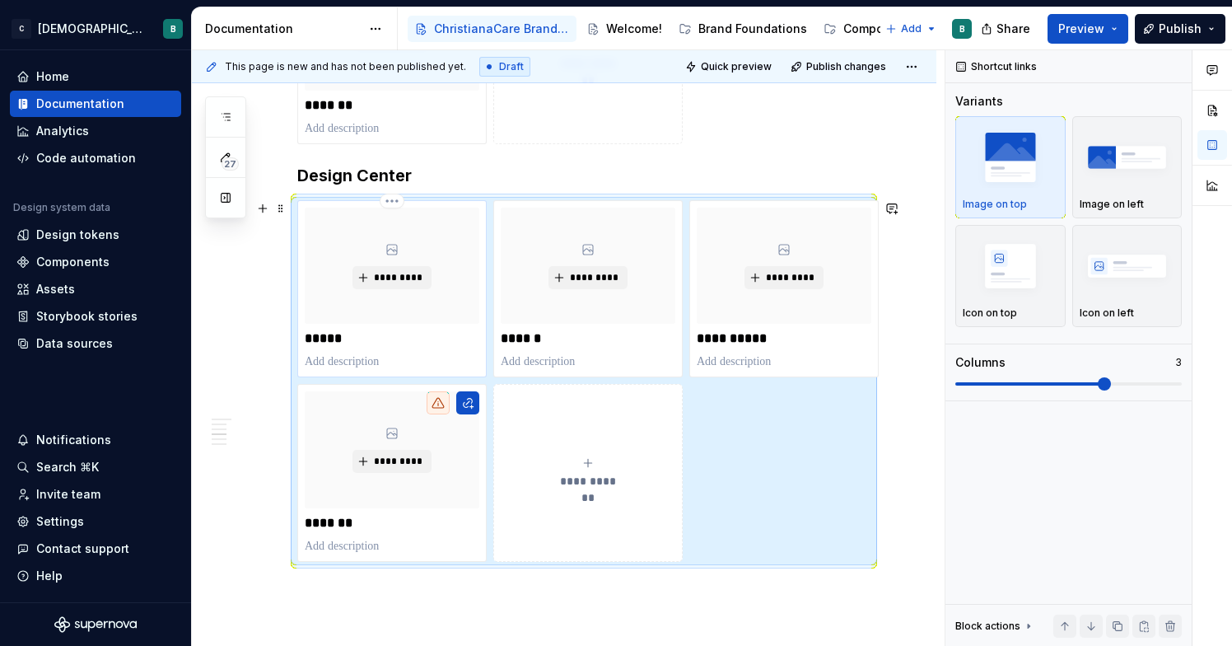
click at [336, 335] on p "*****" at bounding box center [392, 338] width 175 height 16
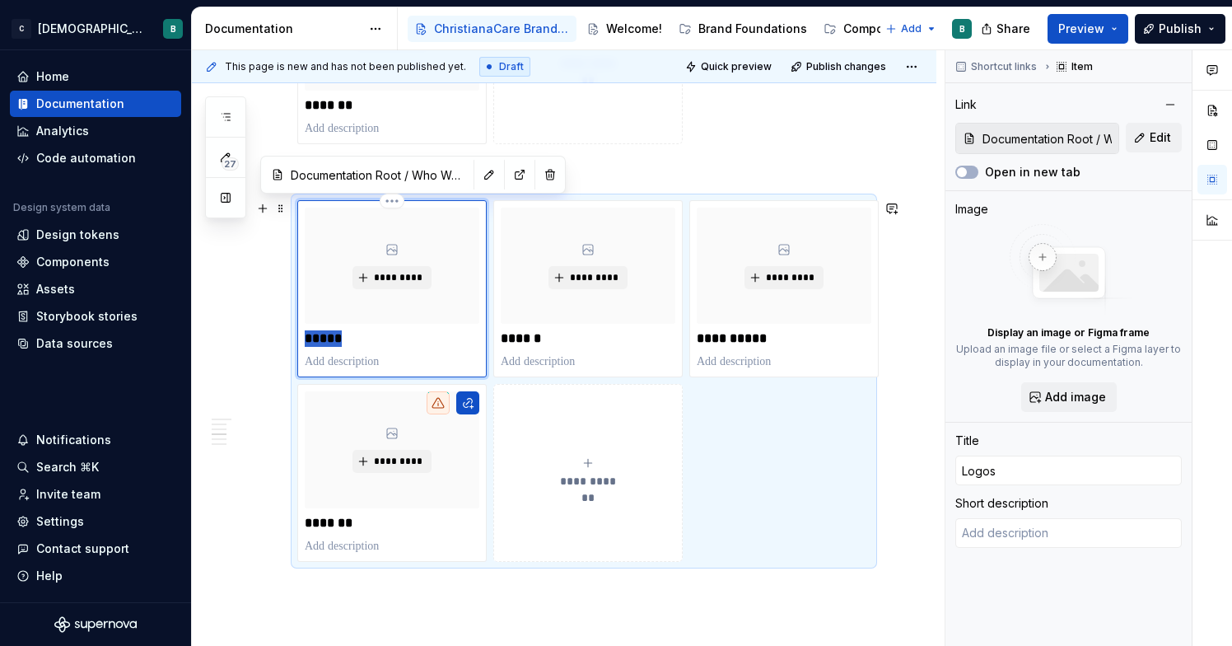
click at [336, 335] on p "*****" at bounding box center [392, 338] width 175 height 16
type textarea "*"
type input "D"
type textarea "*"
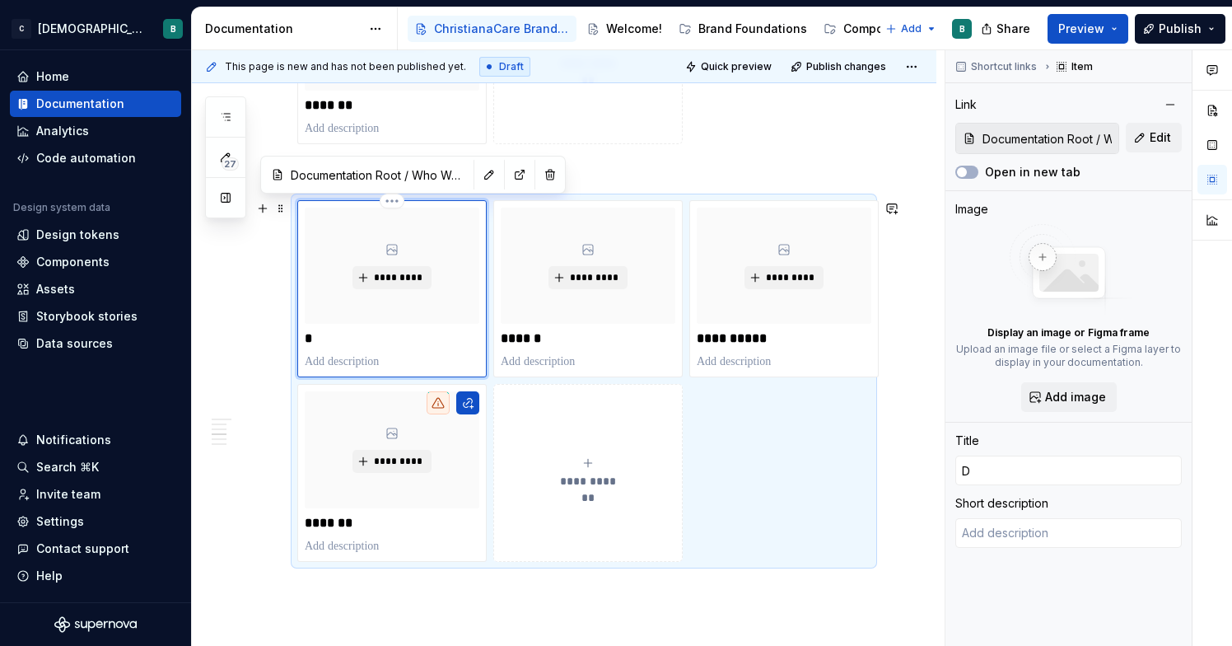
type input "Di"
type textarea "*"
type input "Dig"
type textarea "*"
type input "Digi"
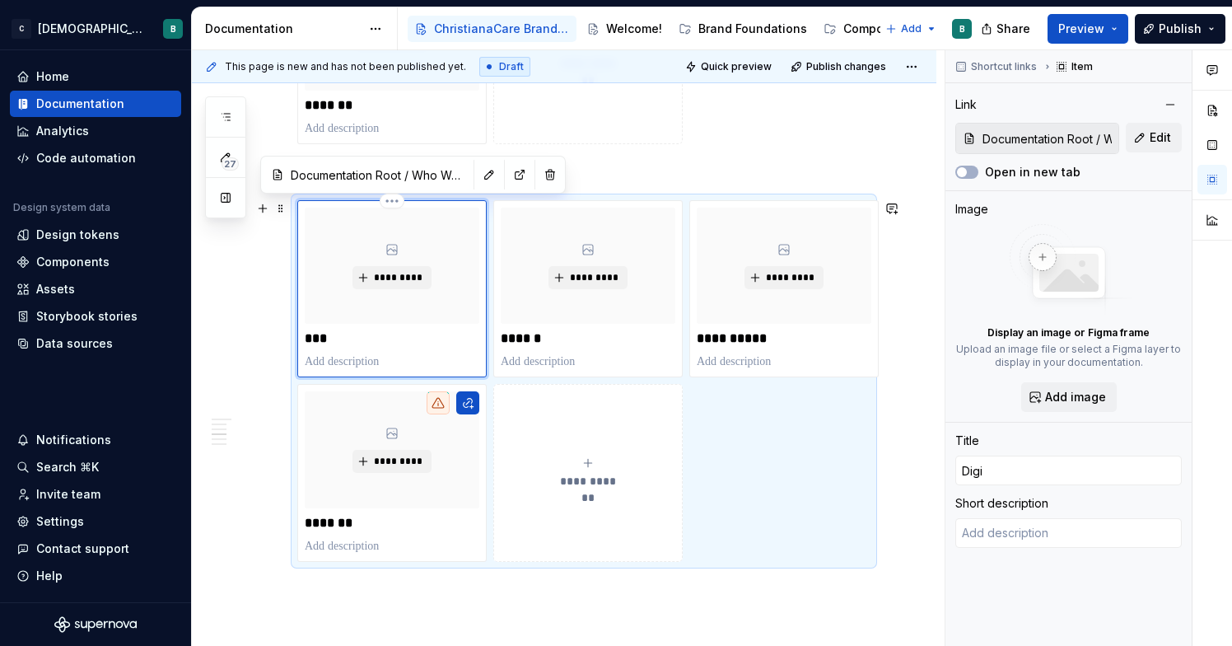
type textarea "*"
type input "Digit"
type textarea "*"
type input "Digita"
type textarea "*"
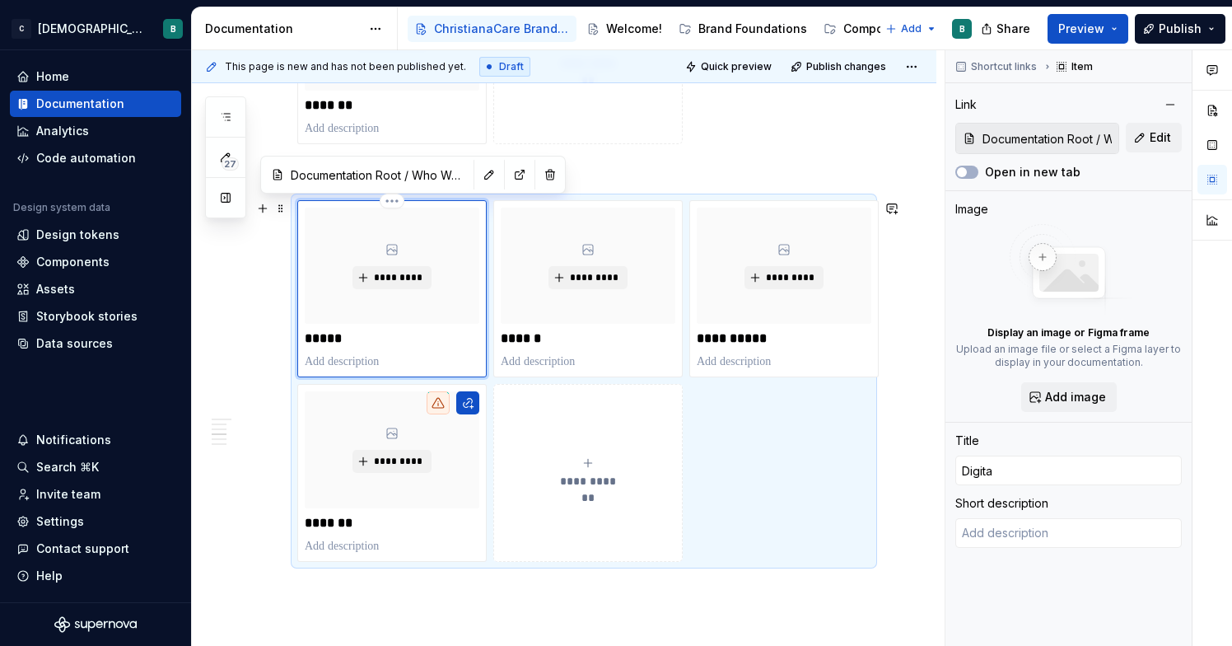
type input "Digital"
type textarea "*"
type input "Digital"
type textarea "*"
type input "Digital D"
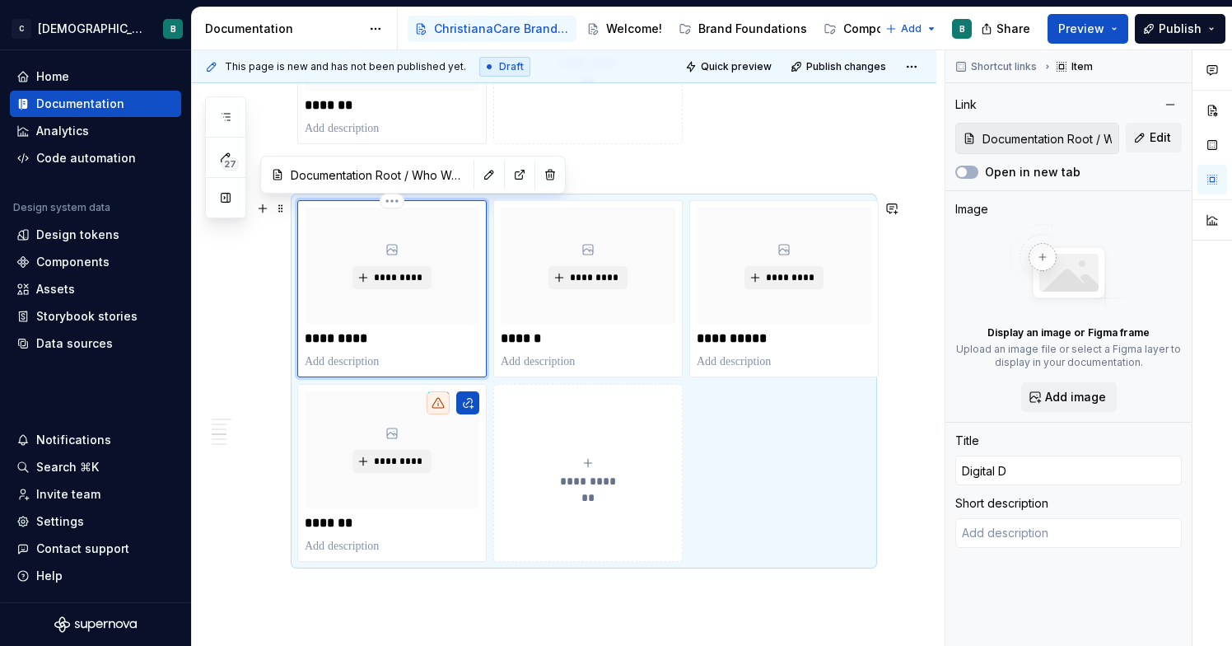
type textarea "*"
type input "Digital De"
type textarea "*"
type input "Digital Des"
type textarea "*"
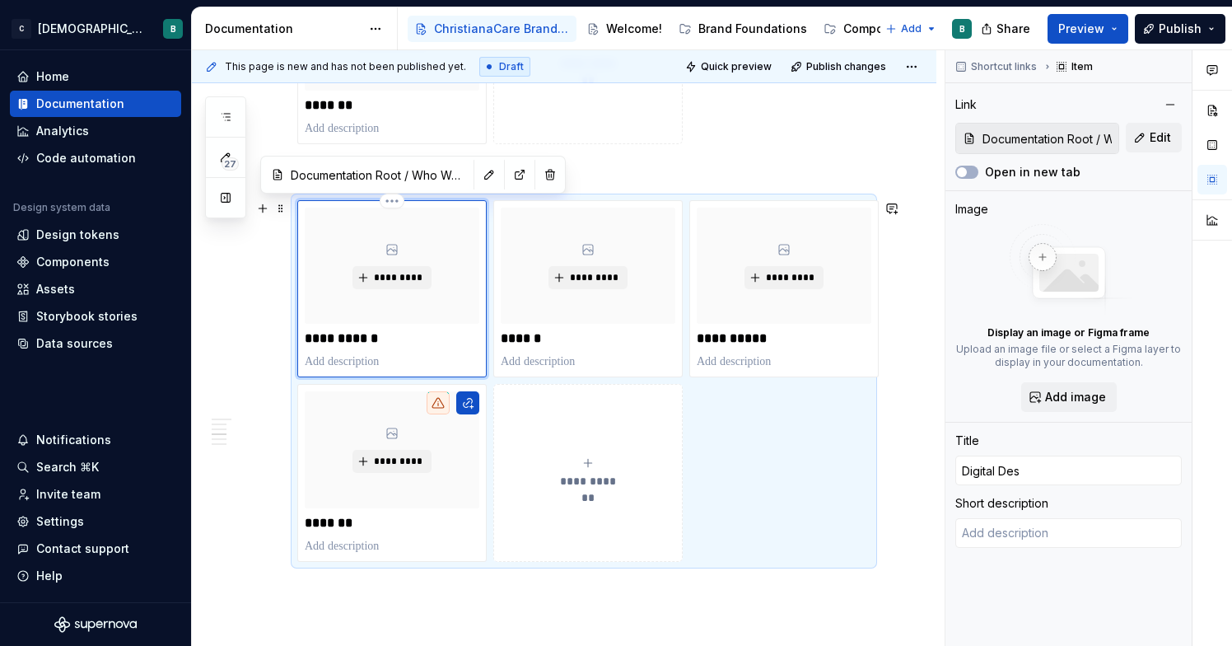
type input "Digital Desi"
type textarea "*"
type input "Digital Desig"
type textarea "*"
type input "Digital Design"
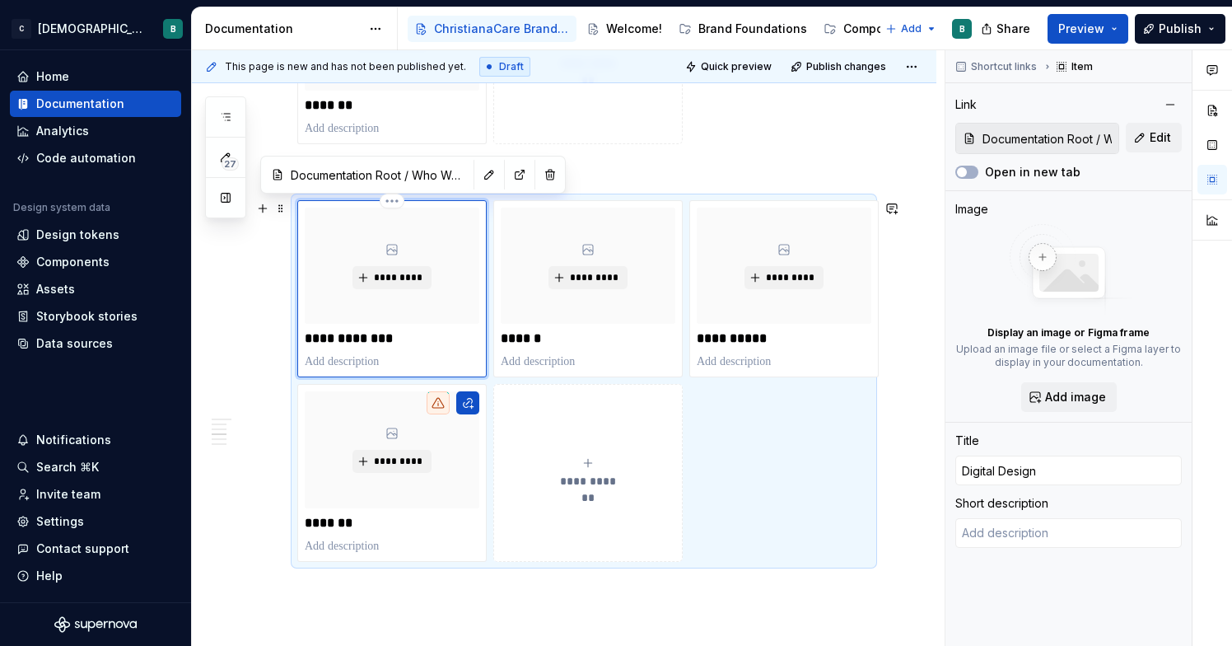
type textarea "*"
type input "Digital Design"
type textarea "*"
type input "Digital Design S"
type textarea "*"
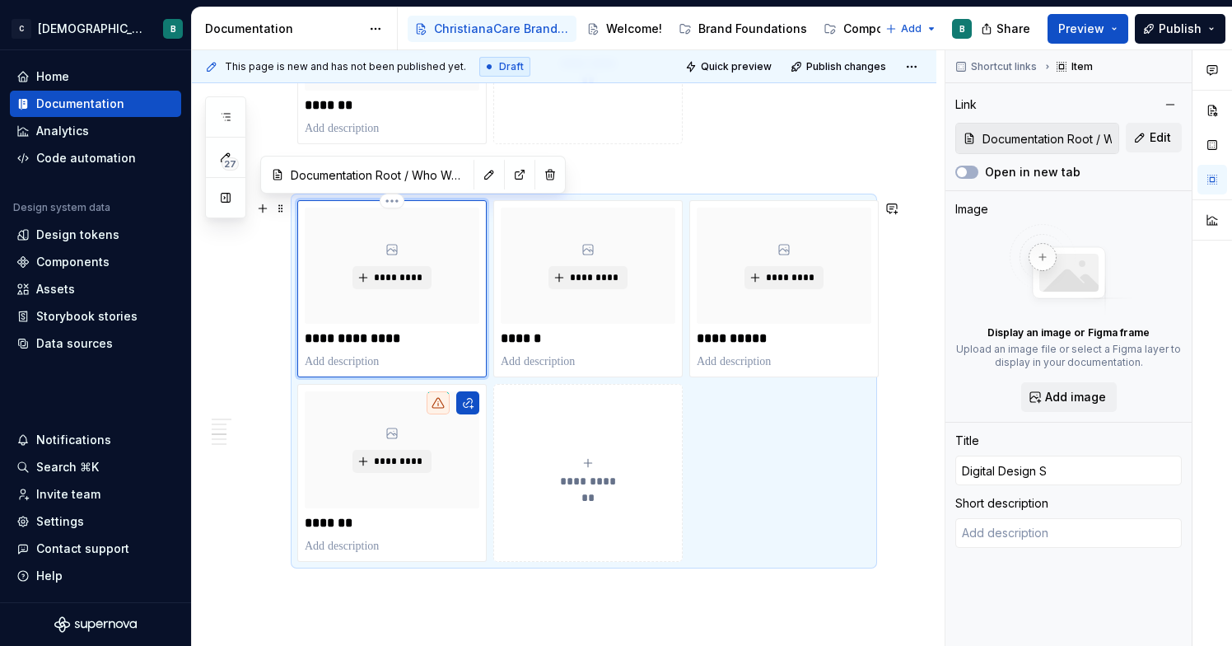
type input "Digital Design Sy"
type textarea "*"
type input "Digital Design Sys"
type textarea "*"
type input "Digital Design Syst"
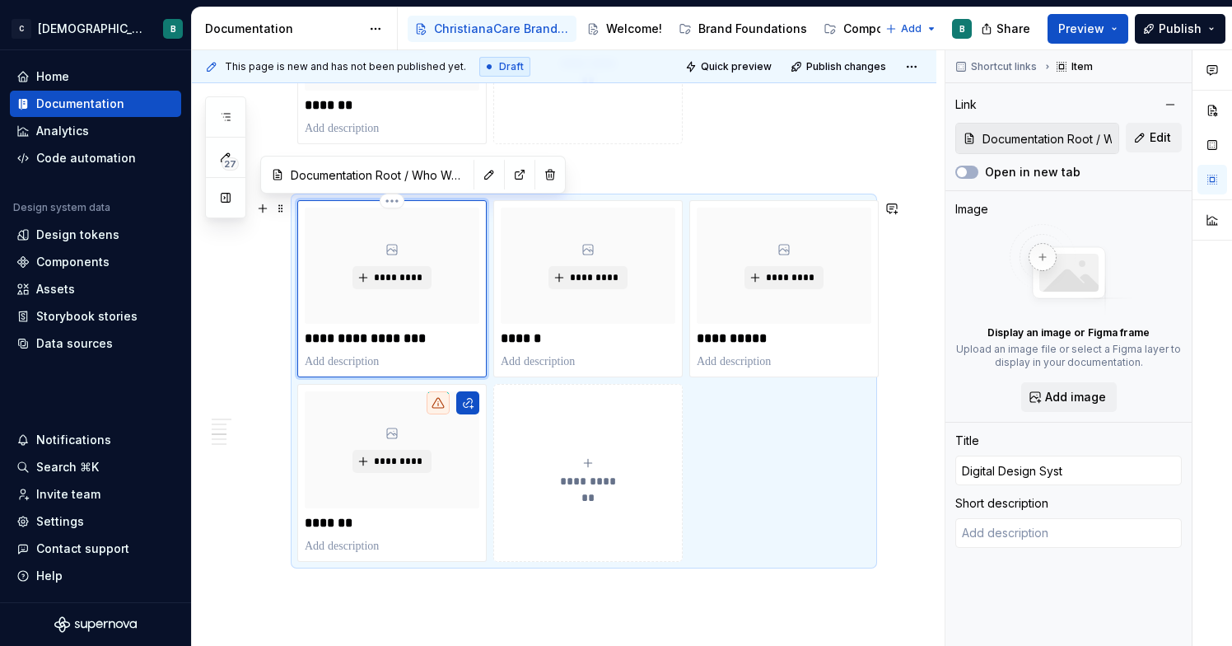
type textarea "*"
type input "Digital Design Syste"
type textarea "*"
type input "Digital Design System"
click at [535, 339] on p "******" at bounding box center [588, 338] width 175 height 16
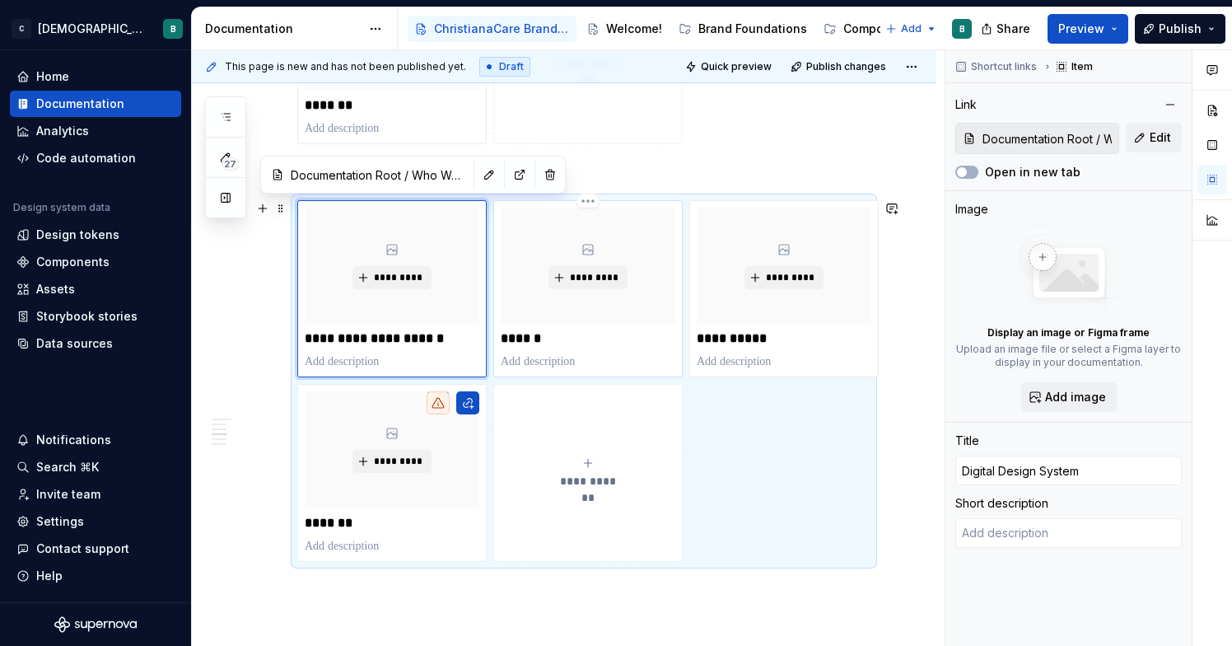
type textarea "*"
type input "Documentation Root / Mission, Vision & Values"
type input "Colors"
click at [535, 339] on p "******" at bounding box center [588, 338] width 175 height 16
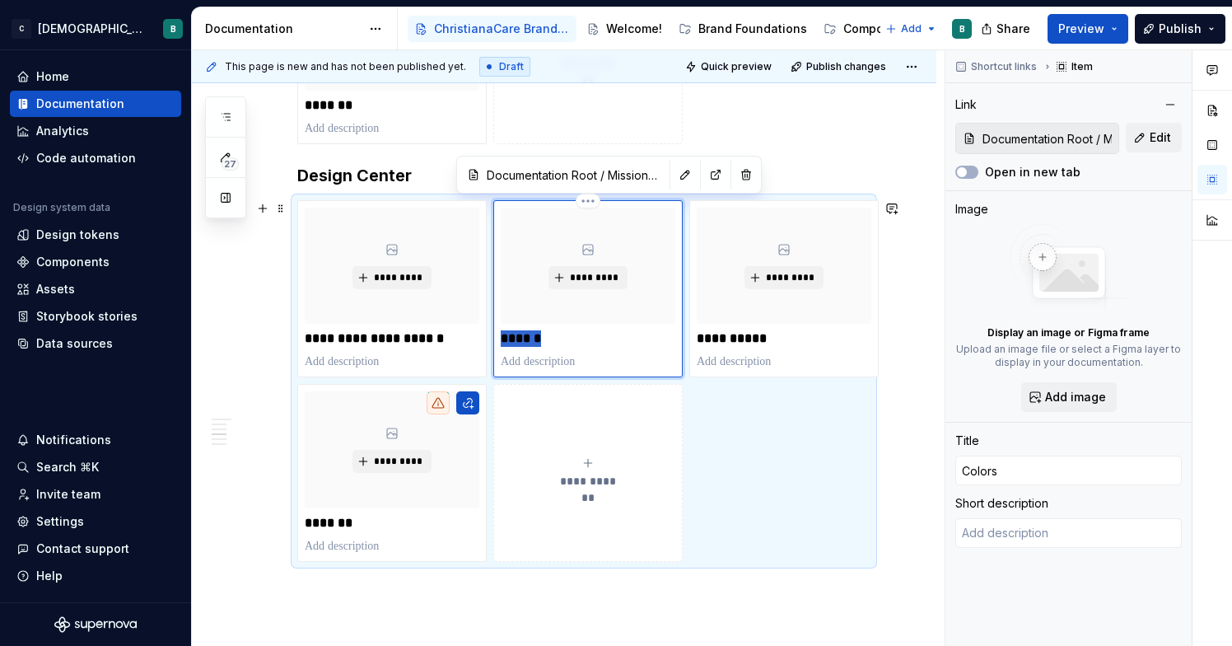
click at [535, 339] on p "******" at bounding box center [588, 338] width 175 height 16
type textarea "*"
type input "T"
type textarea "*"
type input "Te"
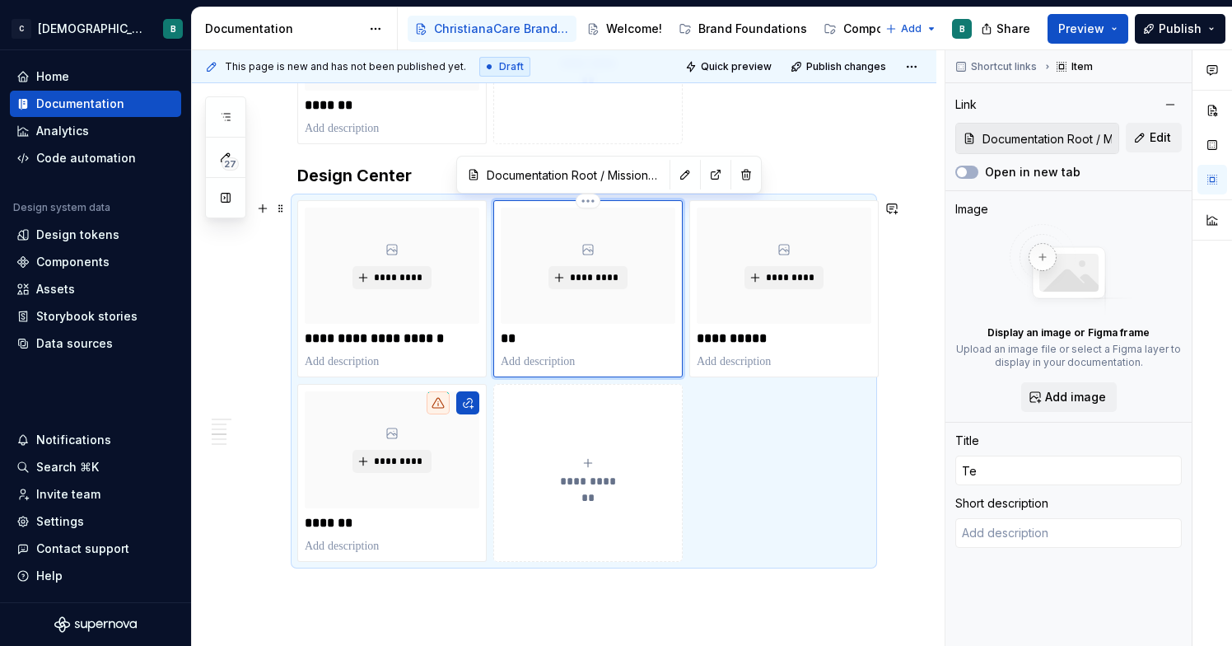
type textarea "*"
type input "Tem"
type textarea "*"
type input "Temp"
type textarea "*"
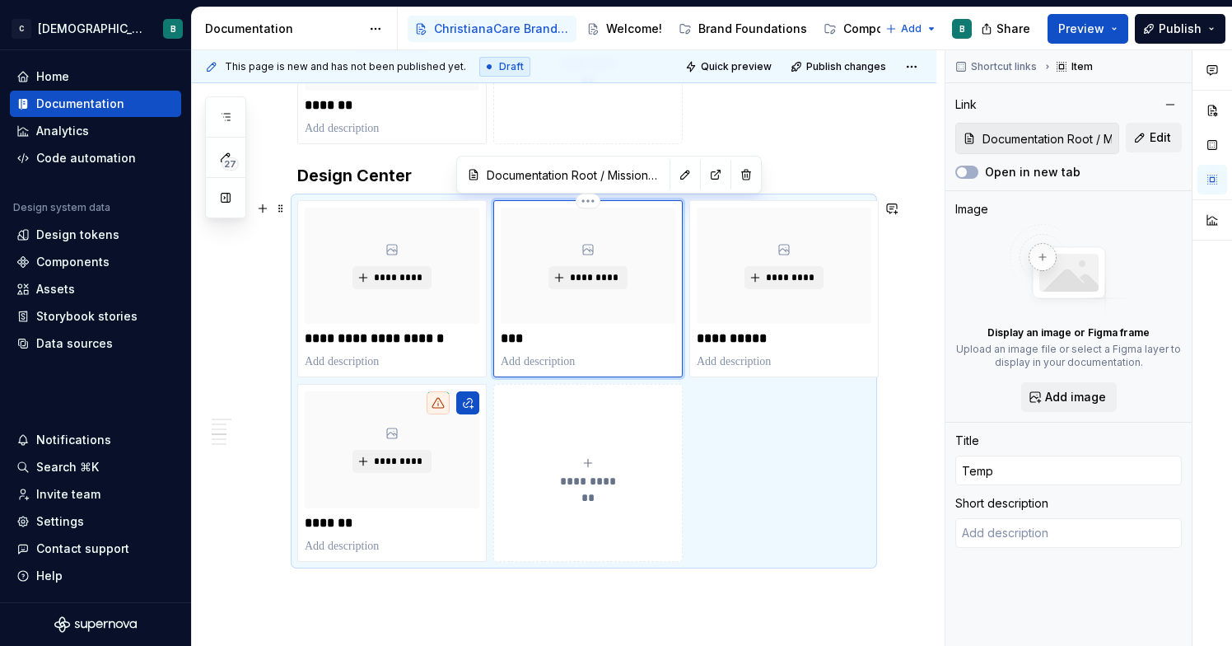
type input "Templ"
type textarea "*"
type input "Templa"
type textarea "*"
type input "Templat"
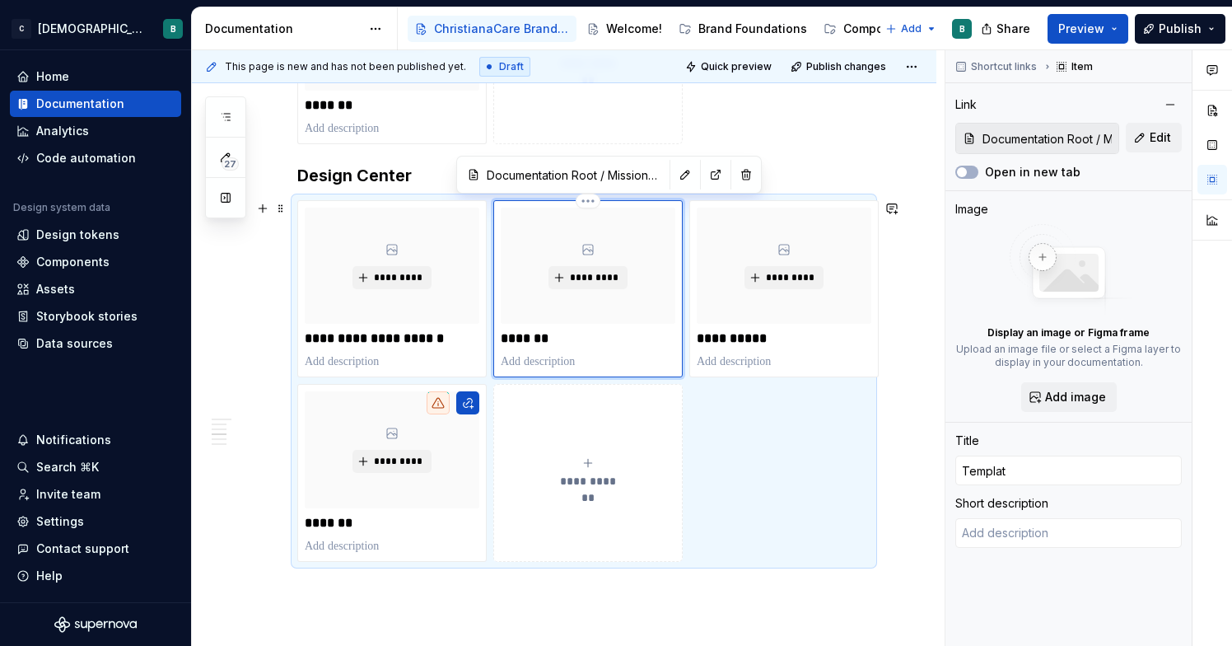
type textarea "*"
type input "Template"
type textarea "*"
type input "Templates"
click at [758, 341] on p "**********" at bounding box center [784, 338] width 175 height 16
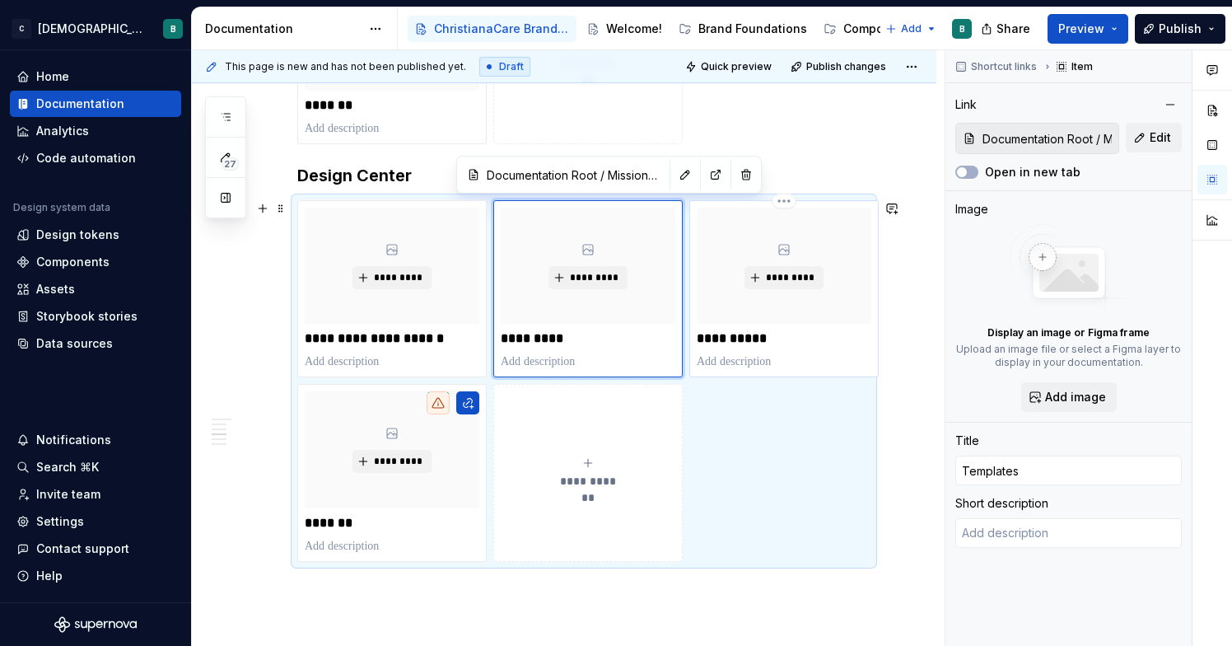
type textarea "*"
type input "Documentation Root / Brand Family"
type input "Typography"
click at [758, 341] on p "**********" at bounding box center [784, 338] width 175 height 16
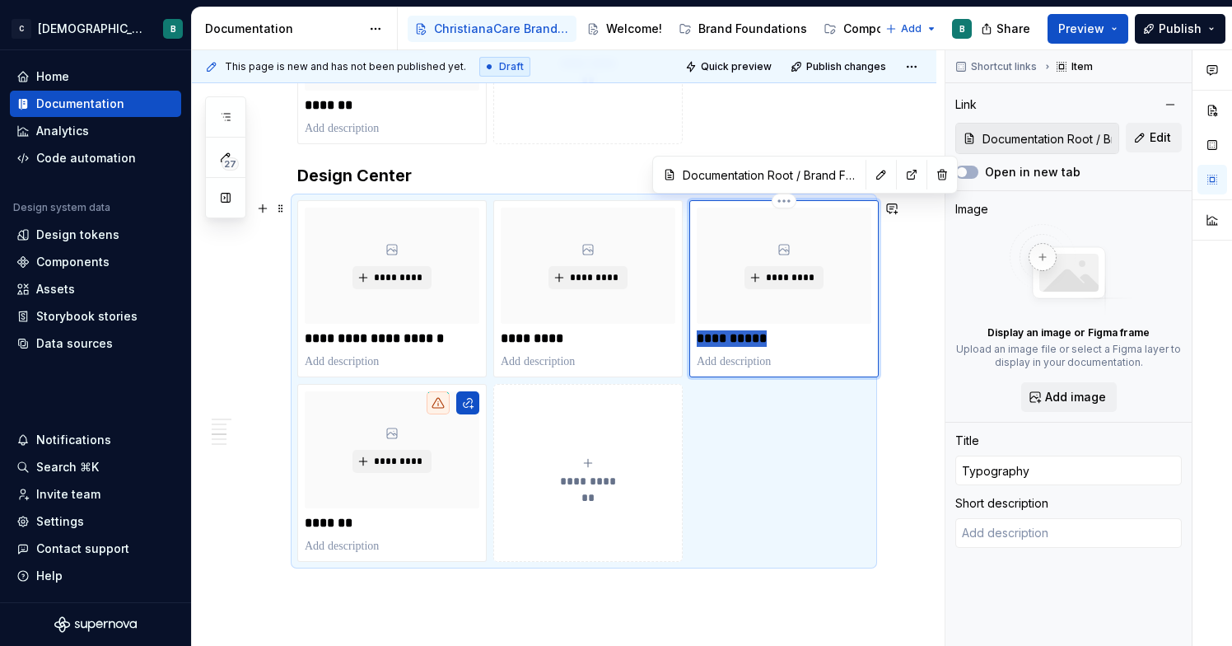
type textarea "*"
type input "B"
type textarea "*"
type input "Br"
type textarea "*"
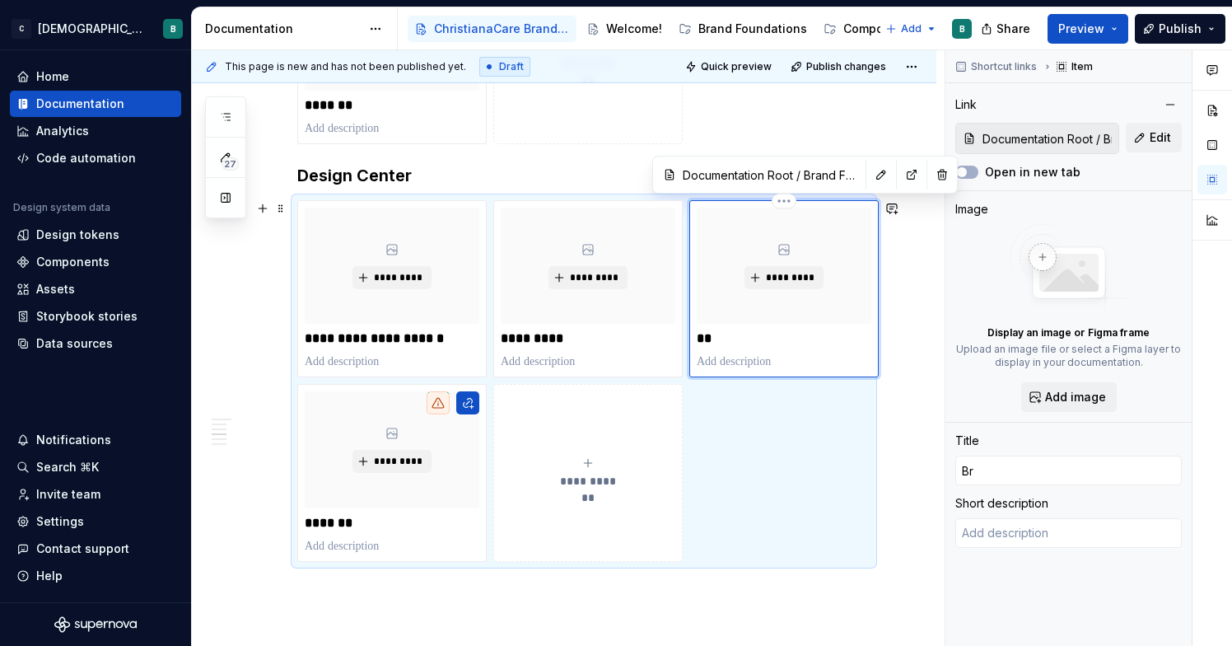
type input "Bra"
type textarea "*"
type input "Bran"
type textarea "*"
type input "Brand"
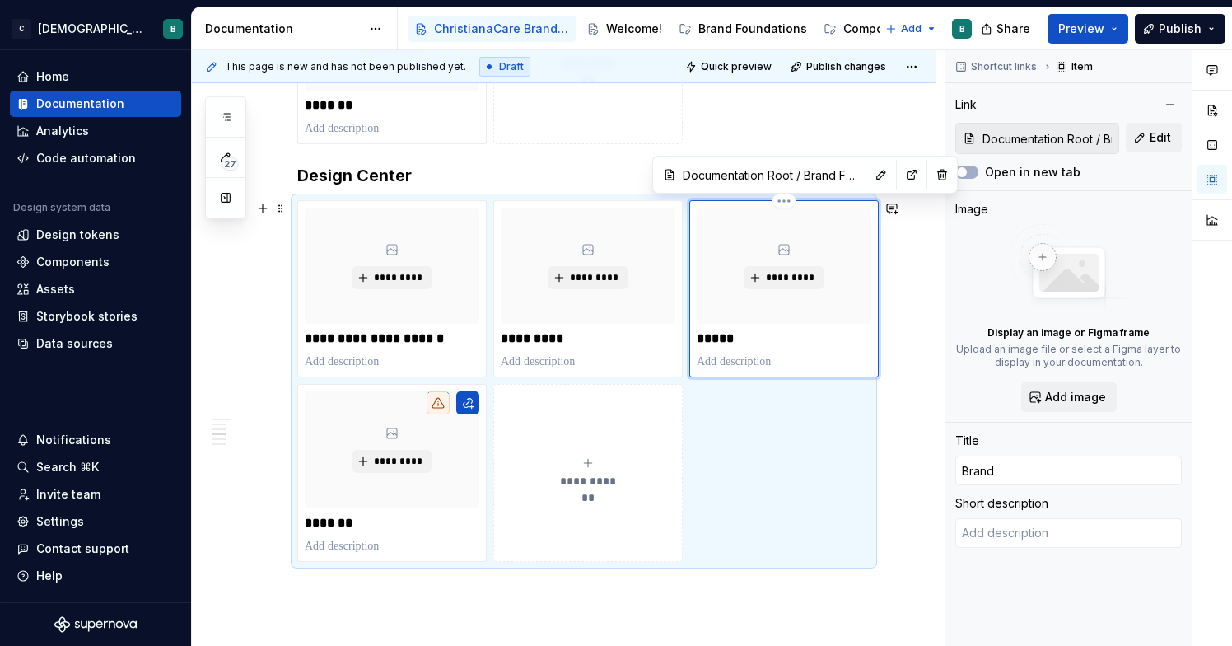
type textarea "*"
type input "Brand"
type textarea "*"
type input "Brand S"
type textarea "*"
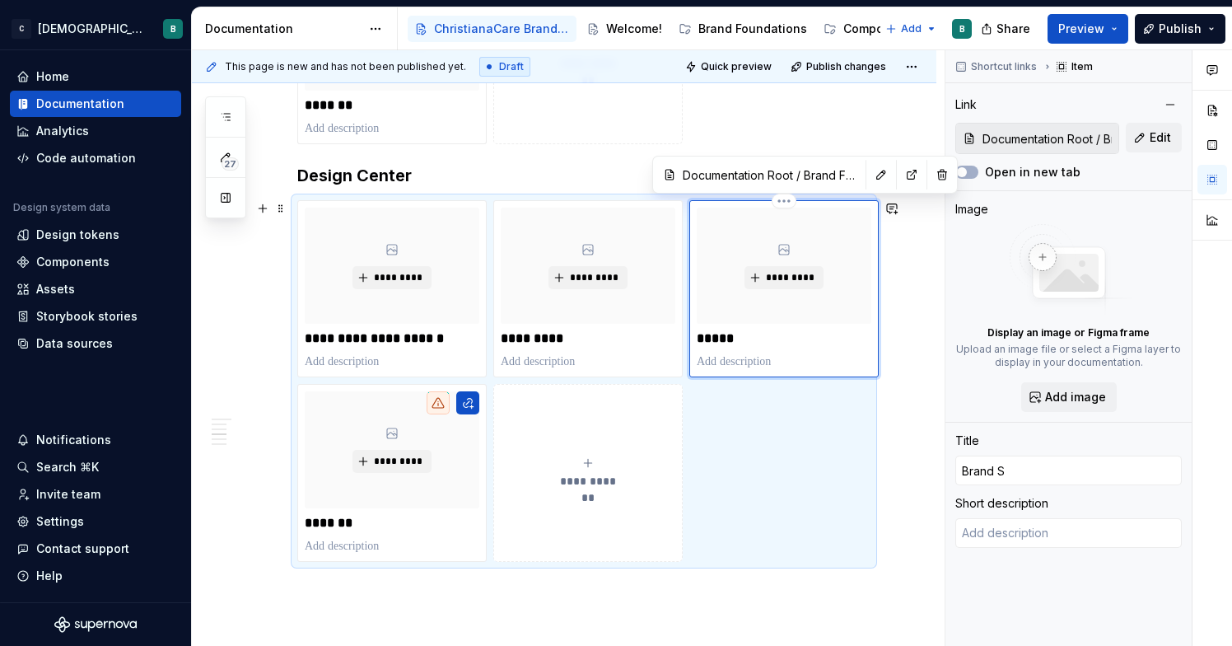
type input "Brand Sa"
type textarea "*"
type input "Brand [PERSON_NAME]"
type textarea "*"
type input "Brand Samp"
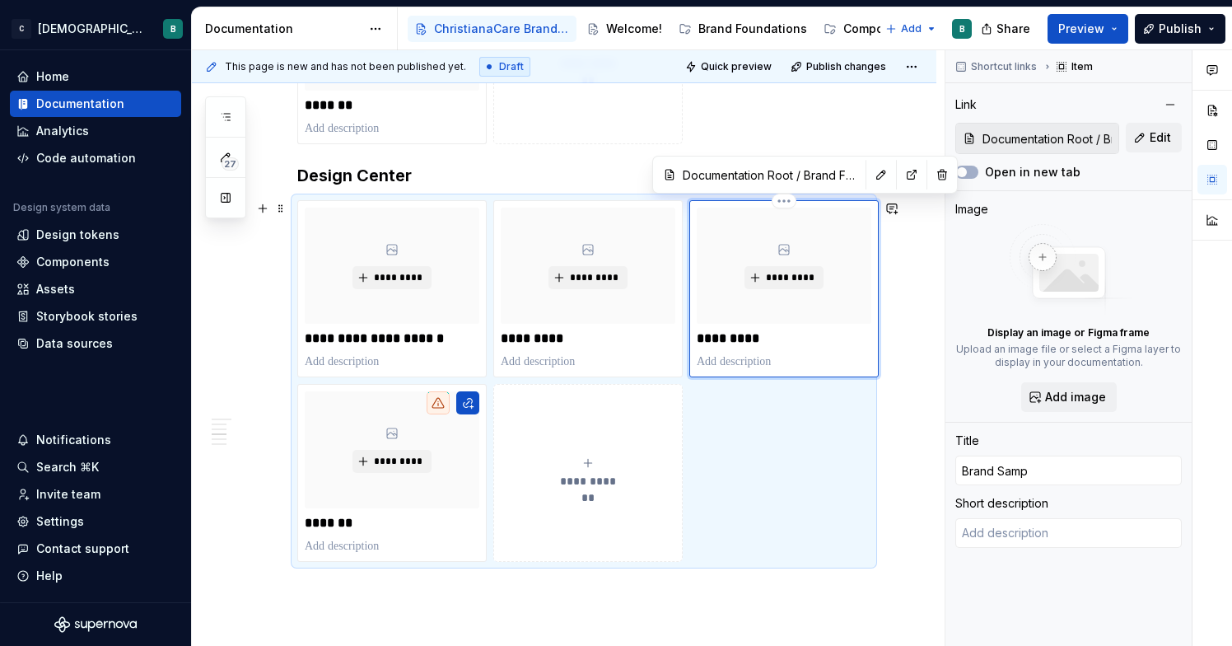
type textarea "*"
type input "Brand Sampl"
type textarea "*"
type input "Brand Sample"
type textarea "*"
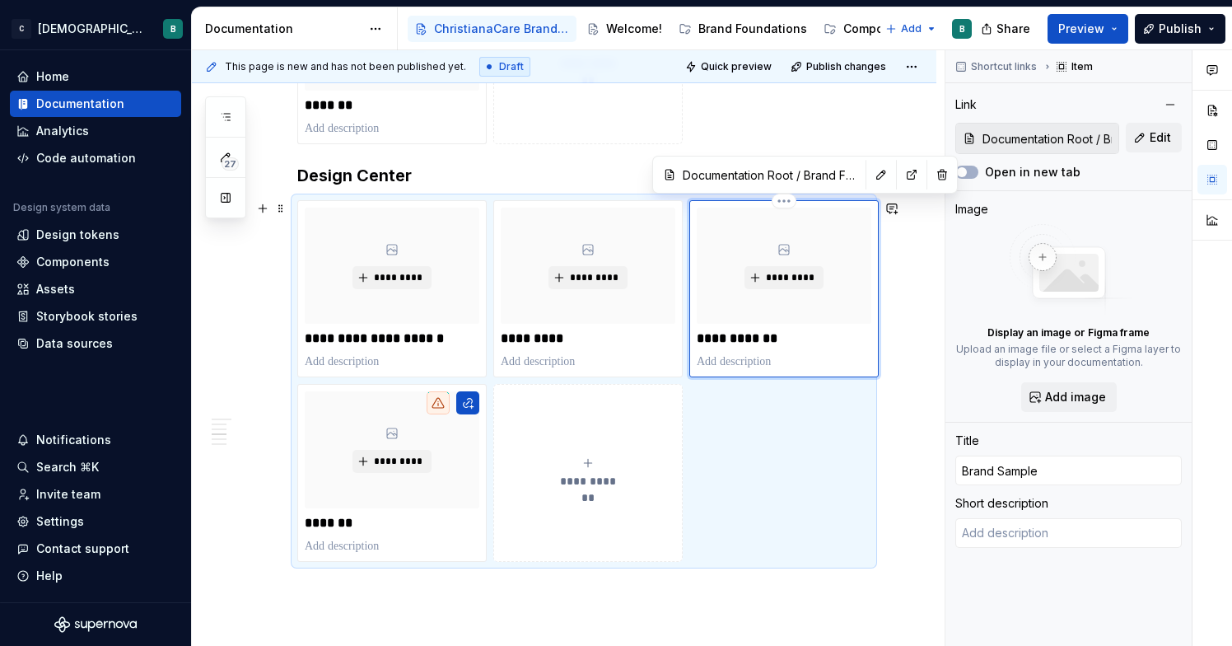
type input "Brand Samples"
click at [327, 526] on p "*******" at bounding box center [392, 523] width 175 height 16
type textarea "*"
type input "Imagery"
click at [327, 526] on p "*******" at bounding box center [392, 523] width 175 height 16
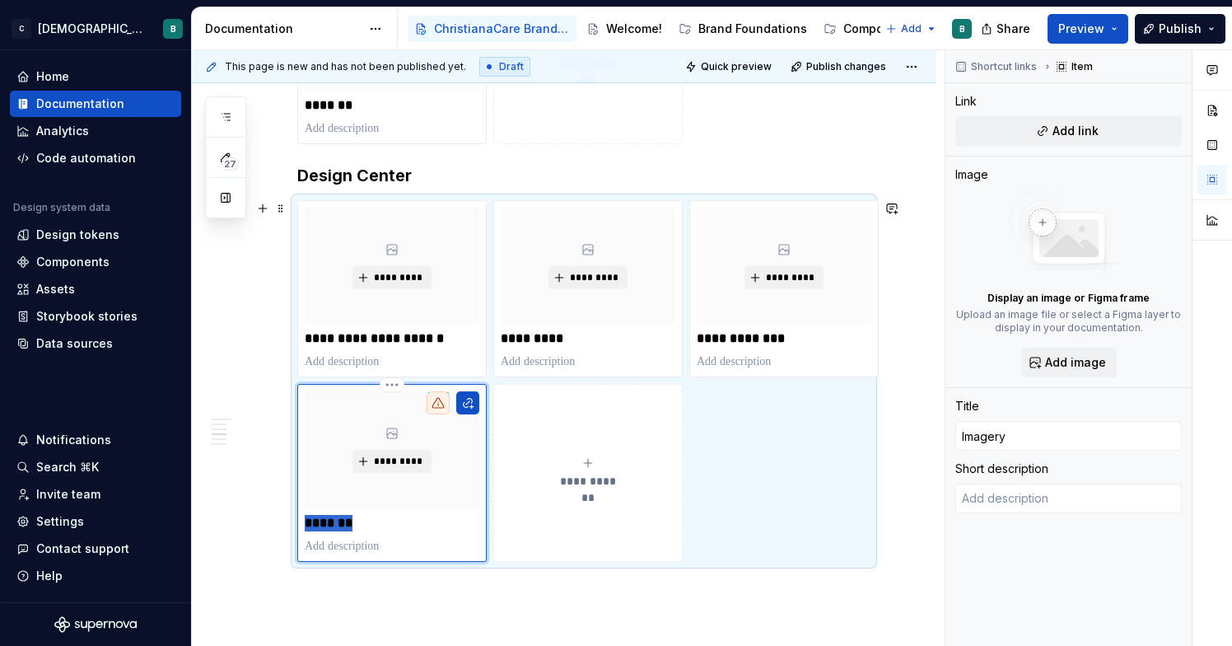
click at [327, 526] on p "*******" at bounding box center [392, 523] width 175 height 16
type textarea "*"
type input "D"
type textarea "*"
type input "De"
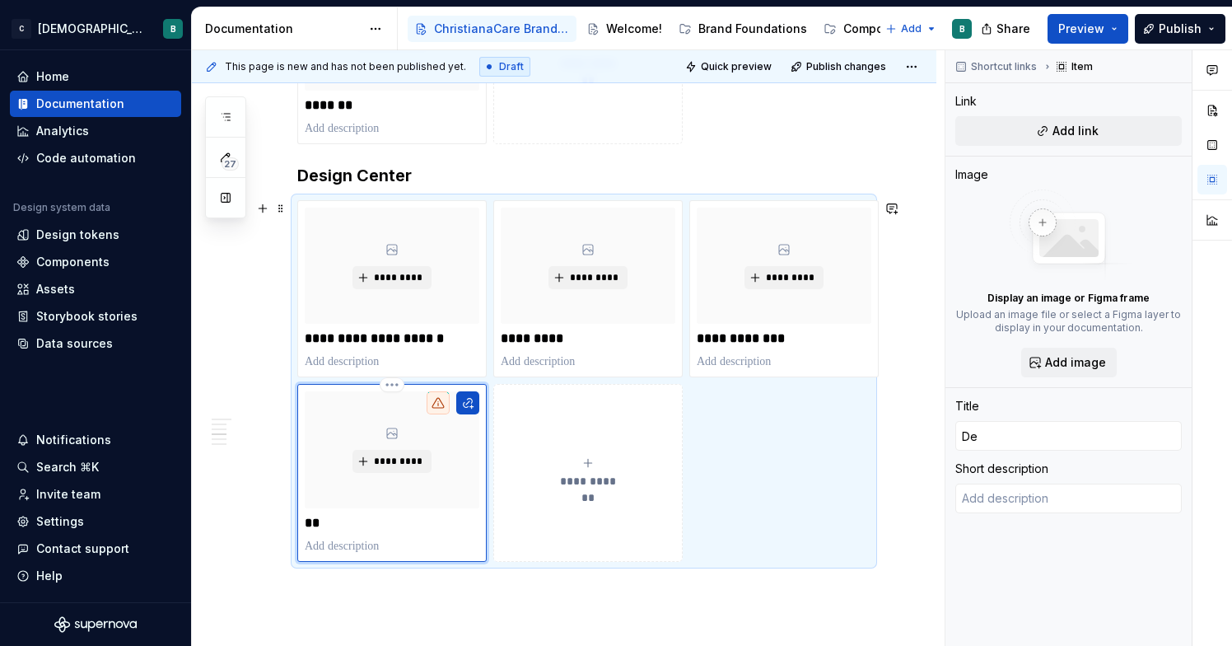
type textarea "*"
type input "Des"
type textarea "*"
type input "Desi"
type textarea "*"
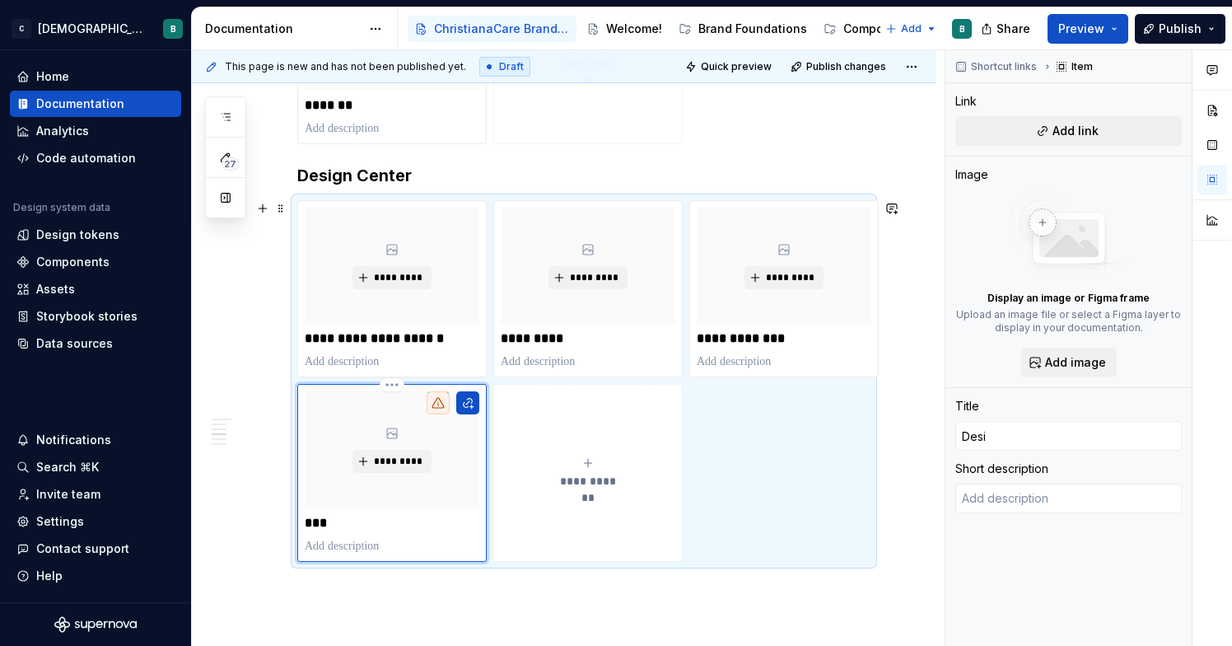
type input "Desig"
type textarea "*"
type input "Design"
type textarea "*"
type input "Design"
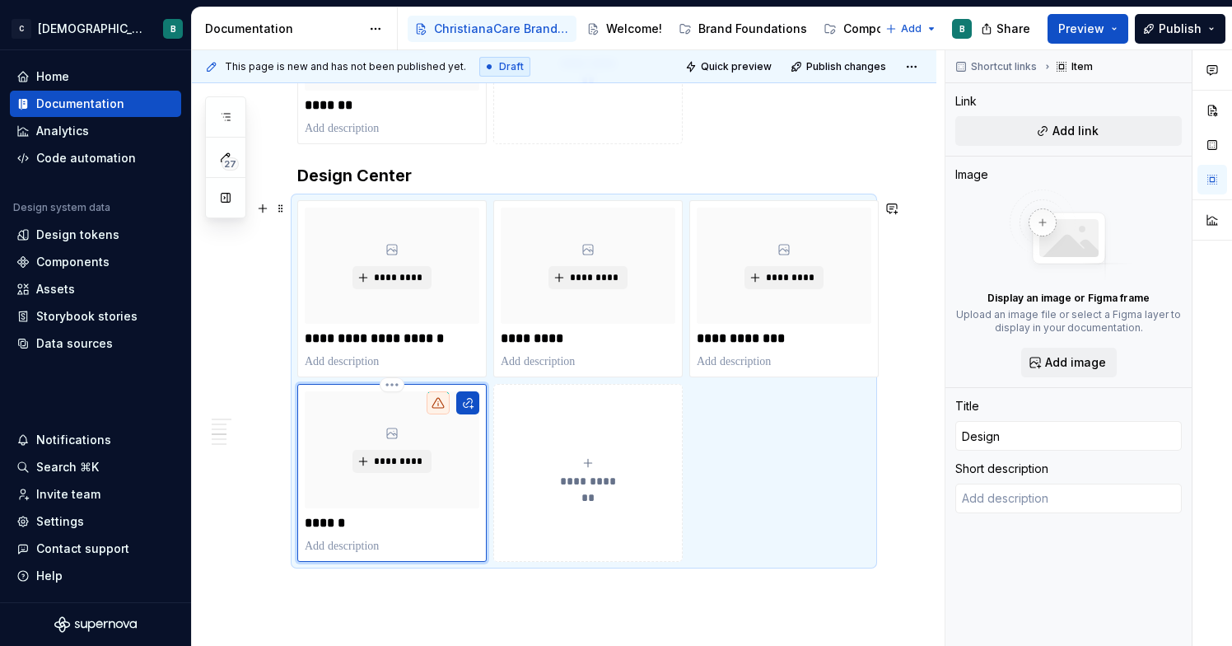
type textarea "*"
type input "Design R"
type textarea "*"
type input "Design Re"
type textarea "*"
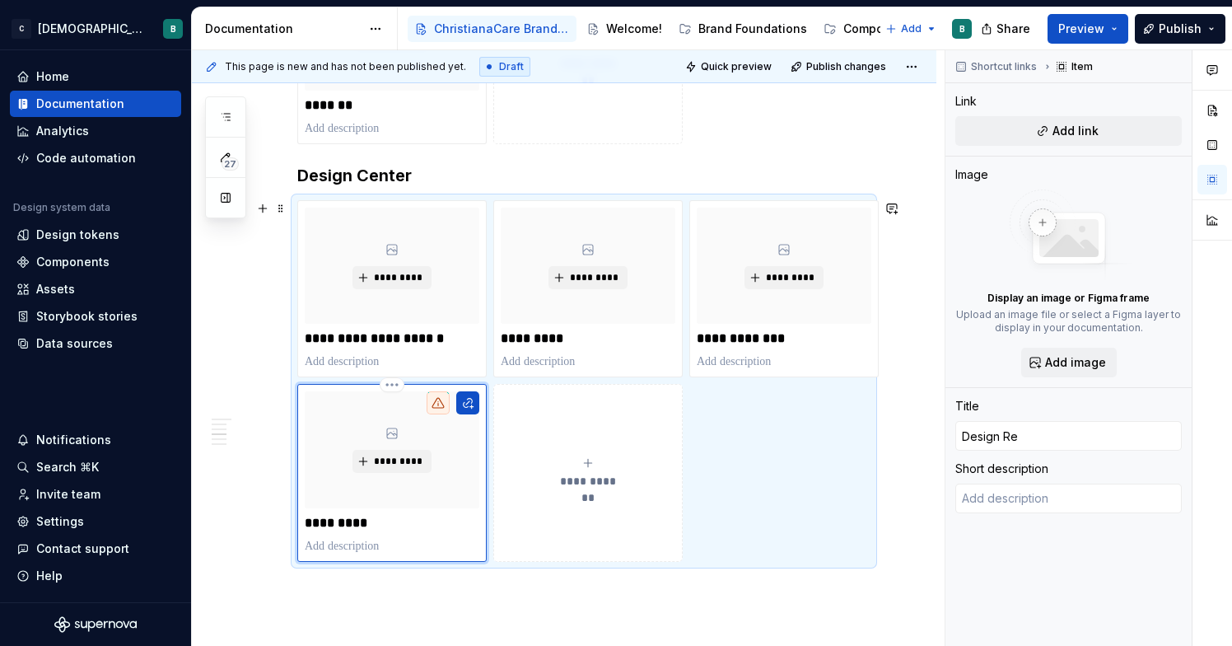
type input "Design Req"
type textarea "*"
type input "Design Requ"
type textarea "*"
type input "Design Reque"
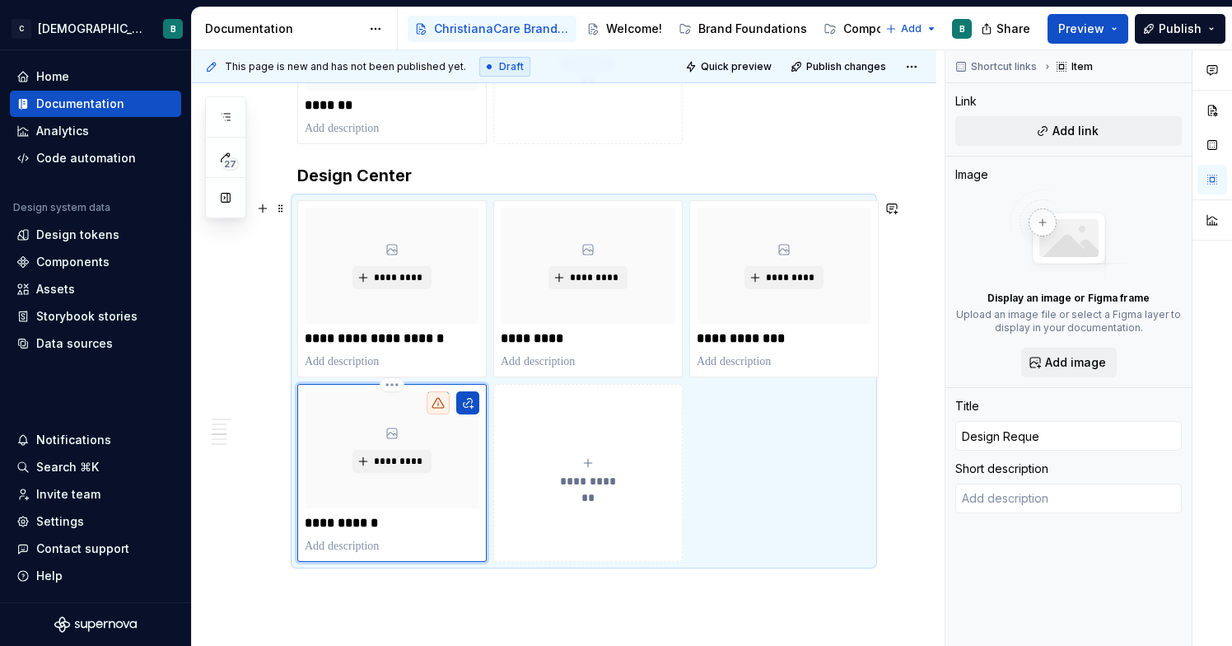
type textarea "*"
type input "Design Reques"
type textarea "*"
type input "Design Request"
type textarea "*"
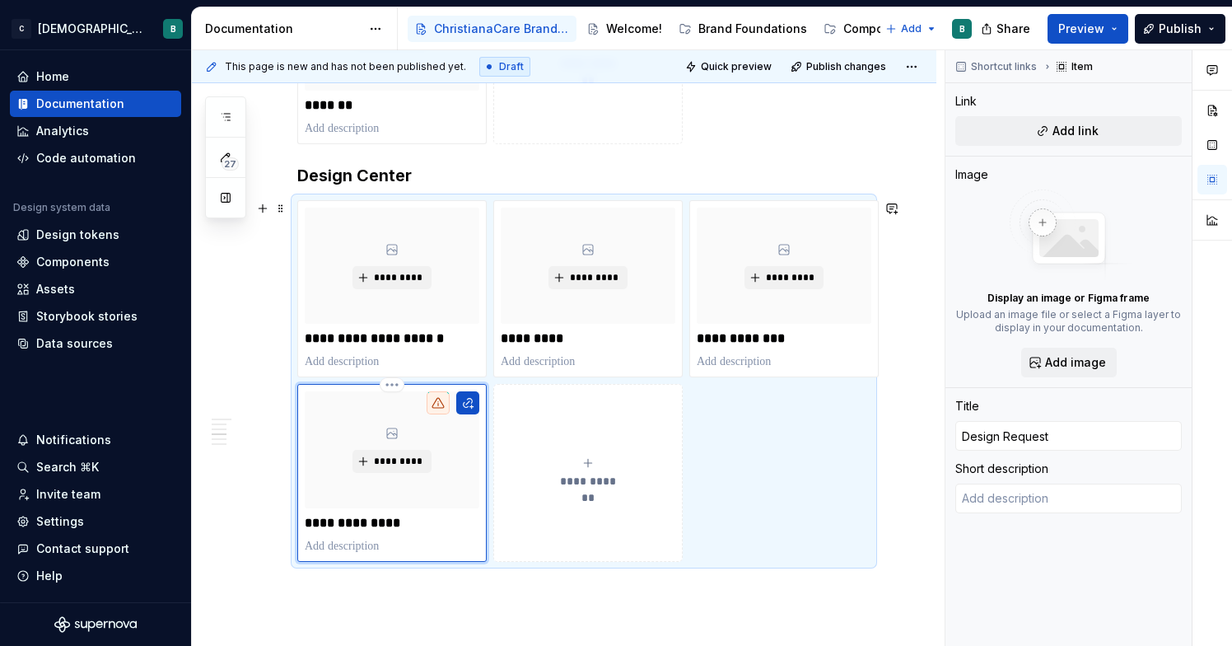
type input "Design Requests"
click at [591, 586] on p at bounding box center [583, 592] width 573 height 20
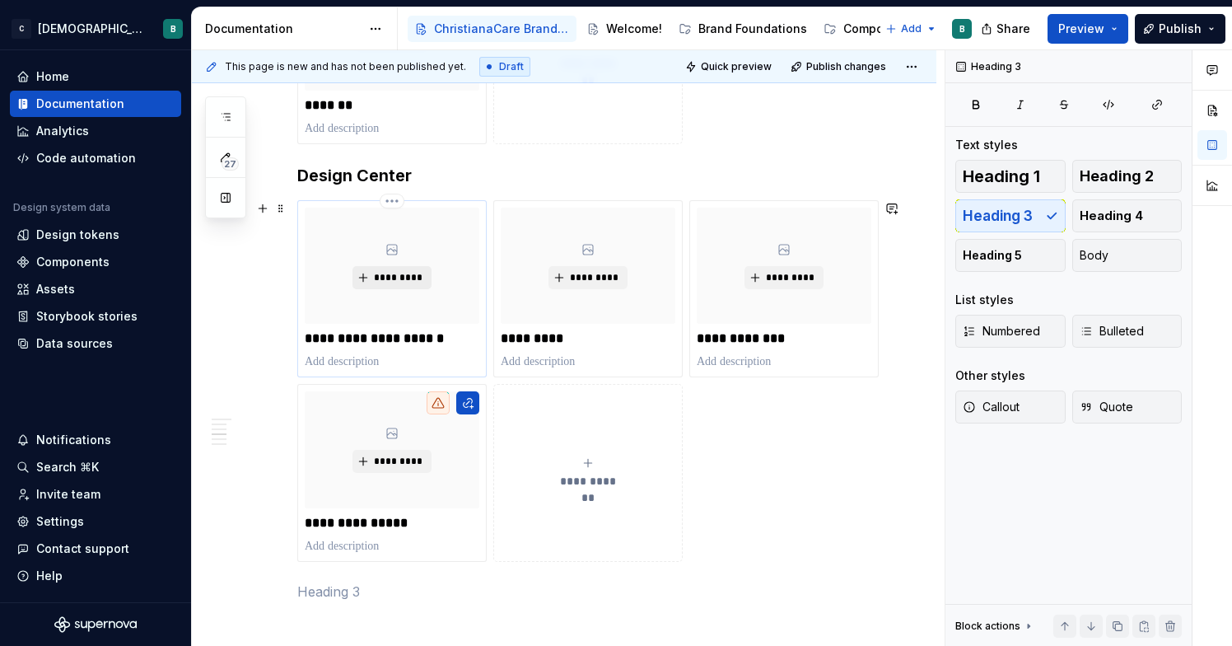
click at [404, 280] on span "*********" at bounding box center [398, 277] width 50 height 13
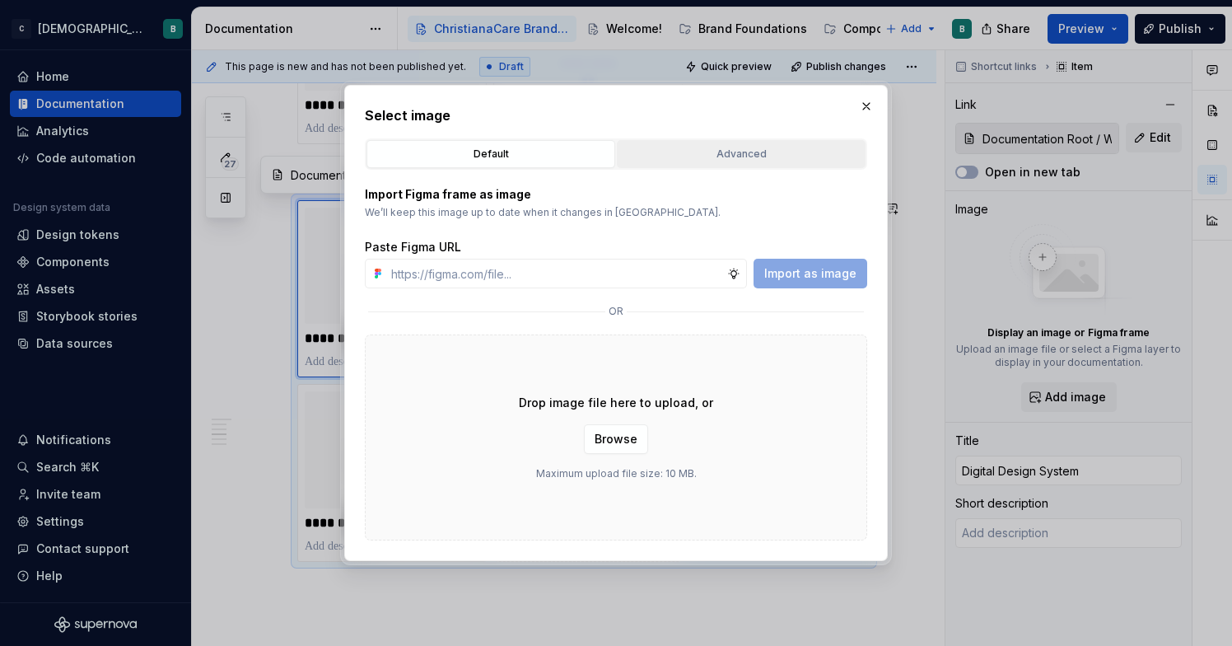
click at [700, 159] on div "Advanced" at bounding box center [741, 154] width 237 height 16
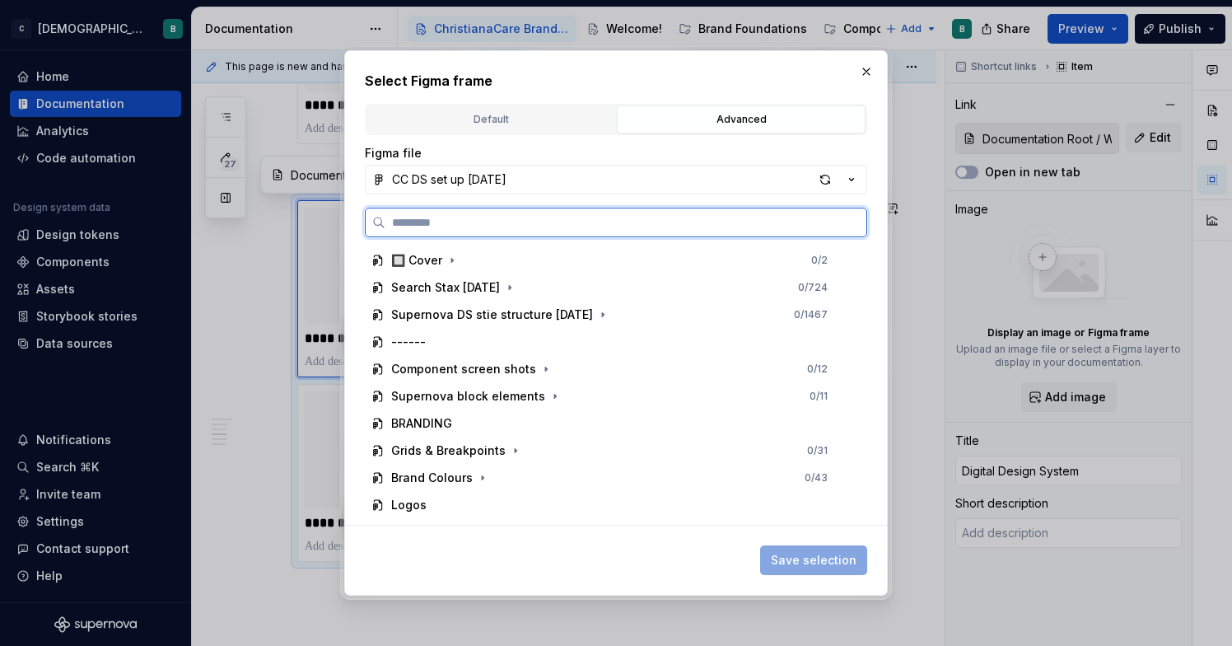
click at [590, 225] on input "search" at bounding box center [626, 222] width 481 height 16
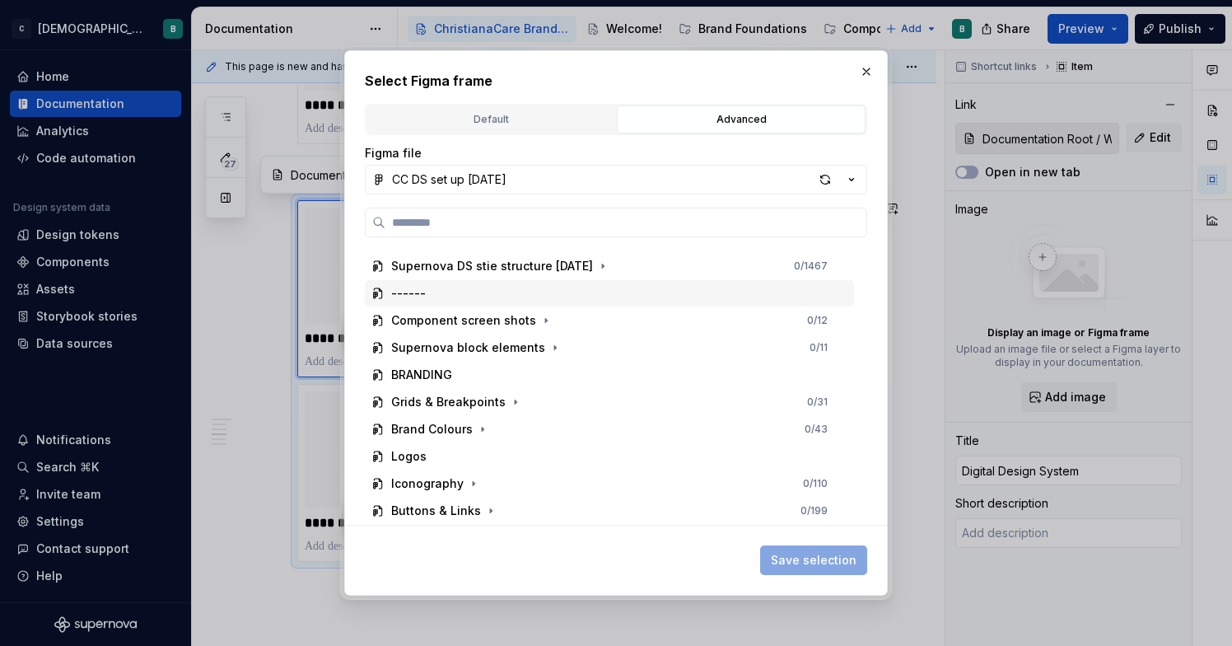
scroll to position [0, 0]
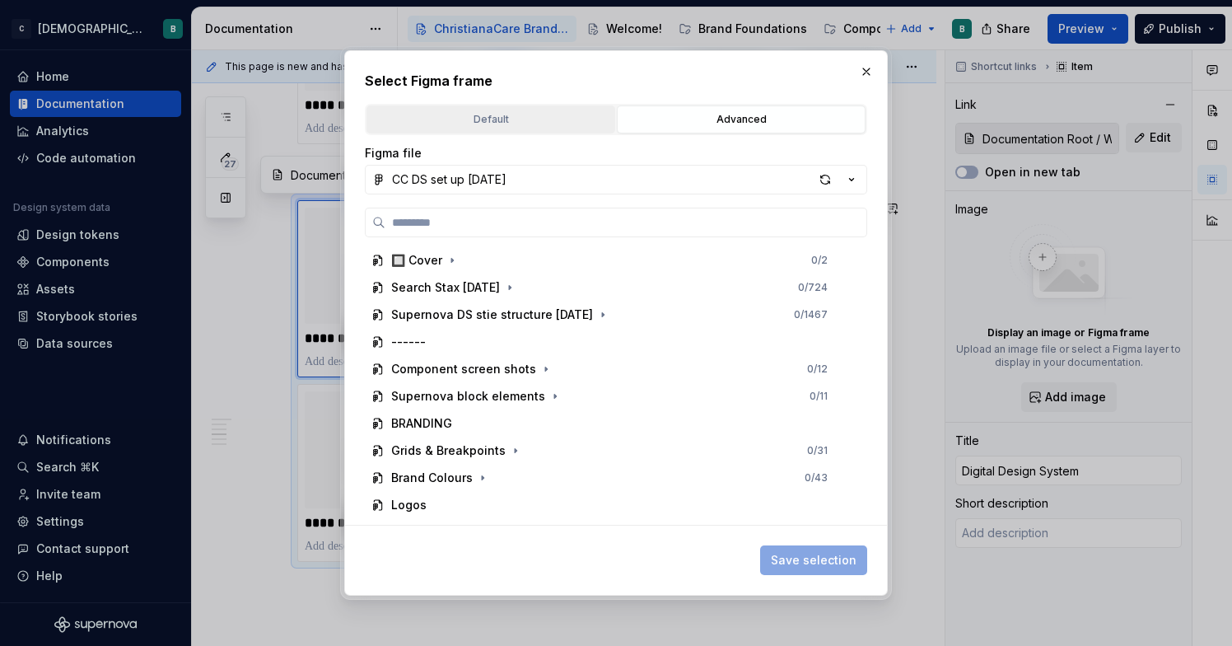
click at [517, 115] on div "Default" at bounding box center [490, 119] width 237 height 16
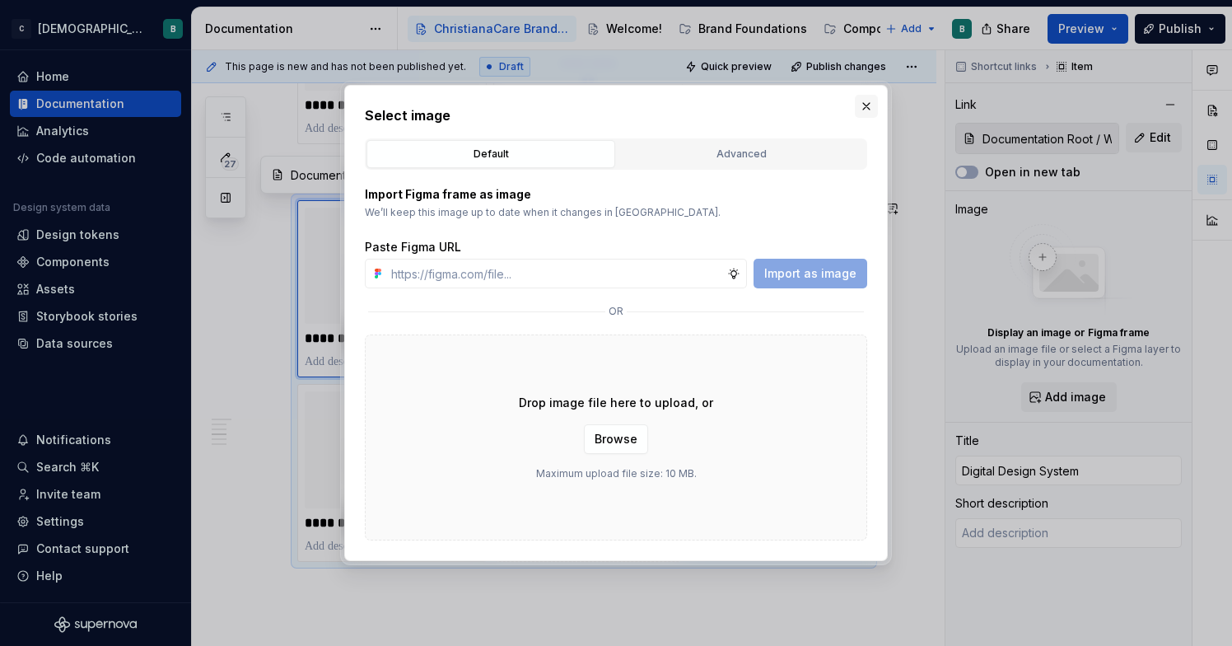
click at [864, 107] on button "button" at bounding box center [866, 106] width 23 height 23
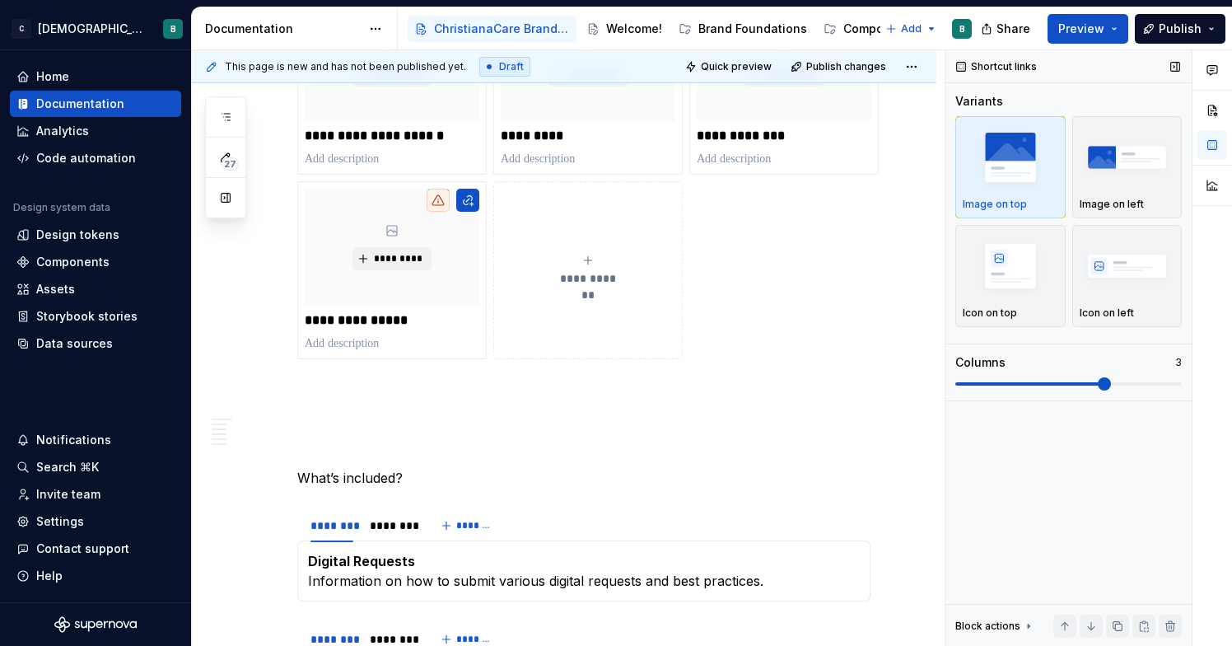
scroll to position [853, 0]
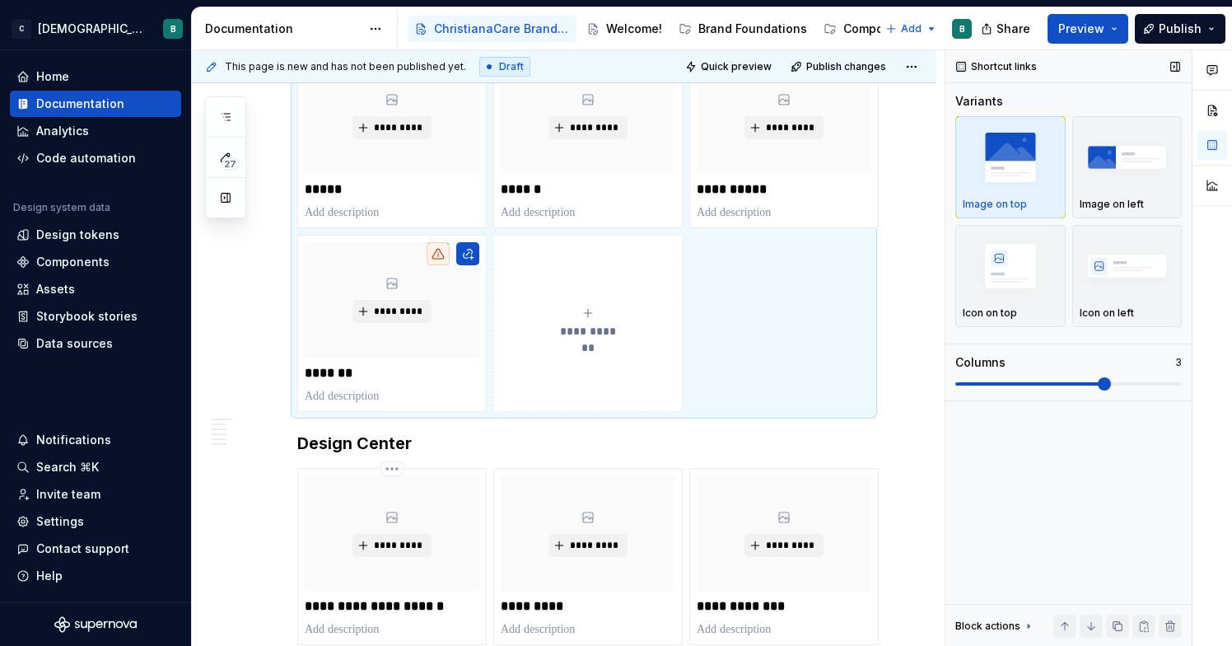
click at [1157, 387] on span at bounding box center [1069, 383] width 227 height 13
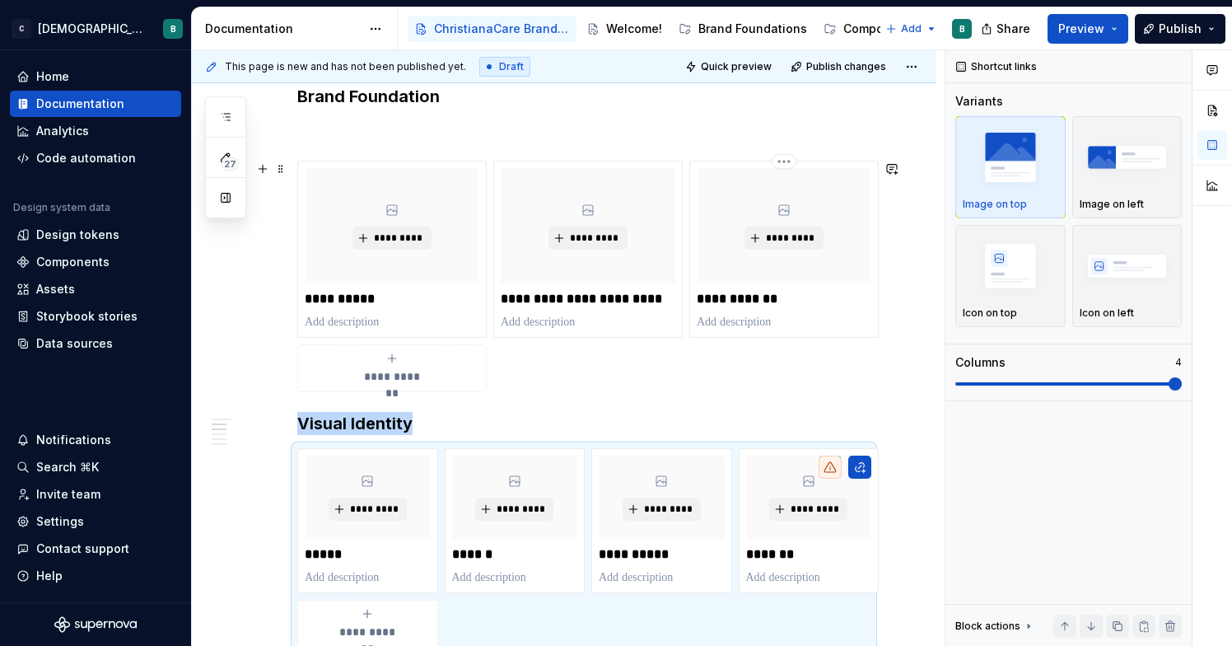
scroll to position [260, 0]
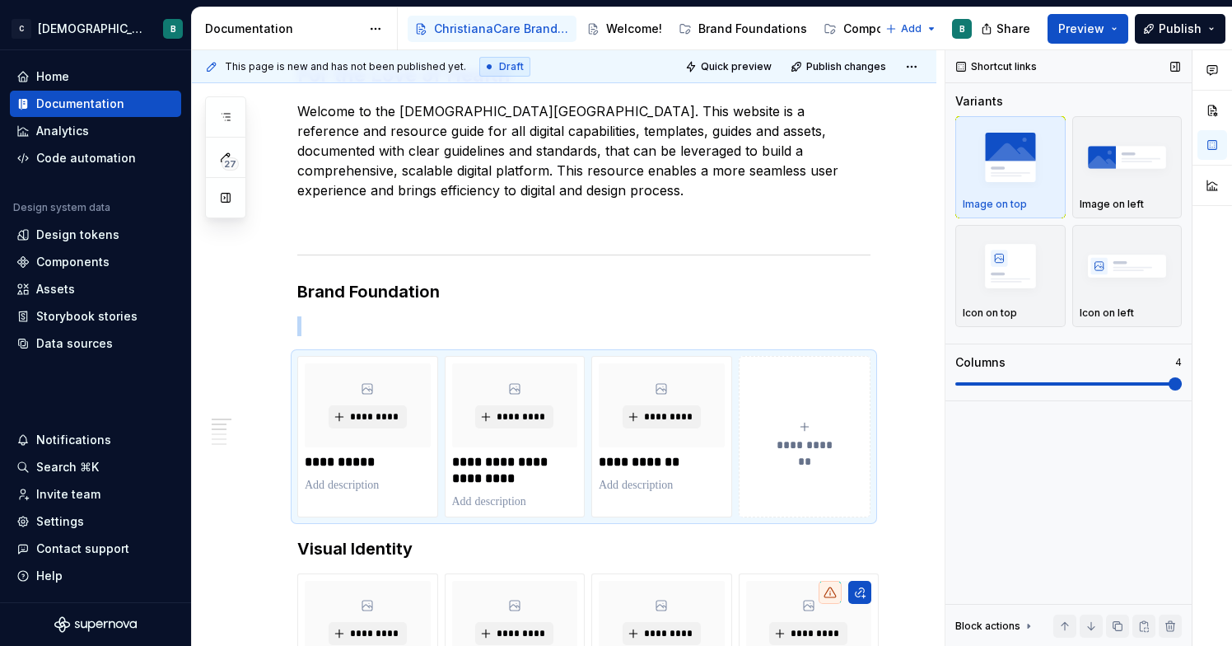
click at [1166, 383] on span at bounding box center [1069, 383] width 227 height 3
click at [1139, 382] on span at bounding box center [1069, 383] width 227 height 3
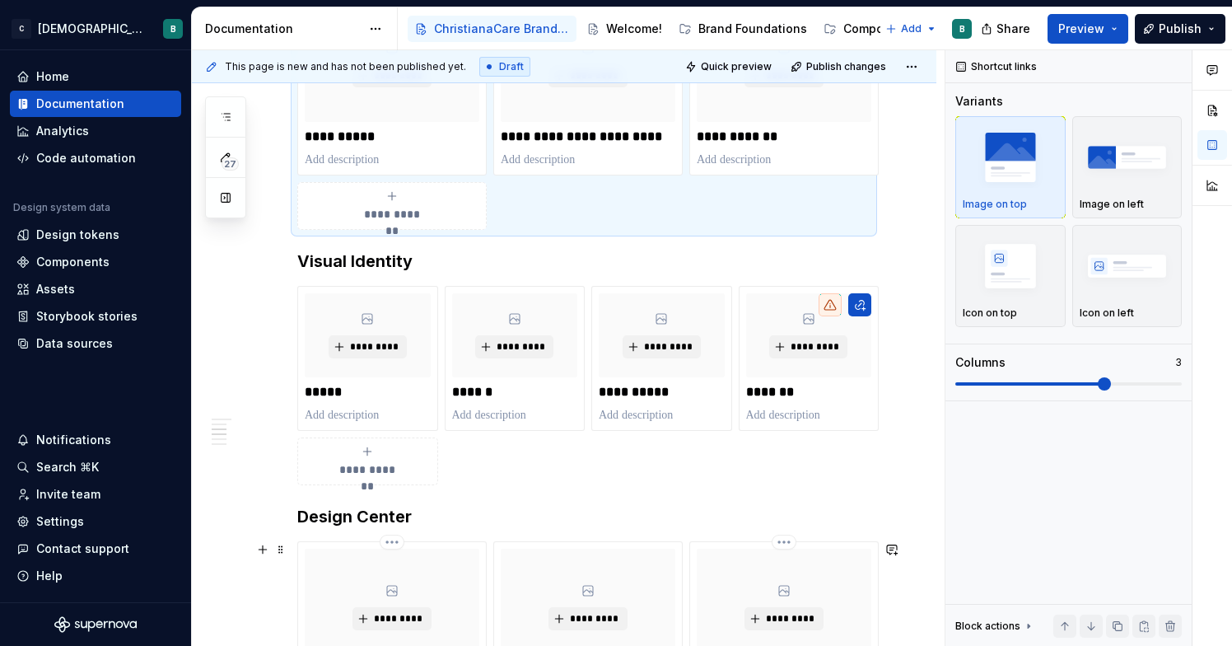
scroll to position [886, 0]
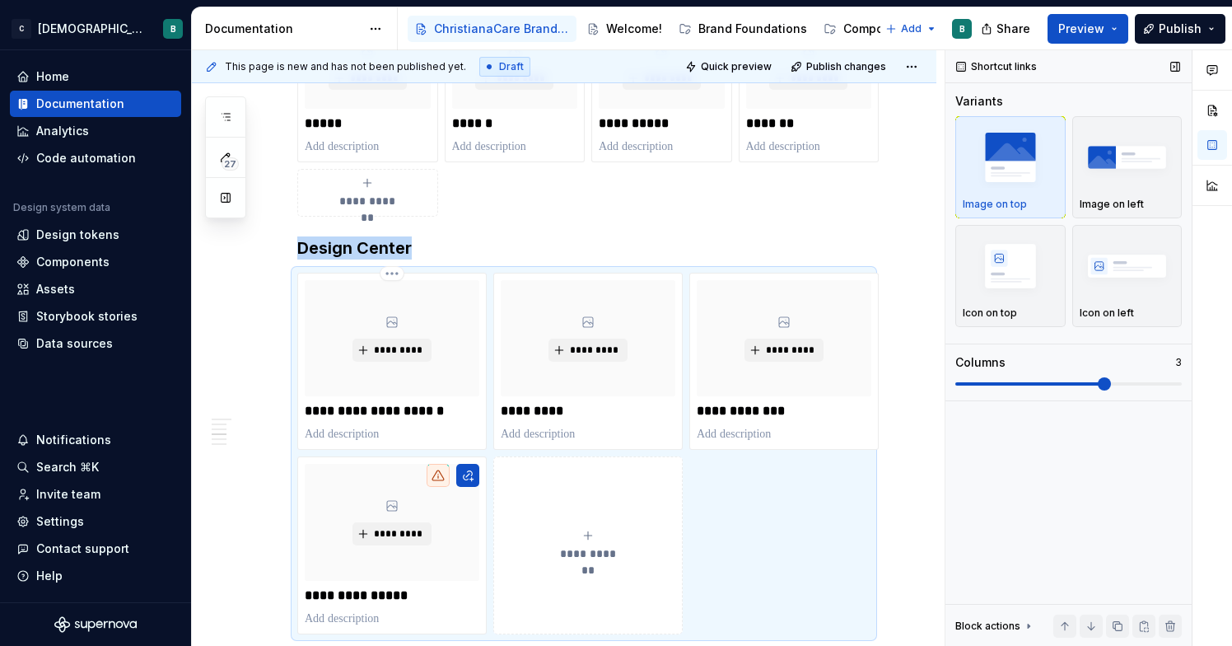
click at [1177, 380] on span at bounding box center [1069, 383] width 227 height 13
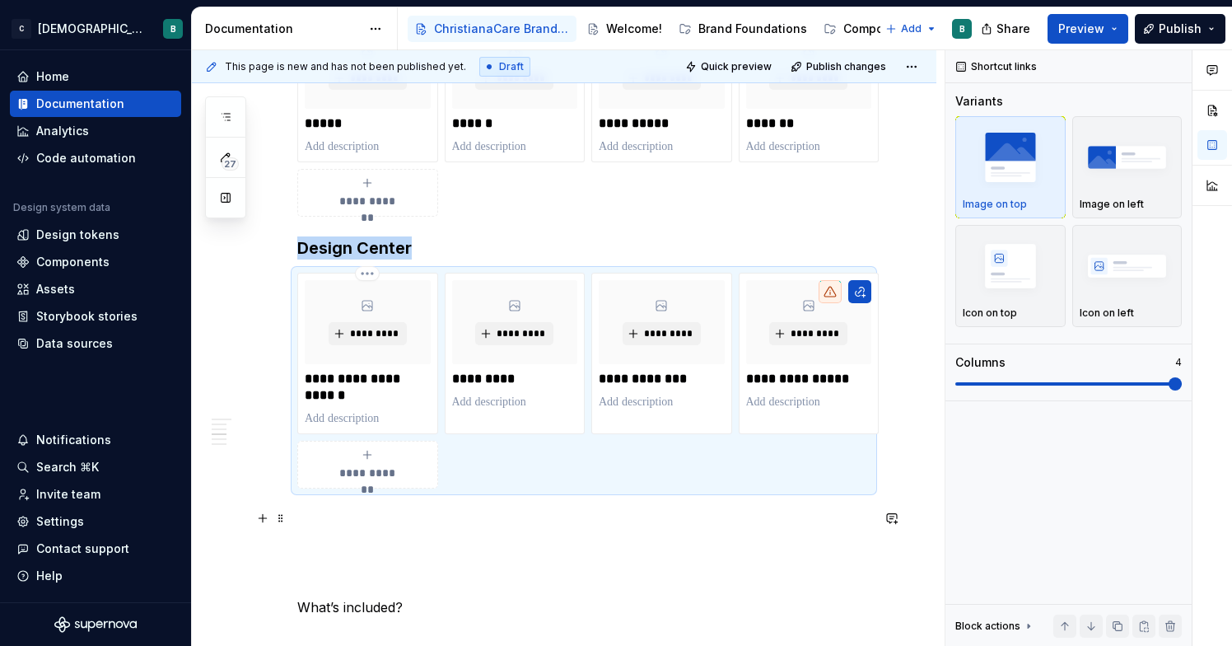
click at [867, 520] on p at bounding box center [583, 518] width 573 height 20
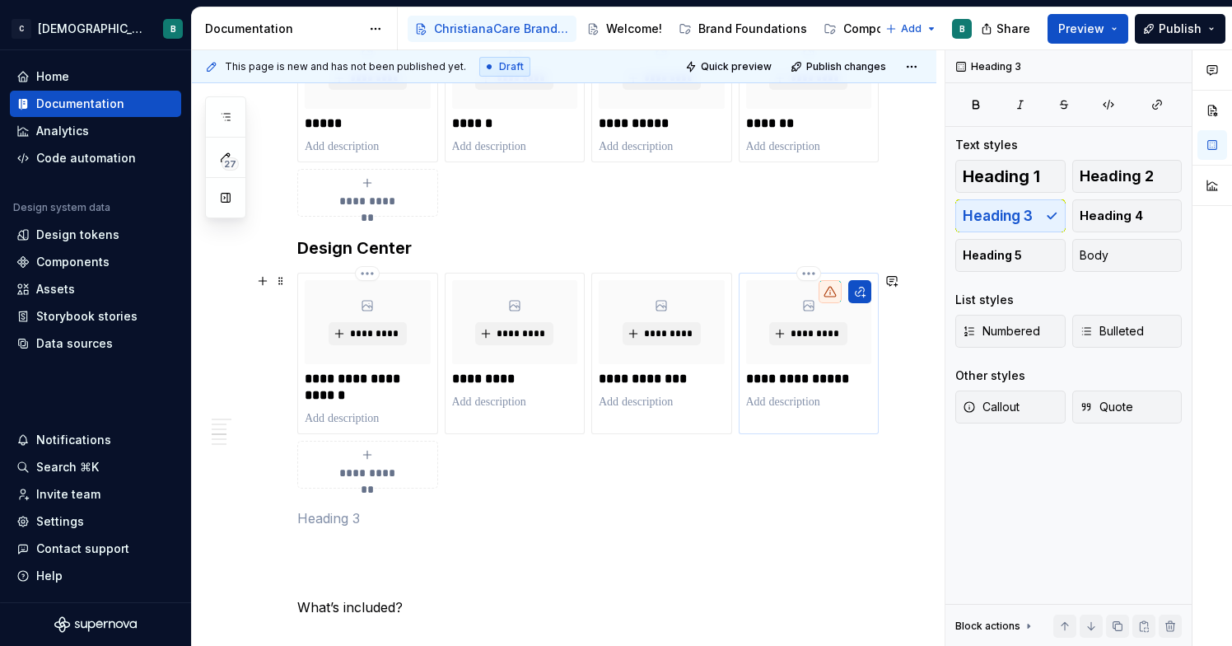
click at [866, 363] on div "**********" at bounding box center [809, 345] width 126 height 130
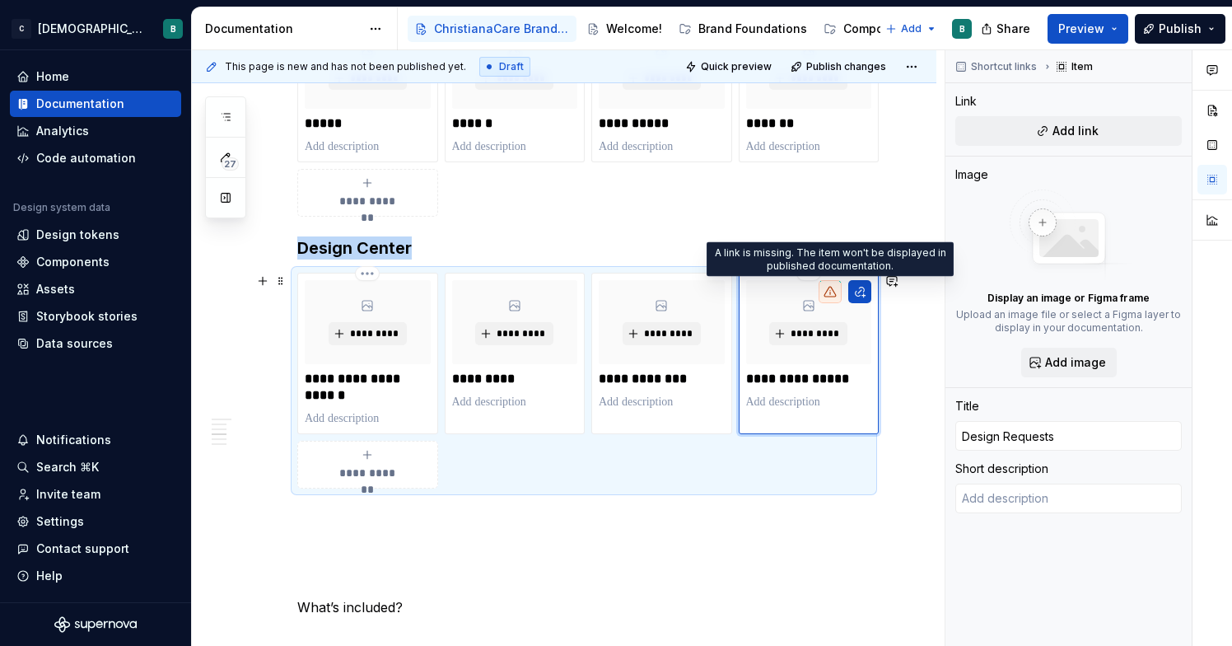
click at [825, 297] on icon at bounding box center [830, 291] width 13 height 13
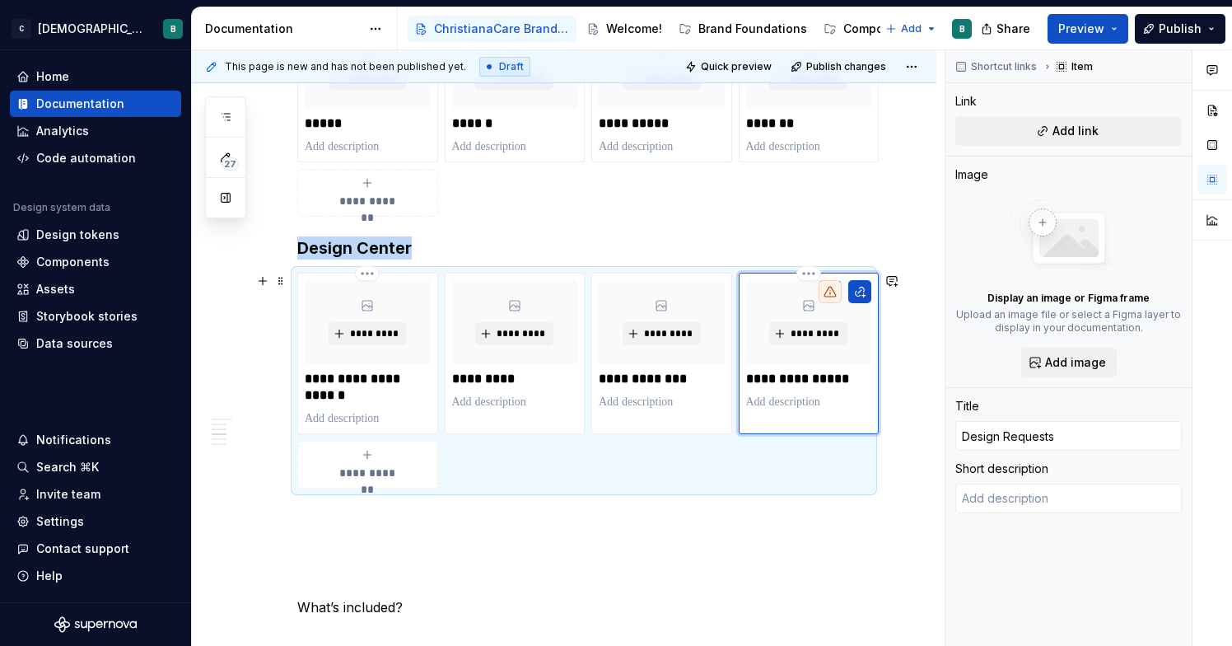
click at [751, 298] on div "*********" at bounding box center [809, 322] width 126 height 84
click at [860, 297] on button "button" at bounding box center [860, 291] width 23 height 23
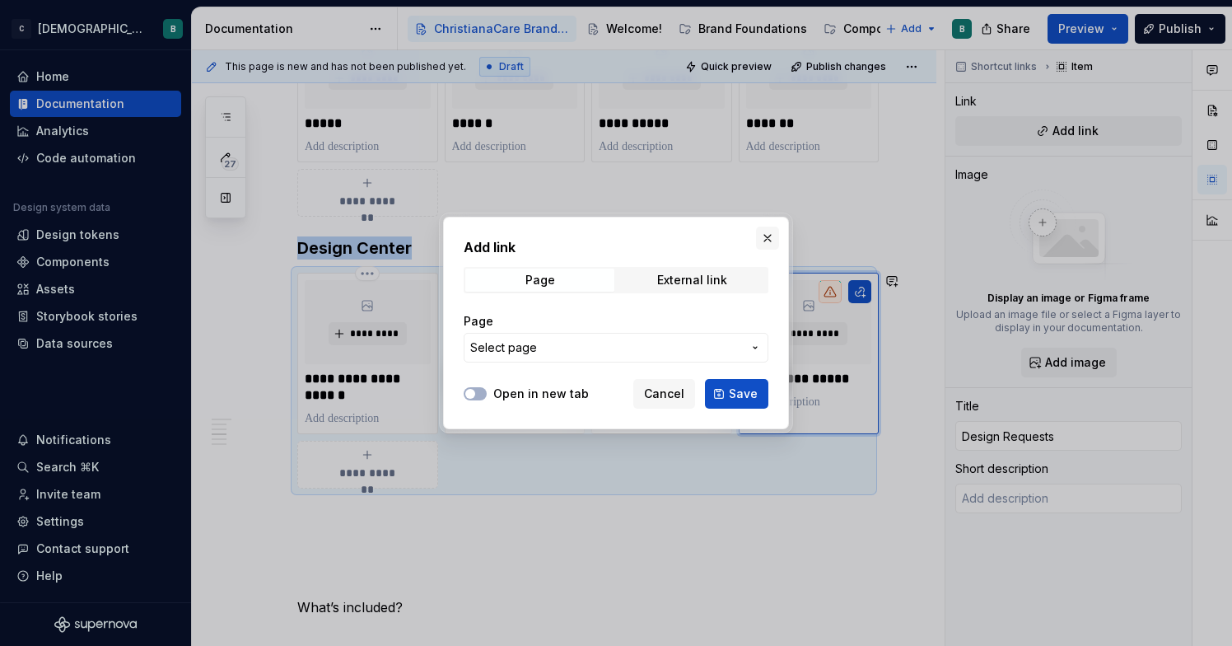
click at [767, 241] on button "button" at bounding box center [767, 238] width 23 height 23
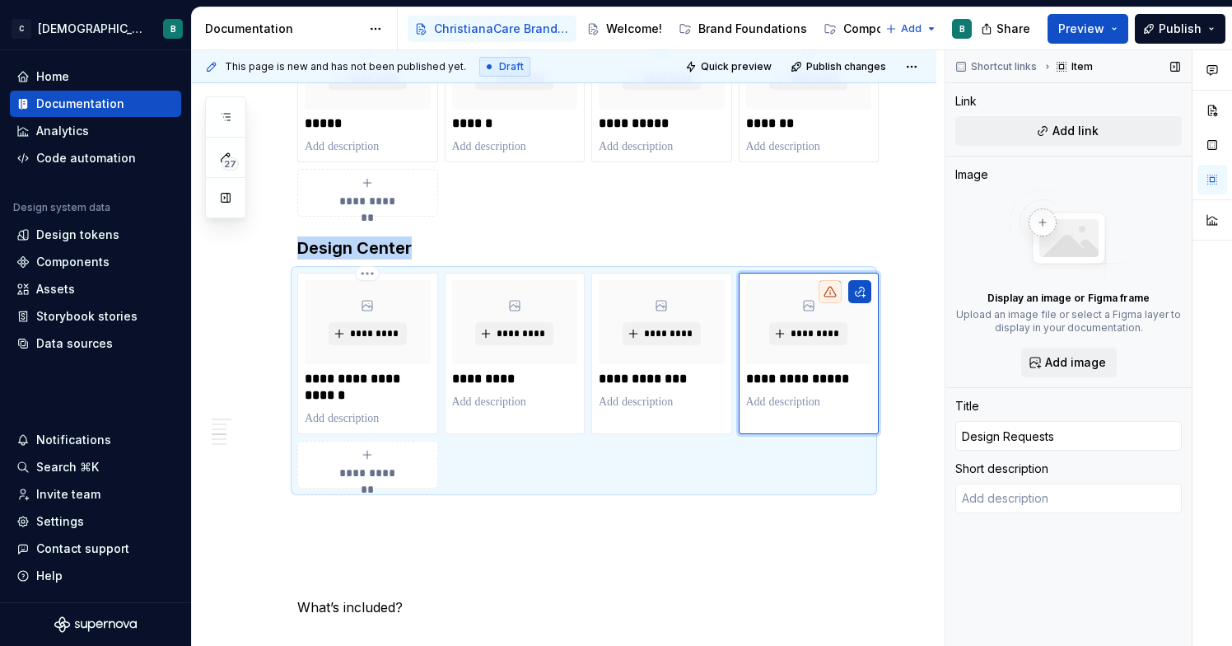
click at [1045, 220] on img at bounding box center [1069, 235] width 132 height 92
click at [1055, 361] on span "Add image" at bounding box center [1075, 362] width 61 height 16
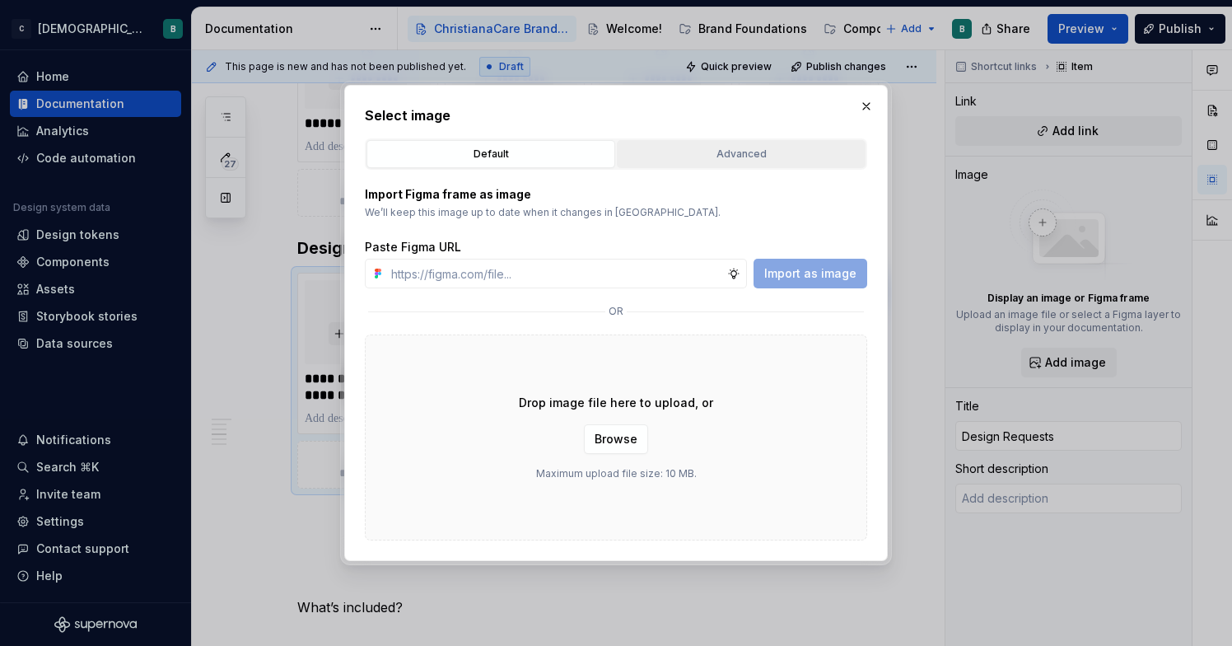
click at [731, 147] on div "Advanced" at bounding box center [741, 154] width 237 height 16
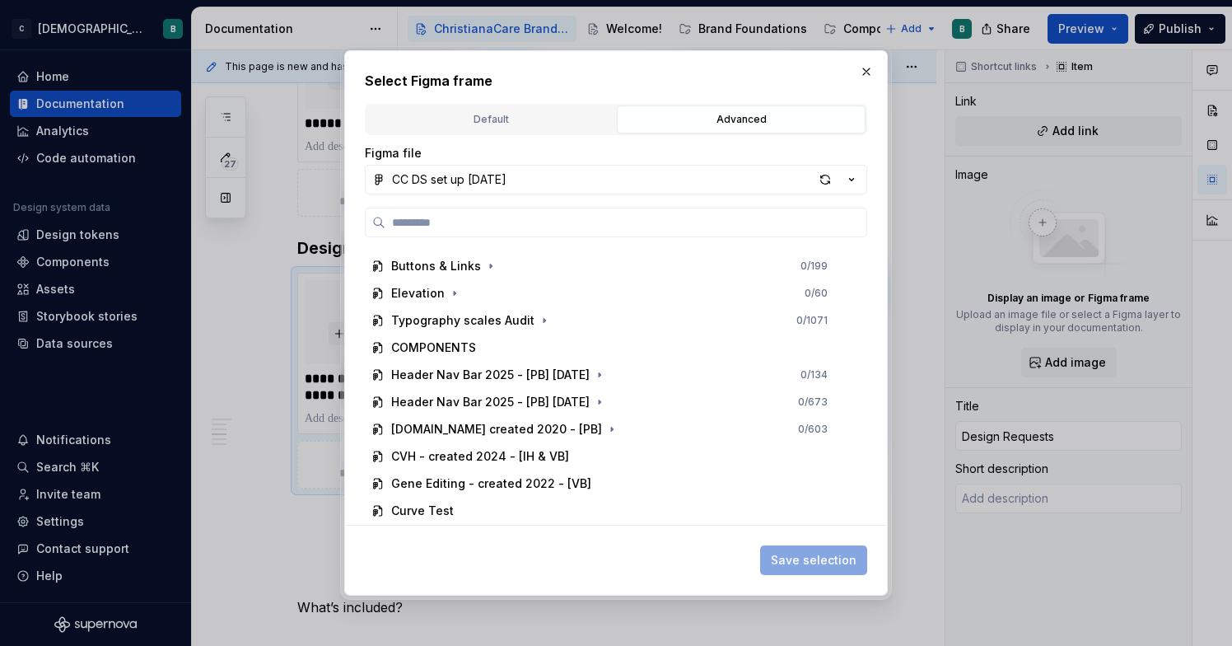
scroll to position [0, 0]
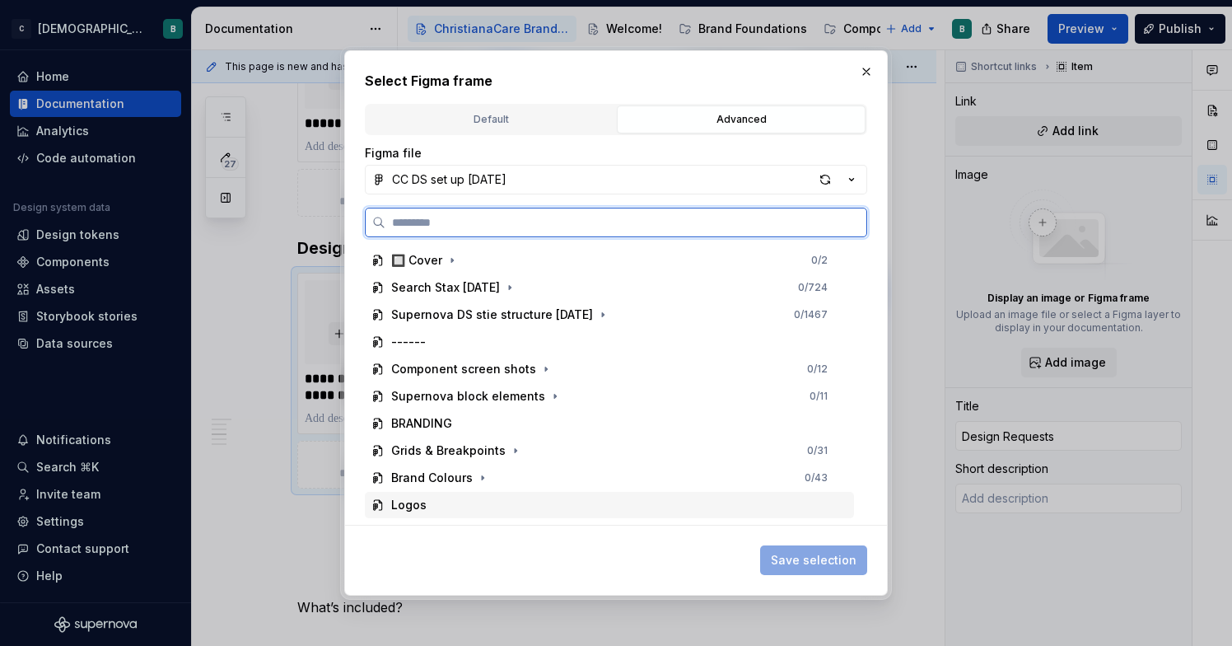
click at [450, 498] on div "Logos" at bounding box center [609, 505] width 489 height 26
click at [449, 501] on div "Logos" at bounding box center [609, 505] width 489 height 26
click at [390, 508] on div "Logos" at bounding box center [399, 505] width 55 height 16
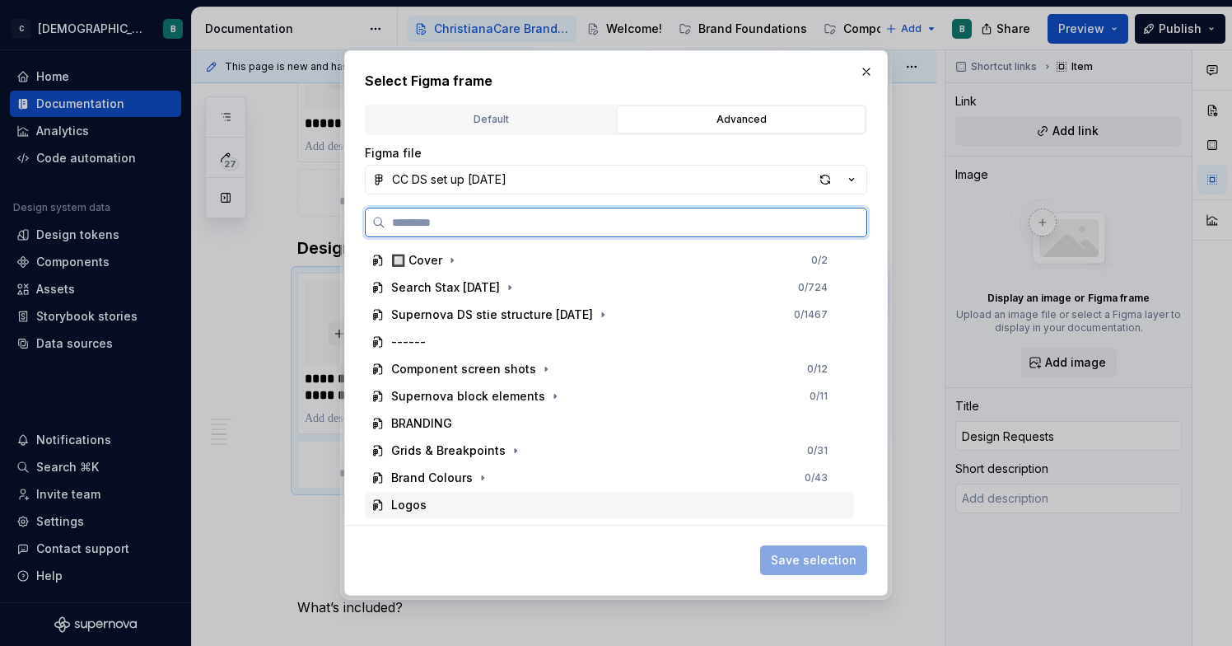
scroll to position [227, 0]
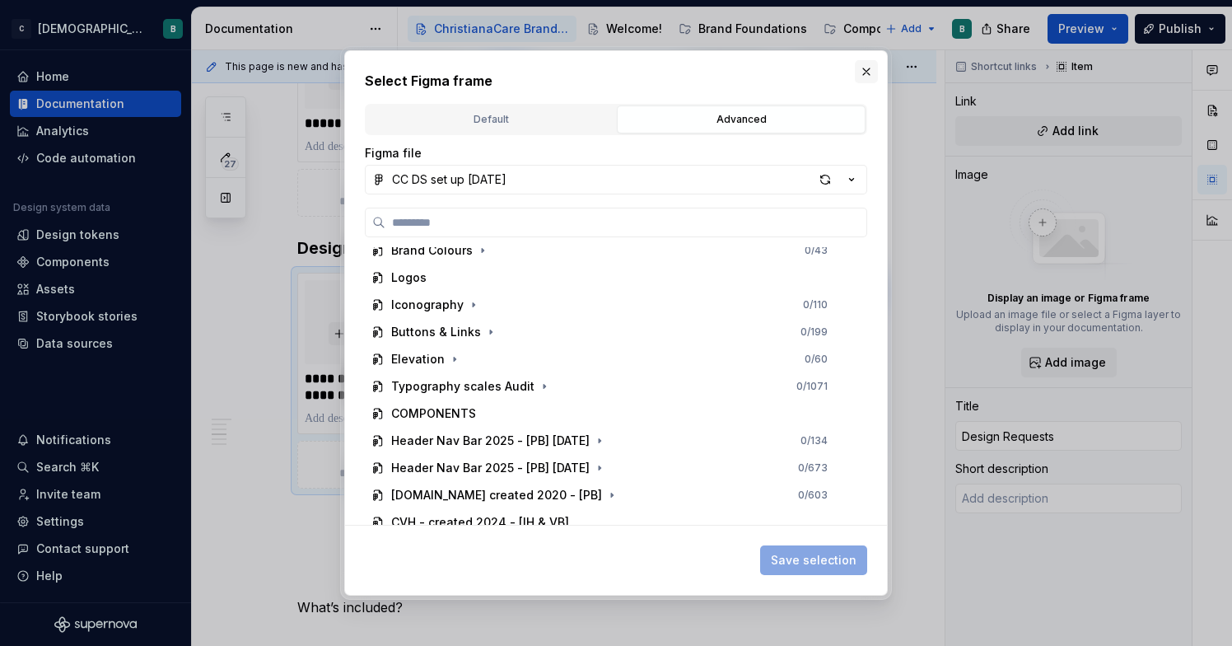
click at [867, 69] on button "button" at bounding box center [866, 71] width 23 height 23
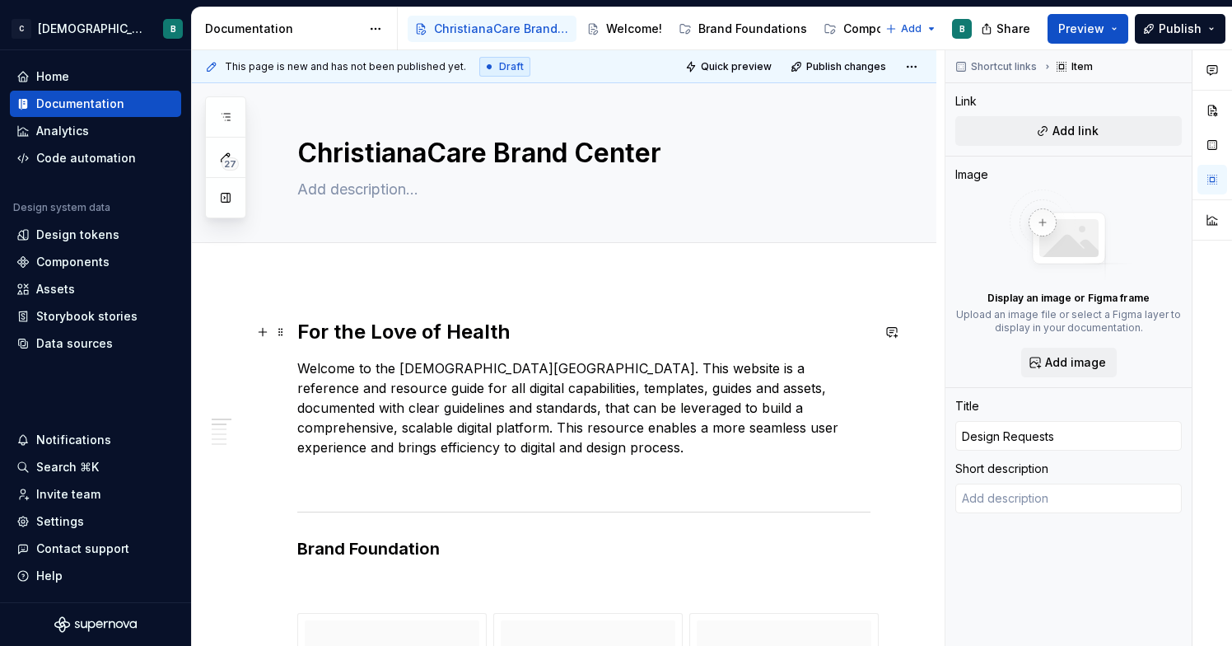
scroll to position [0, 0]
